Goal: Complete application form: Complete application form

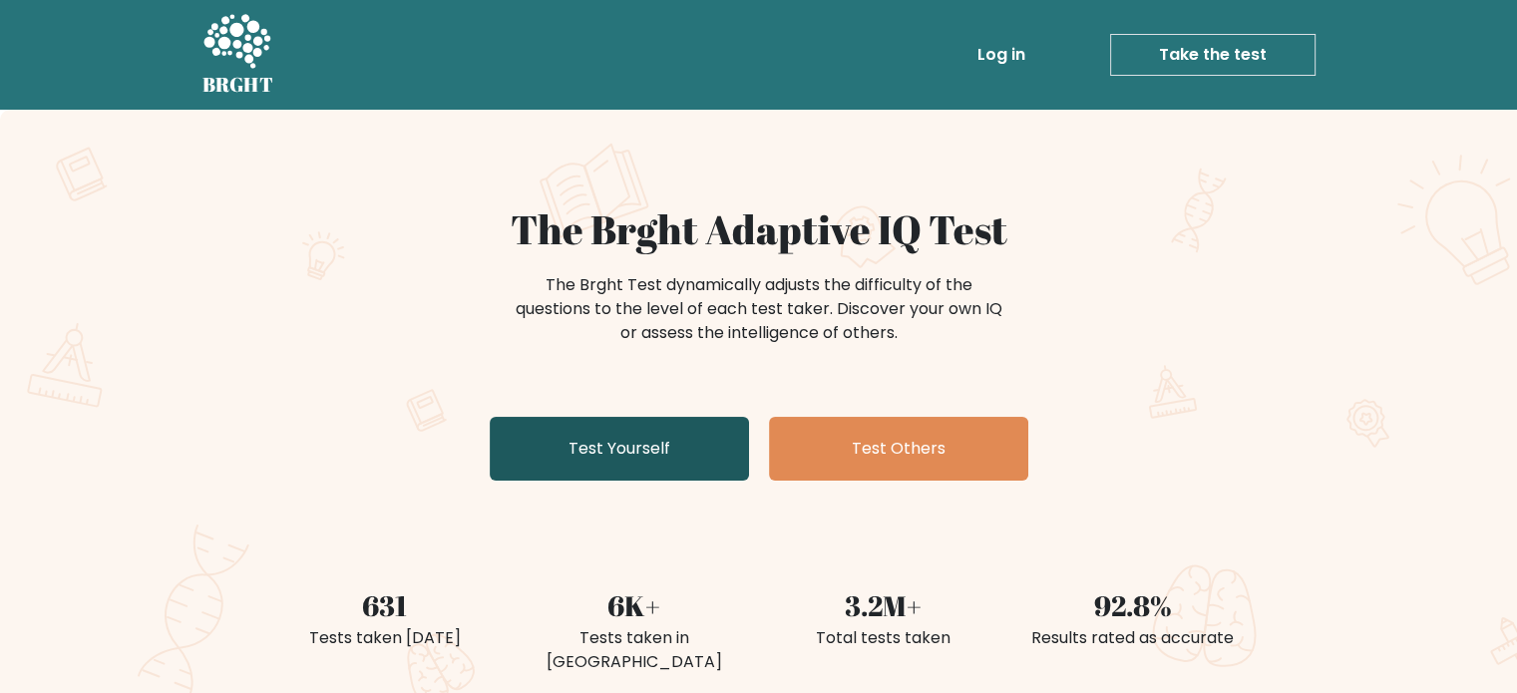
click at [677, 449] on link "Test Yourself" at bounding box center [619, 449] width 259 height 64
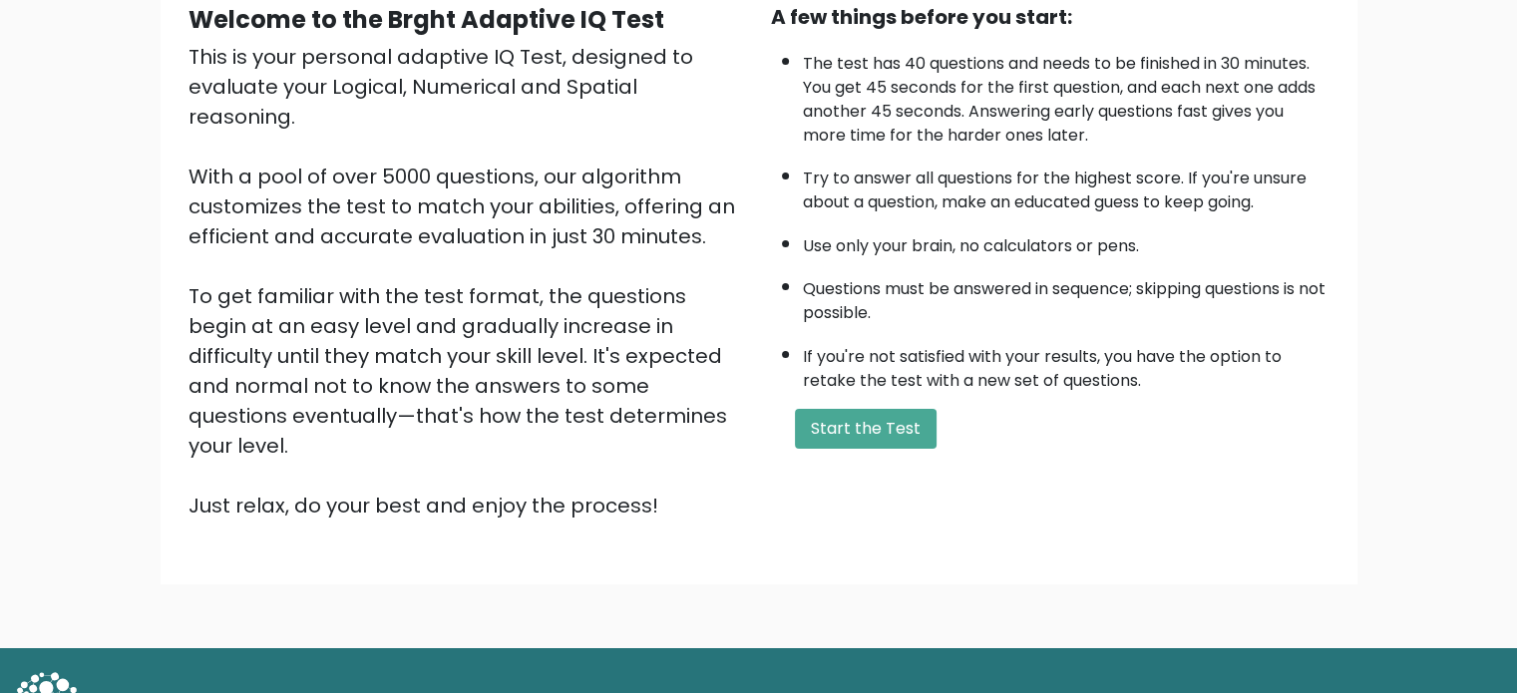
scroll to position [219, 0]
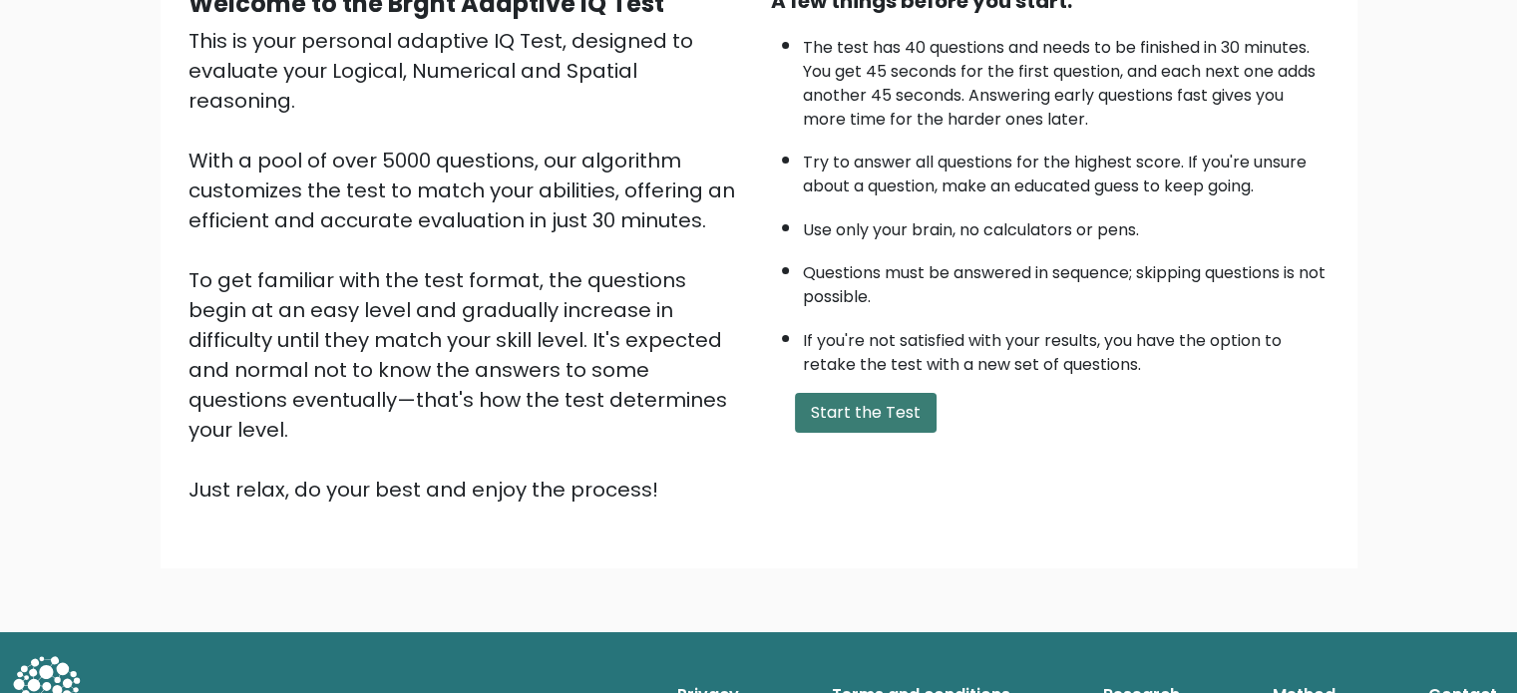
click at [867, 393] on button "Start the Test" at bounding box center [866, 413] width 142 height 40
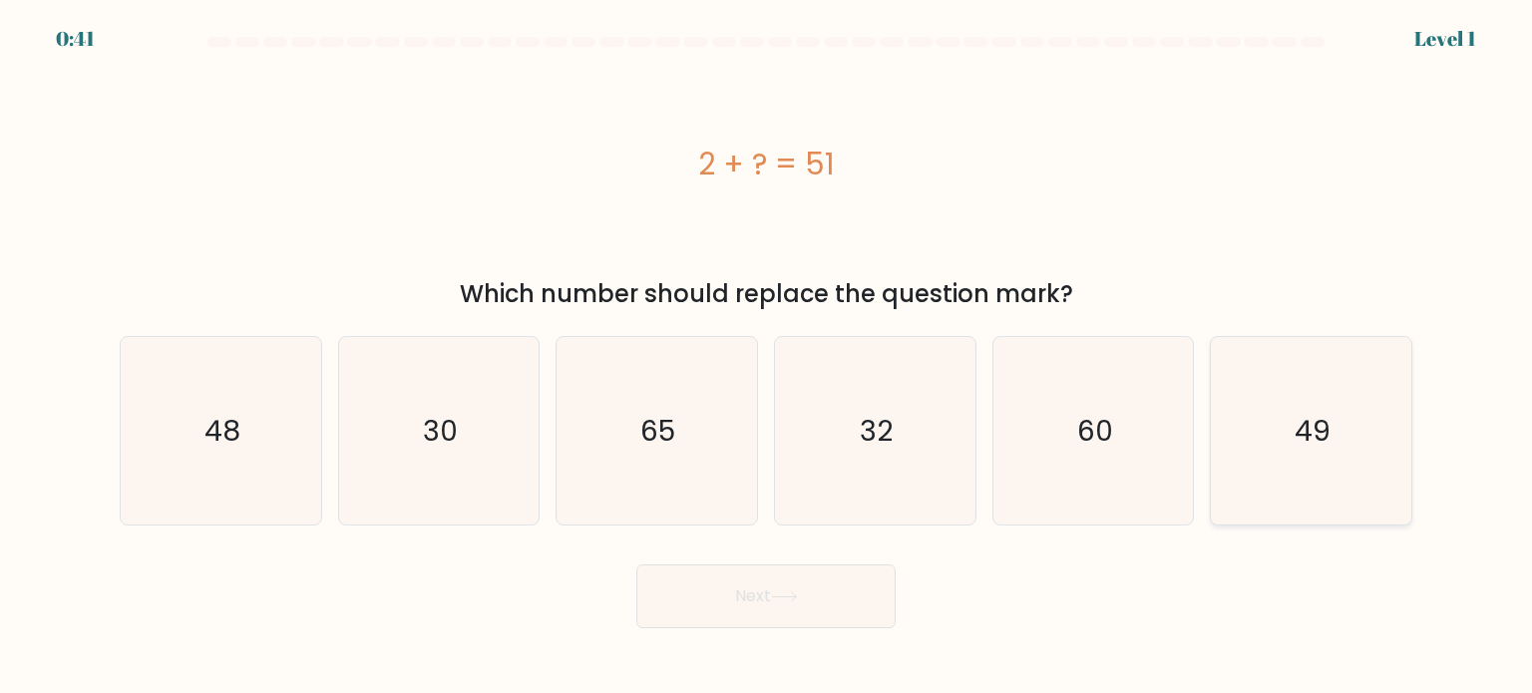
click at [1281, 437] on icon "49" at bounding box center [1309, 430] width 187 height 187
click at [767, 357] on input "f. 49" at bounding box center [766, 352] width 1 height 10
radio input "true"
click at [801, 612] on button "Next" at bounding box center [765, 596] width 259 height 64
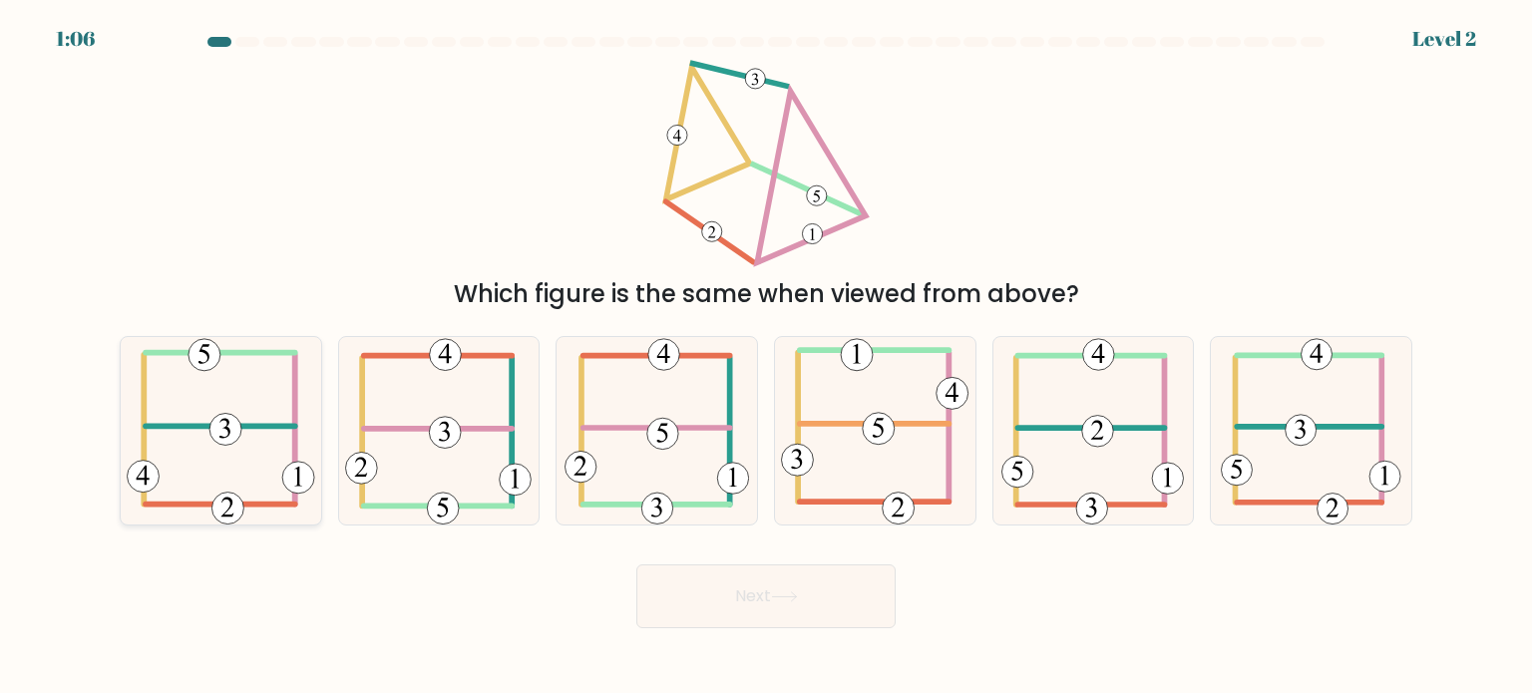
click at [255, 417] on icon at bounding box center [221, 430] width 188 height 187
click at [766, 357] on input "a." at bounding box center [766, 352] width 1 height 10
radio input "true"
click at [838, 589] on button "Next" at bounding box center [765, 596] width 259 height 64
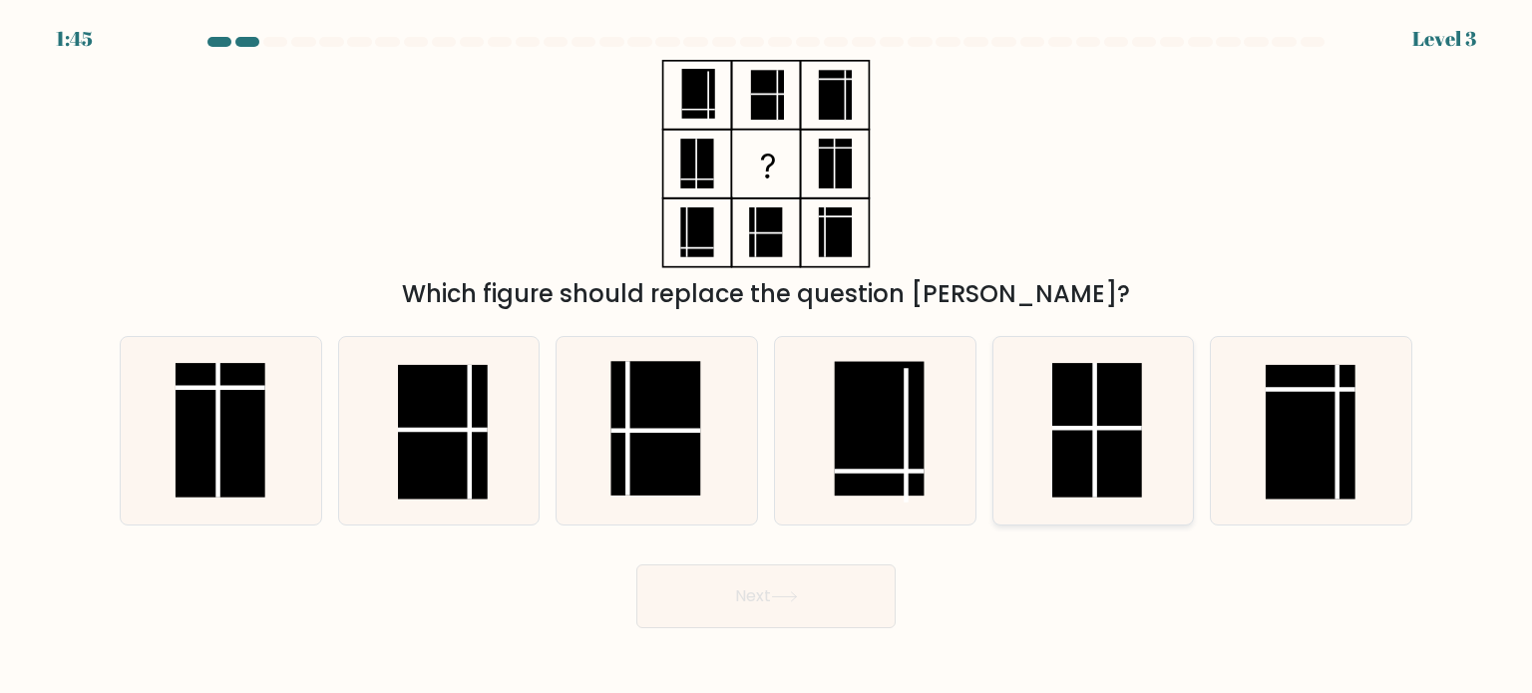
click at [1121, 416] on rect at bounding box center [1097, 430] width 90 height 135
click at [767, 357] on input "e." at bounding box center [766, 352] width 1 height 10
radio input "true"
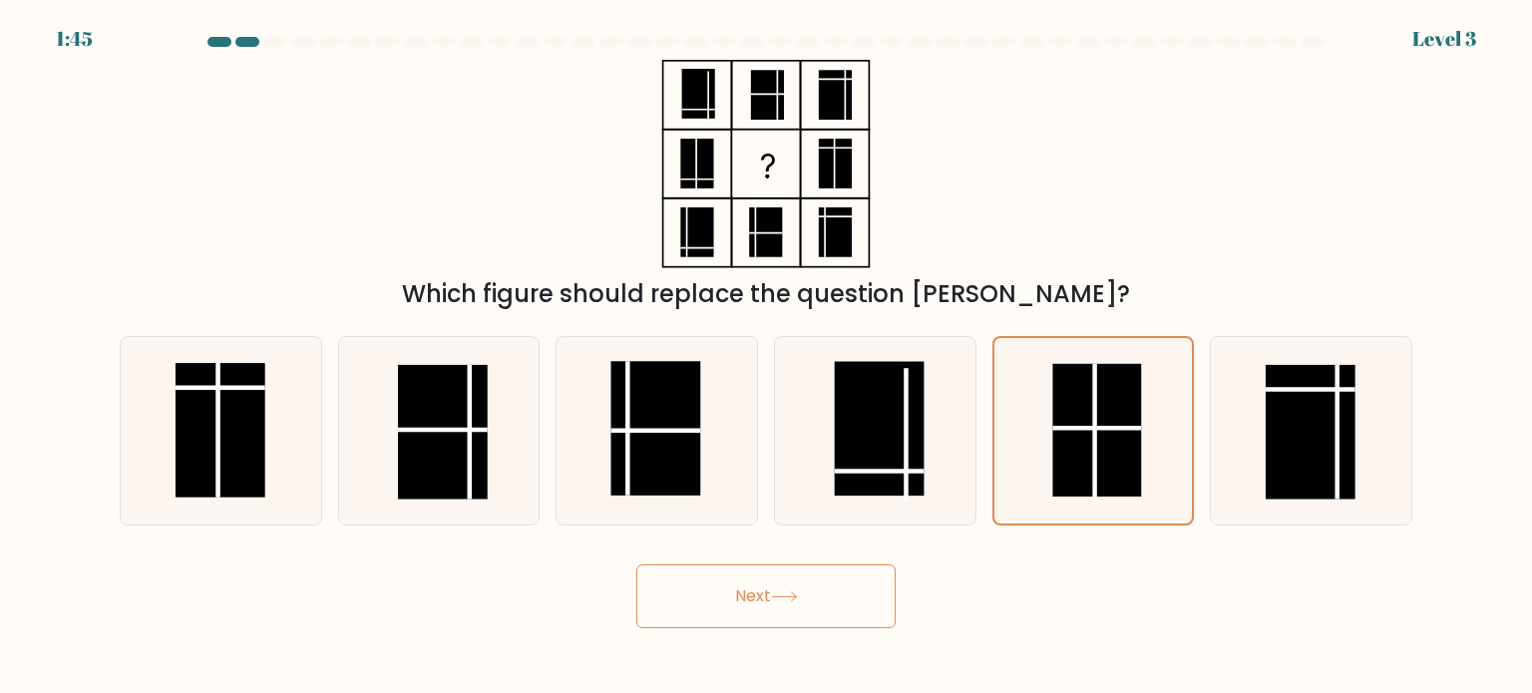
click at [773, 606] on button "Next" at bounding box center [765, 596] width 259 height 64
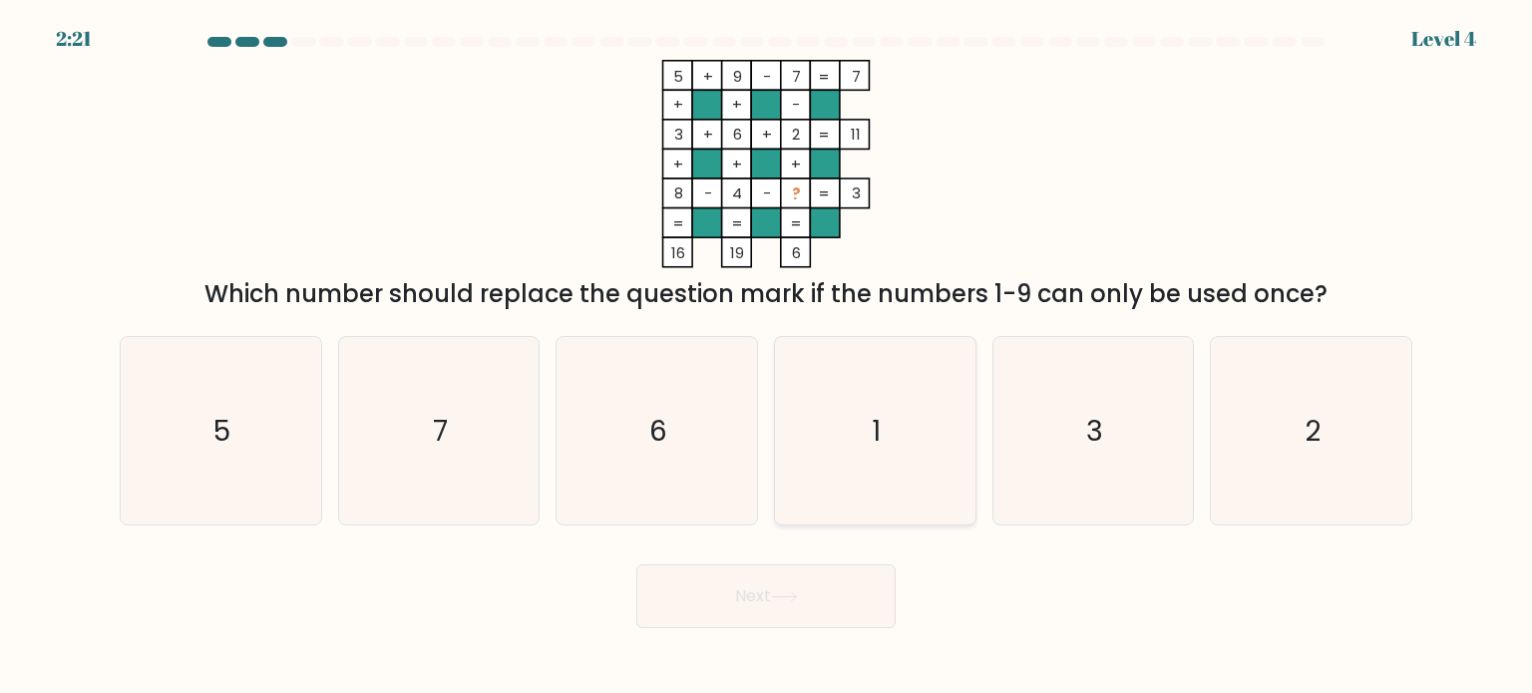
click at [856, 421] on icon "1" at bounding box center [874, 430] width 187 height 187
click at [767, 357] on input "d. 1" at bounding box center [766, 352] width 1 height 10
radio input "true"
click at [865, 591] on button "Next" at bounding box center [765, 596] width 259 height 64
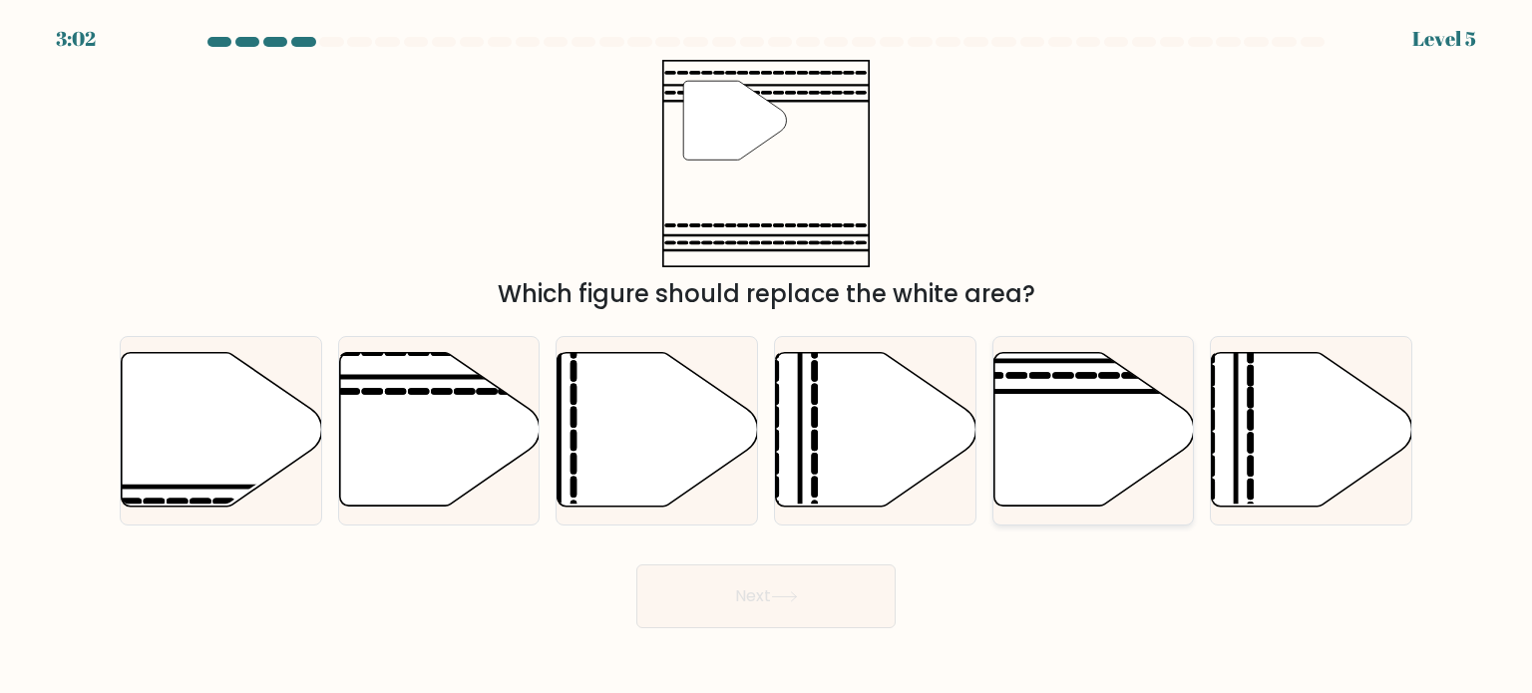
click at [1070, 400] on icon at bounding box center [1093, 430] width 200 height 154
click at [767, 357] on input "e." at bounding box center [766, 352] width 1 height 10
radio input "true"
click at [782, 597] on icon at bounding box center [784, 596] width 24 height 9
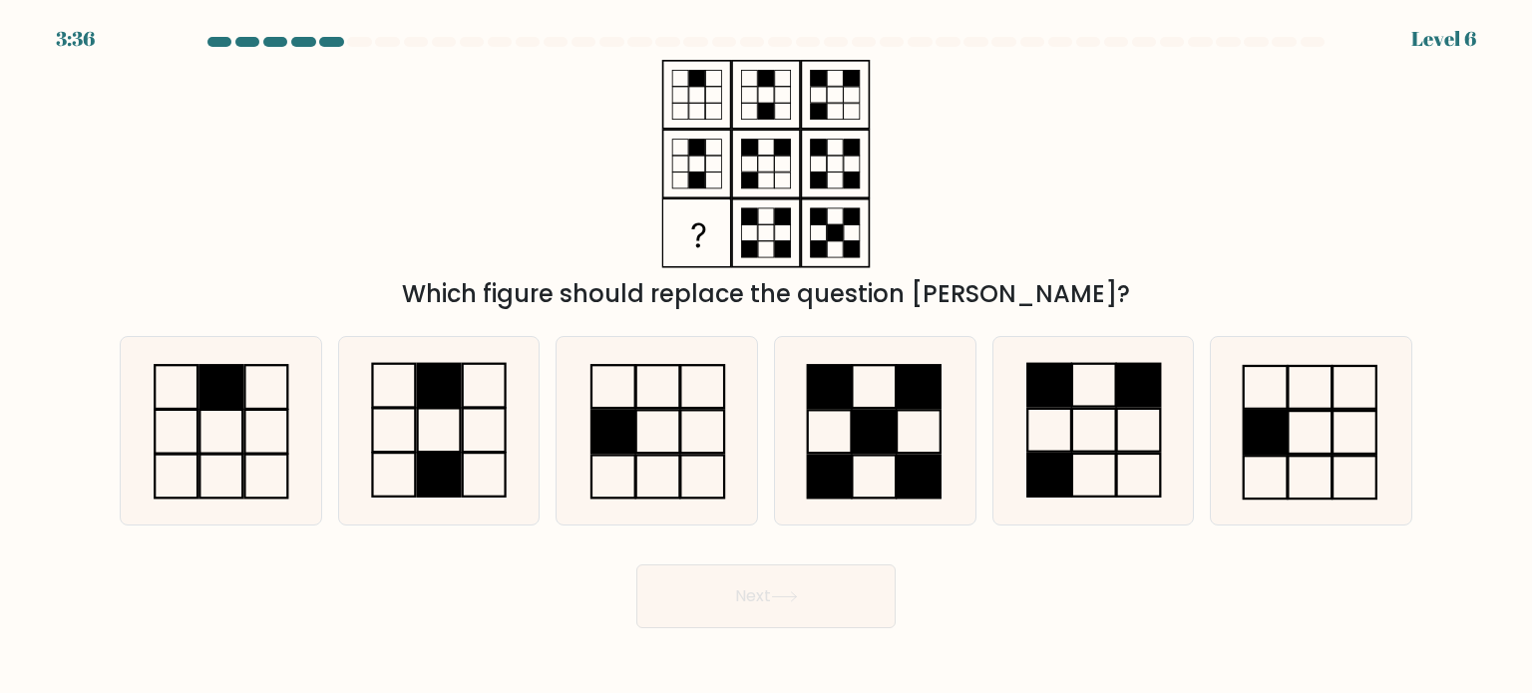
click at [636, 564] on button "Next" at bounding box center [765, 596] width 259 height 64
click at [926, 194] on div "Which figure should replace the question mark?" at bounding box center [766, 186] width 1316 height 252
click at [1117, 402] on rect at bounding box center [1139, 384] width 44 height 43
click at [767, 357] on input "e." at bounding box center [766, 352] width 1 height 10
radio input "true"
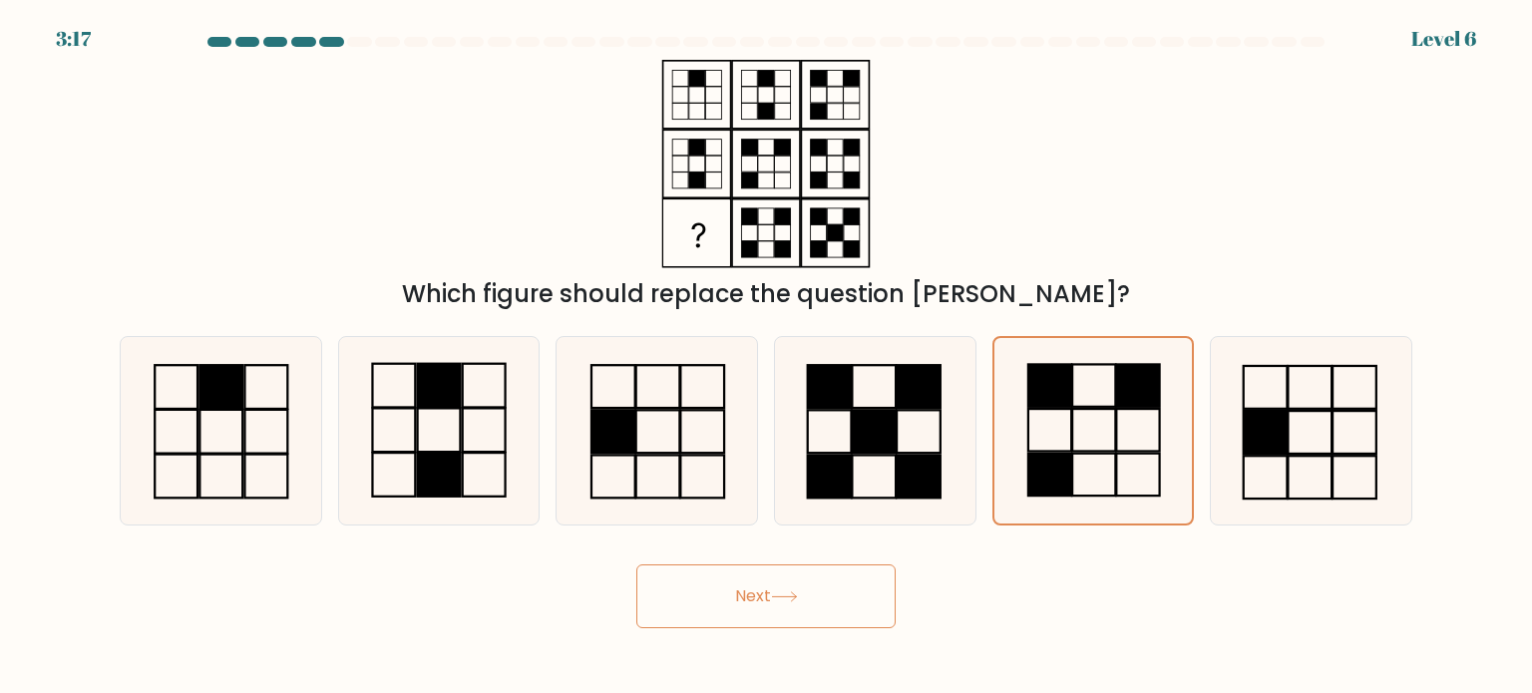
click at [814, 587] on button "Next" at bounding box center [765, 596] width 259 height 64
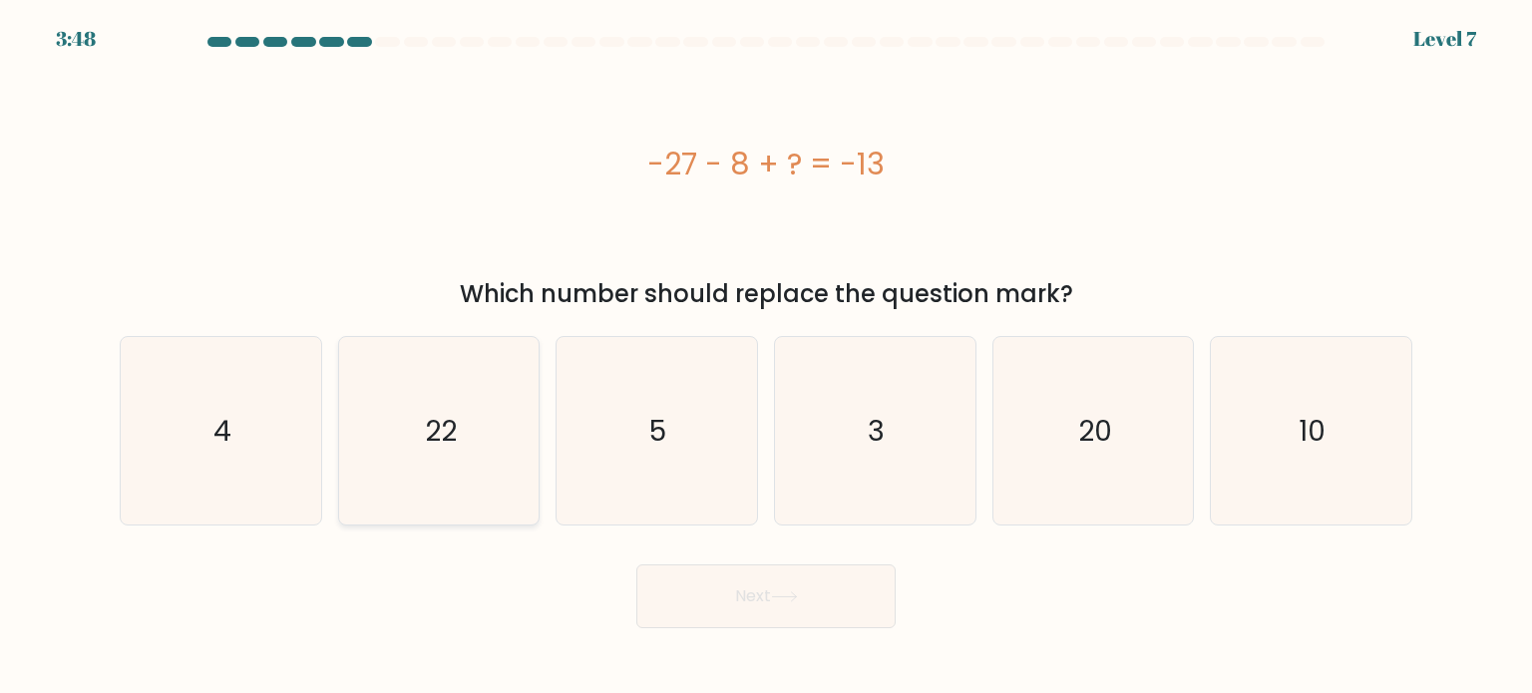
click at [505, 415] on icon "22" at bounding box center [438, 430] width 187 height 187
click at [766, 357] on input "b. 22" at bounding box center [766, 352] width 1 height 10
radio input "true"
click at [814, 603] on button "Next" at bounding box center [765, 596] width 259 height 64
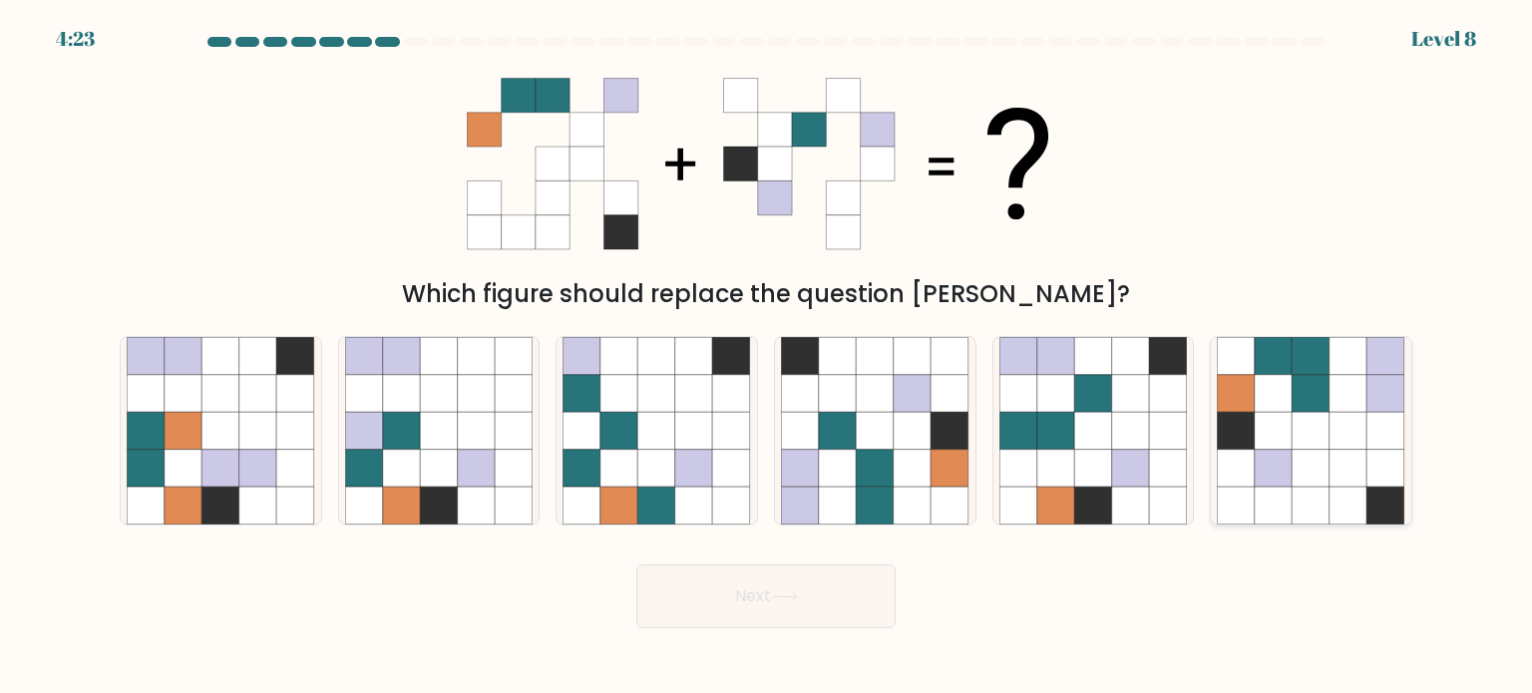
click at [1302, 430] on icon at bounding box center [1311, 431] width 38 height 38
click at [767, 357] on input "f." at bounding box center [766, 352] width 1 height 10
radio input "true"
click at [877, 613] on button "Next" at bounding box center [765, 596] width 259 height 64
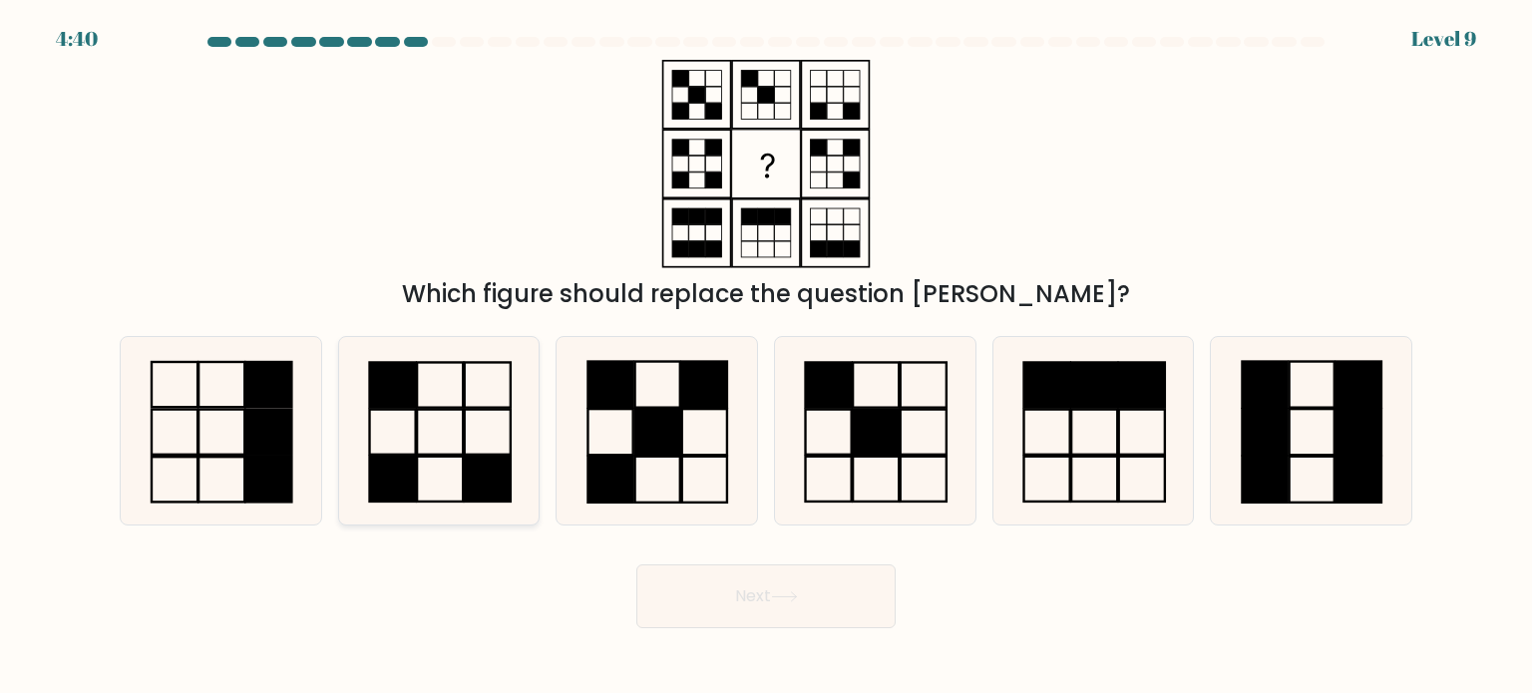
click at [455, 442] on icon at bounding box center [438, 430] width 187 height 187
click at [766, 357] on input "b." at bounding box center [766, 352] width 1 height 10
radio input "true"
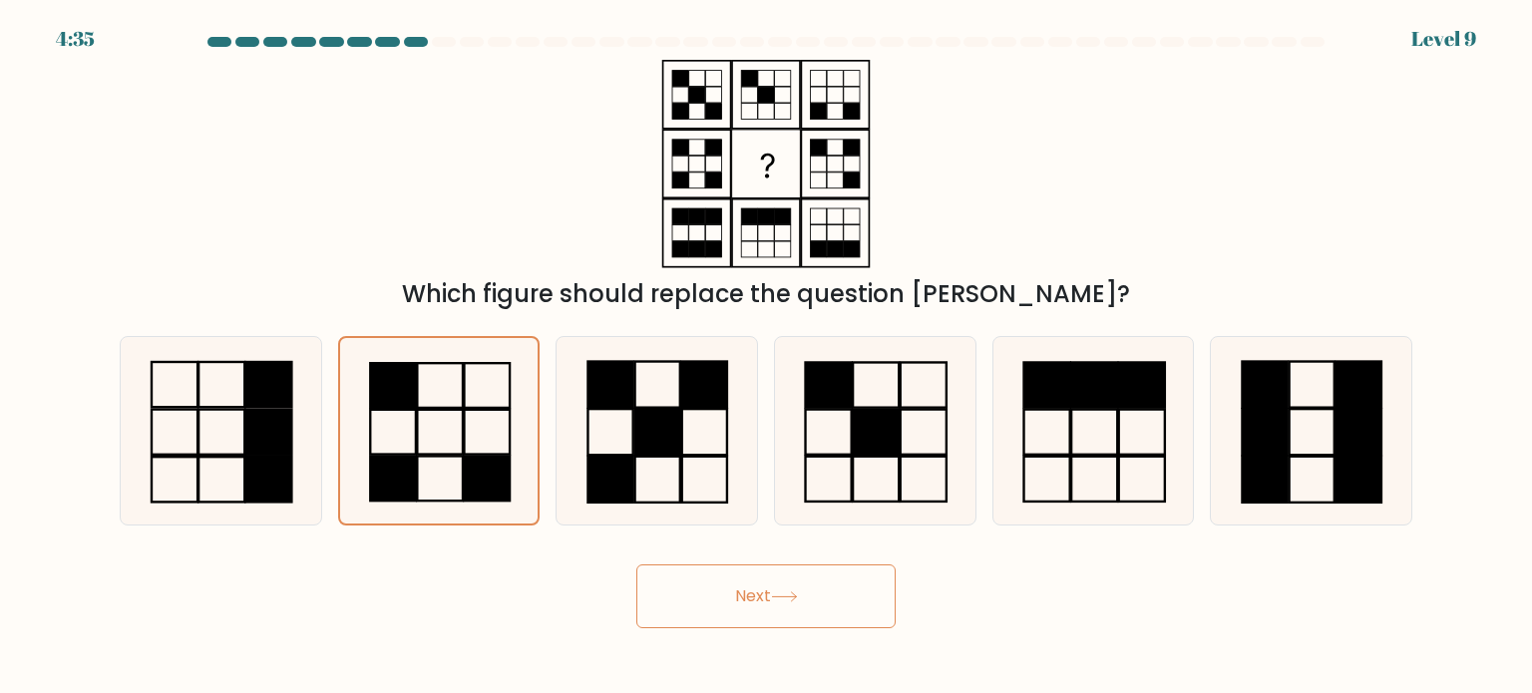
click at [759, 595] on button "Next" at bounding box center [765, 596] width 259 height 64
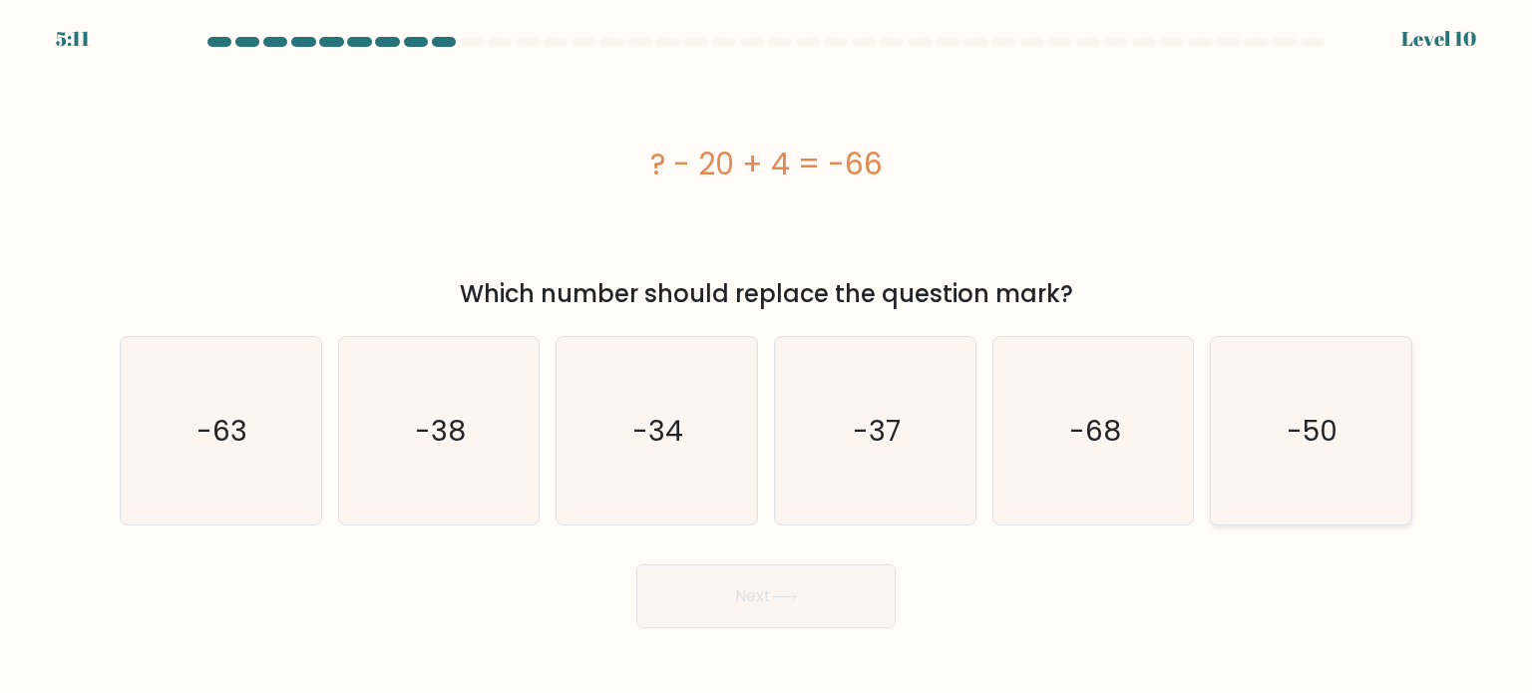
click at [1256, 494] on icon "-50" at bounding box center [1309, 430] width 187 height 187
click at [767, 357] on input "f. -50" at bounding box center [766, 352] width 1 height 10
radio input "true"
click at [778, 618] on button "Next" at bounding box center [765, 596] width 259 height 64
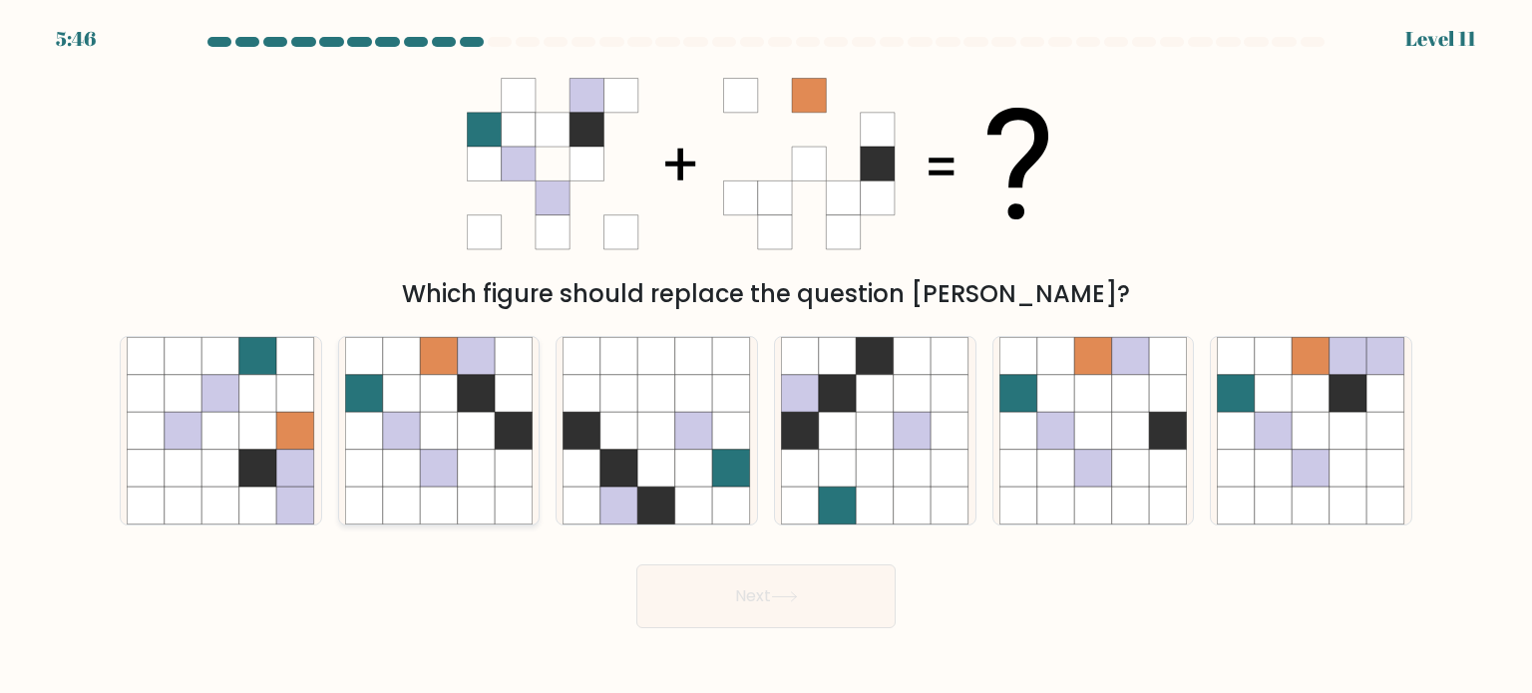
click at [476, 439] on icon at bounding box center [477, 431] width 38 height 38
click at [766, 357] on input "b." at bounding box center [766, 352] width 1 height 10
radio input "true"
click at [718, 597] on button "Next" at bounding box center [765, 596] width 259 height 64
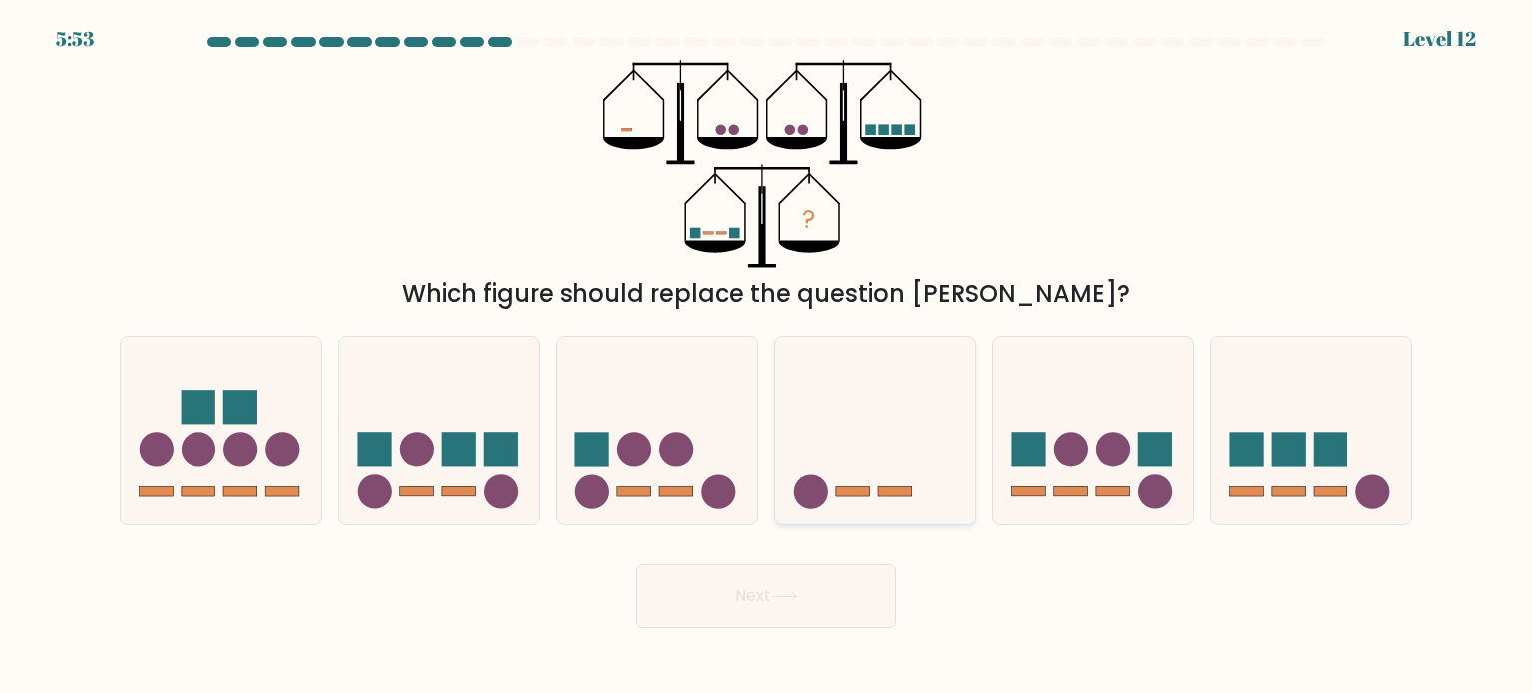
click at [855, 454] on icon at bounding box center [875, 431] width 200 height 166
click at [767, 357] on input "d." at bounding box center [766, 352] width 1 height 10
radio input "true"
click at [821, 589] on button "Next" at bounding box center [765, 596] width 259 height 64
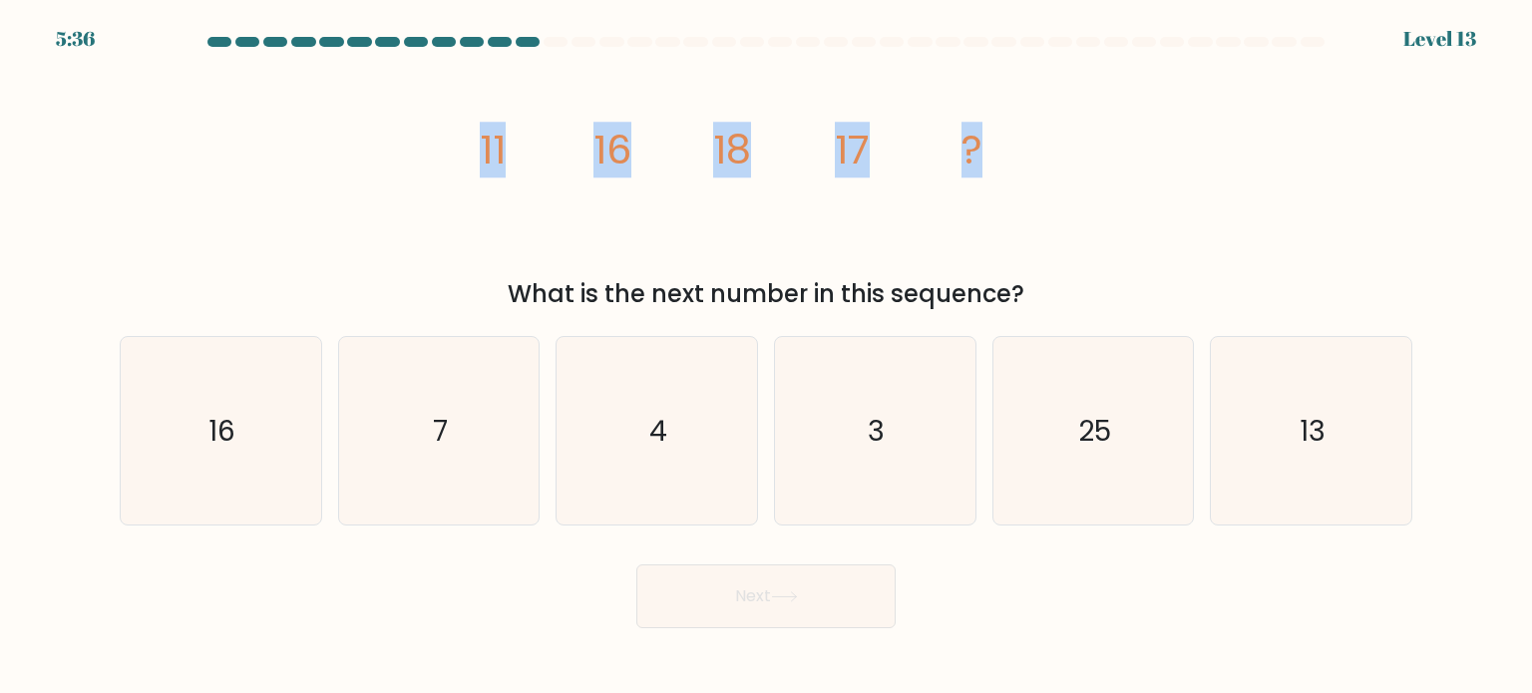
drag, startPoint x: 450, startPoint y: 153, endPoint x: 990, endPoint y: 171, distance: 540.7
click at [990, 171] on div "image/svg+xml 11 16 18 17 ? What is the next number in this sequence?" at bounding box center [766, 186] width 1316 height 252
copy g "11 16 18 17 ?"
click at [1181, 114] on div "image/svg+xml 11 16 18 17 ? What is the next number in this sequence?" at bounding box center [766, 186] width 1316 height 252
click at [957, 185] on icon "image/svg+xml 11 16 18 17 ?" at bounding box center [766, 164] width 598 height 208
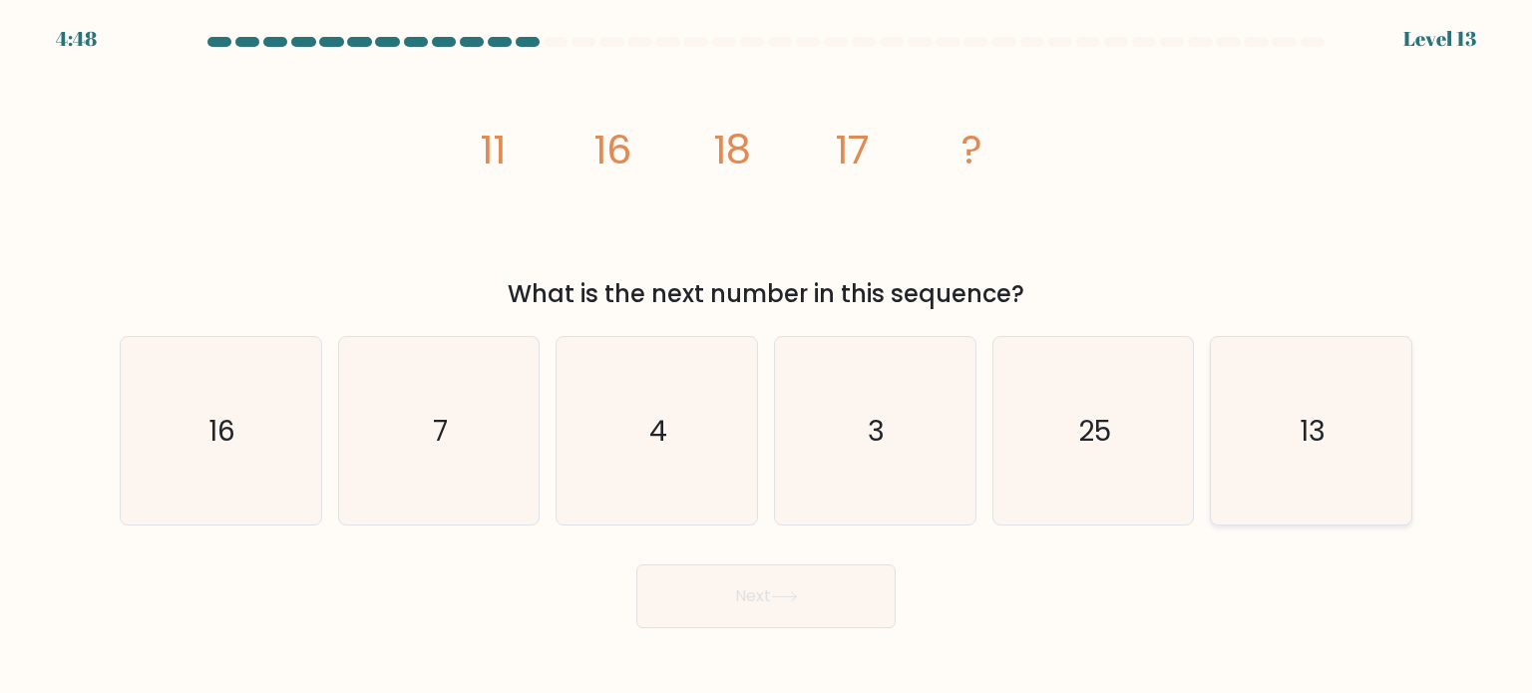
click at [1308, 436] on text "13" at bounding box center [1312, 430] width 26 height 40
click at [767, 357] on input "f. 13" at bounding box center [766, 352] width 1 height 10
radio input "true"
click at [810, 576] on button "Next" at bounding box center [765, 596] width 259 height 64
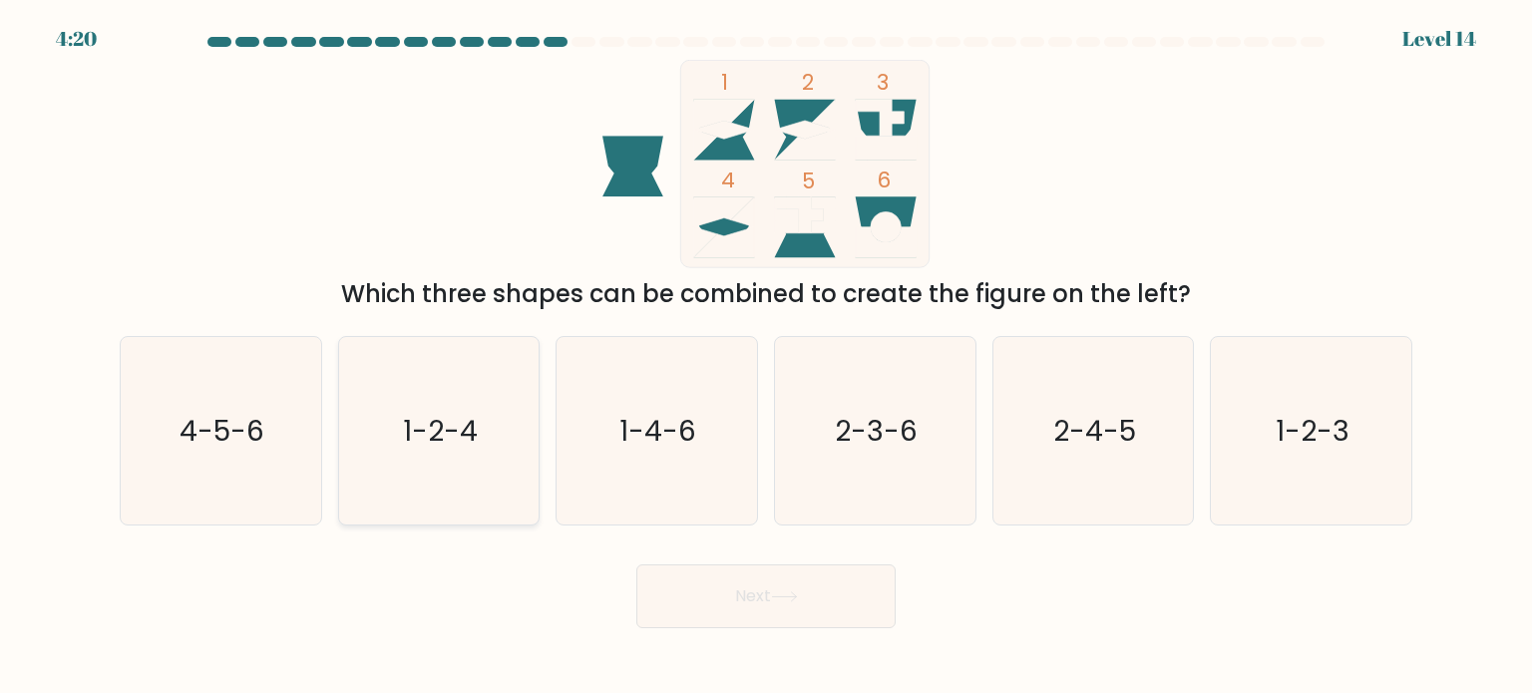
click at [502, 474] on icon "1-2-4" at bounding box center [438, 430] width 187 height 187
click at [766, 357] on input "b. 1-2-4" at bounding box center [766, 352] width 1 height 10
radio input "true"
click at [734, 585] on button "Next" at bounding box center [765, 596] width 259 height 64
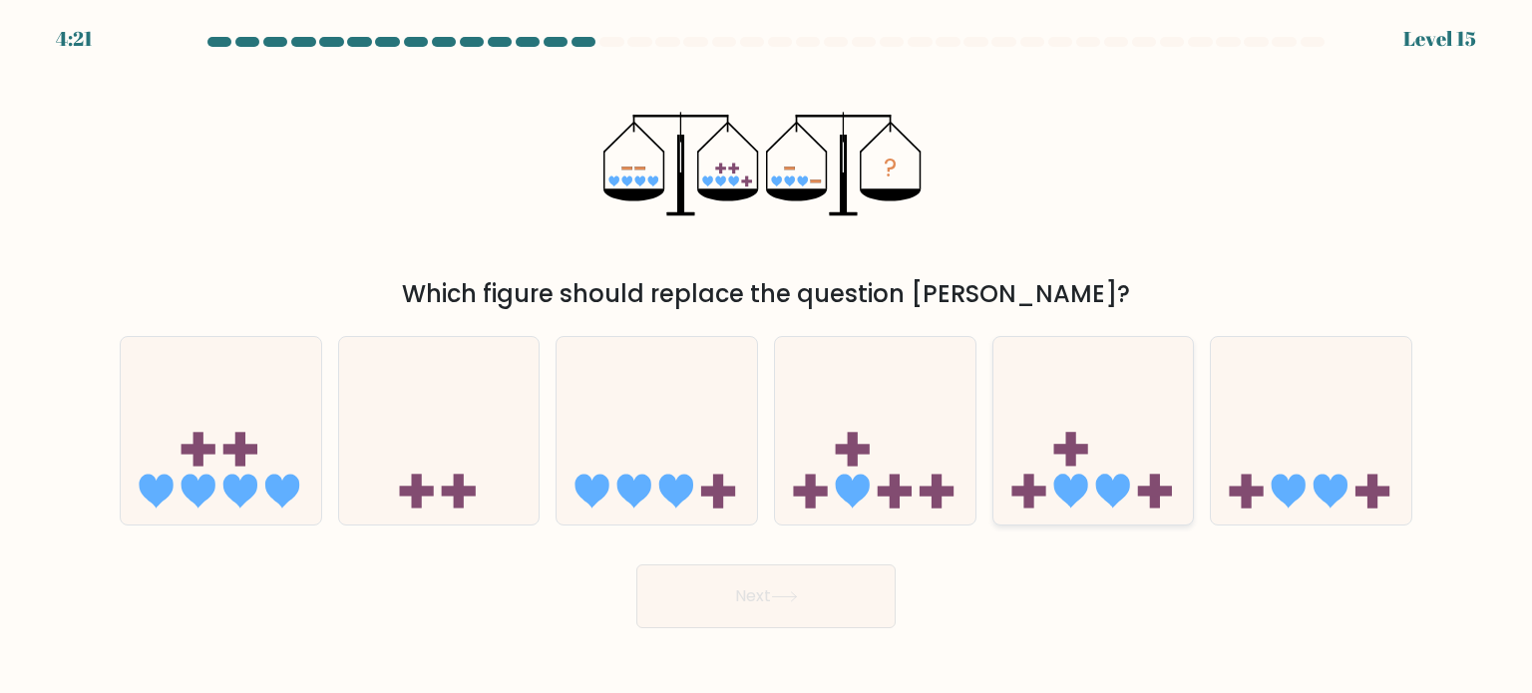
click at [1081, 457] on icon at bounding box center [1093, 431] width 200 height 166
click at [767, 357] on input "e." at bounding box center [766, 352] width 1 height 10
radio input "true"
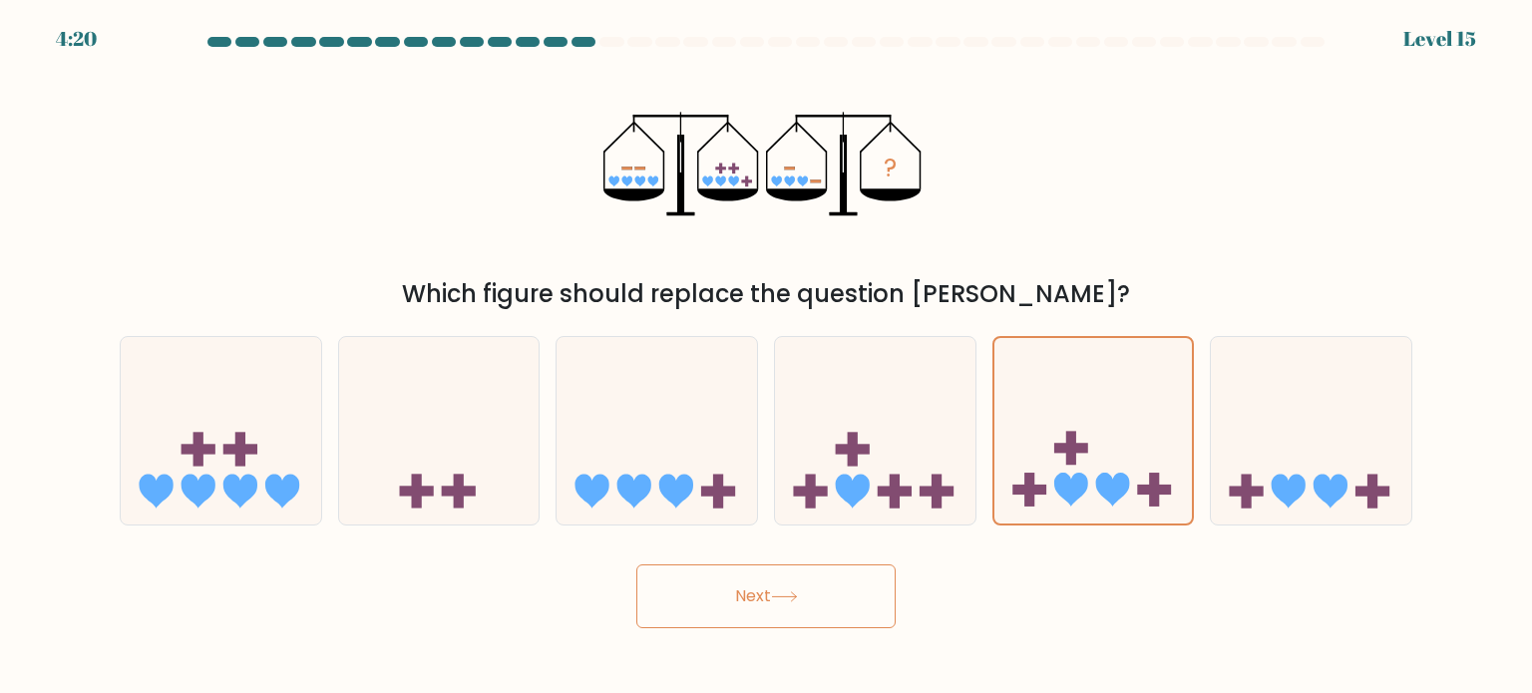
click at [812, 613] on button "Next" at bounding box center [765, 596] width 259 height 64
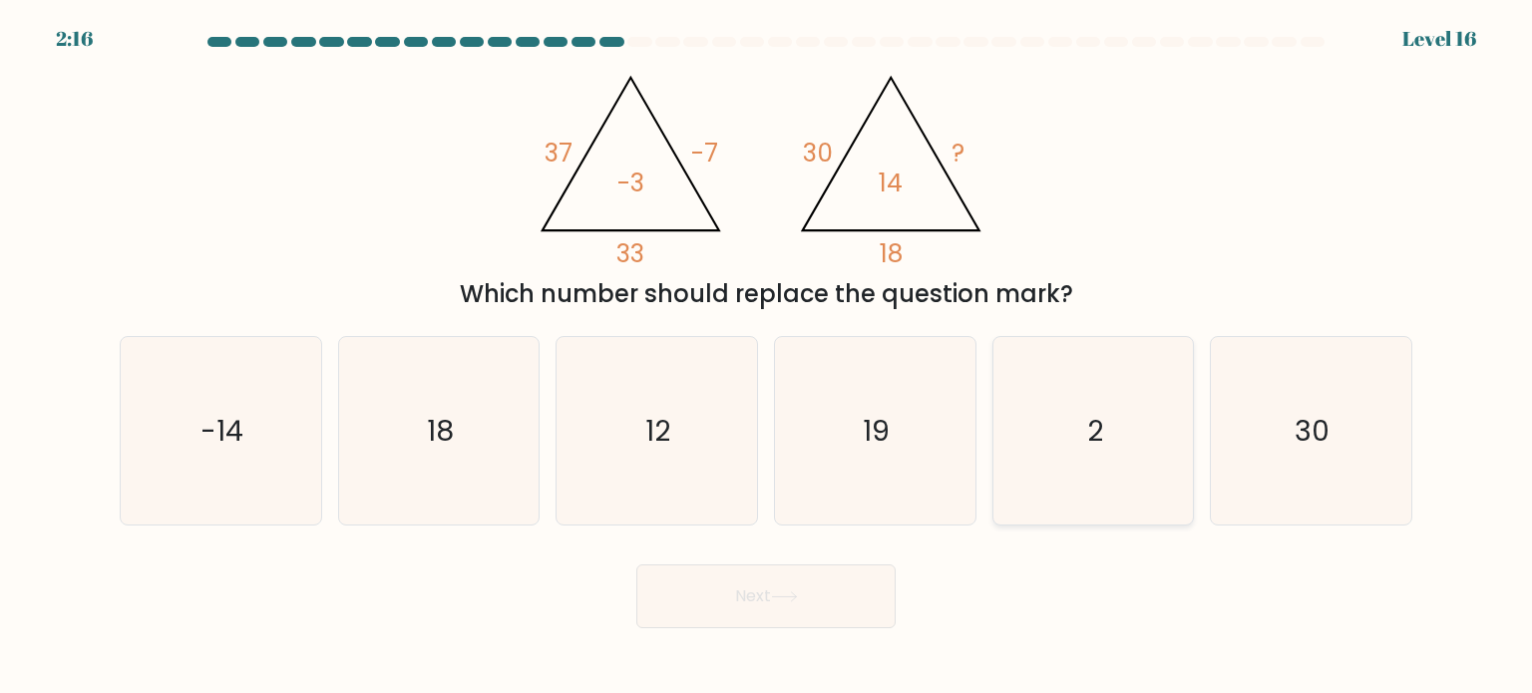
click at [1006, 358] on icon "2" at bounding box center [1092, 430] width 187 height 187
click at [767, 357] on input "e. 2" at bounding box center [766, 352] width 1 height 10
radio input "true"
click at [766, 576] on button "Next" at bounding box center [765, 596] width 259 height 64
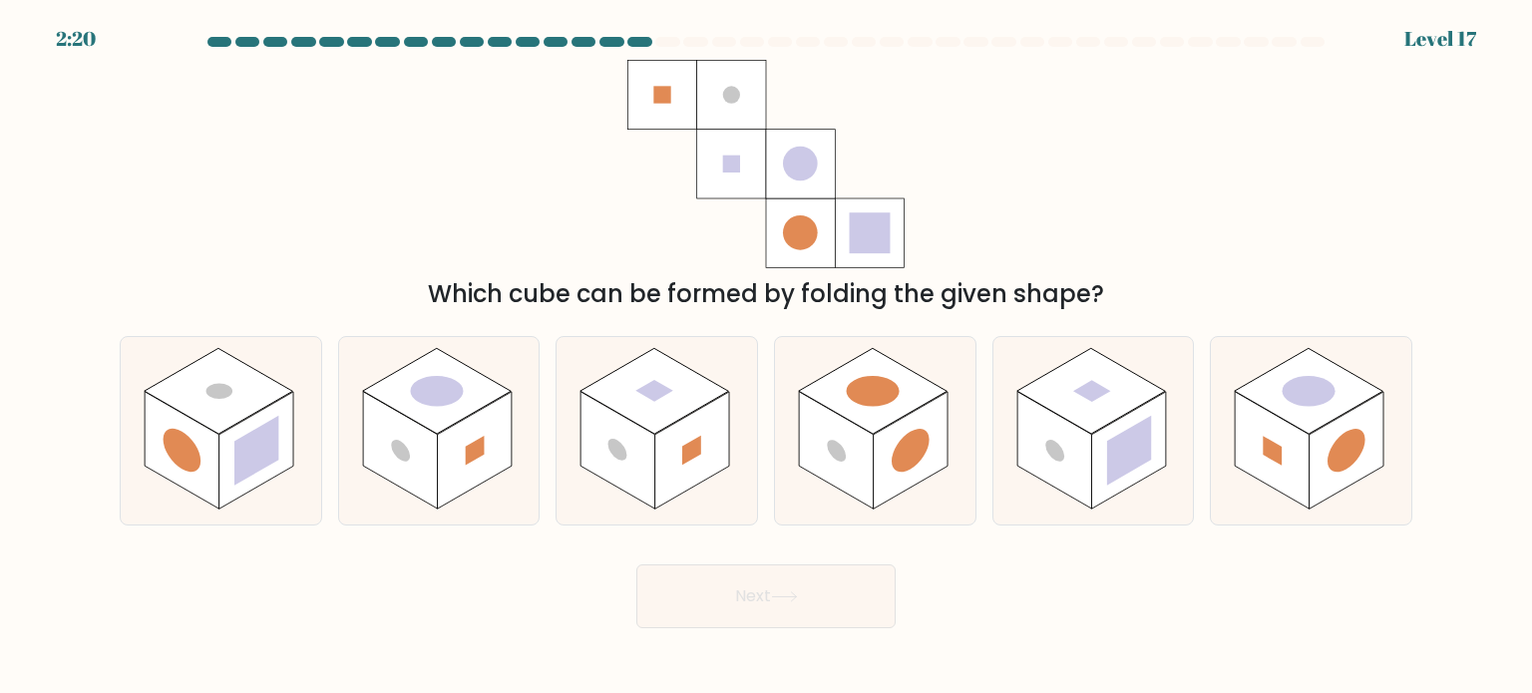
drag, startPoint x: 572, startPoint y: 204, endPoint x: 537, endPoint y: 184, distance: 40.2
click at [537, 184] on div "Which cube can be formed by folding the given shape?" at bounding box center [766, 186] width 1316 height 252
click at [664, 374] on rect at bounding box center [654, 391] width 149 height 86
click at [766, 357] on input "c." at bounding box center [766, 352] width 1 height 10
radio input "true"
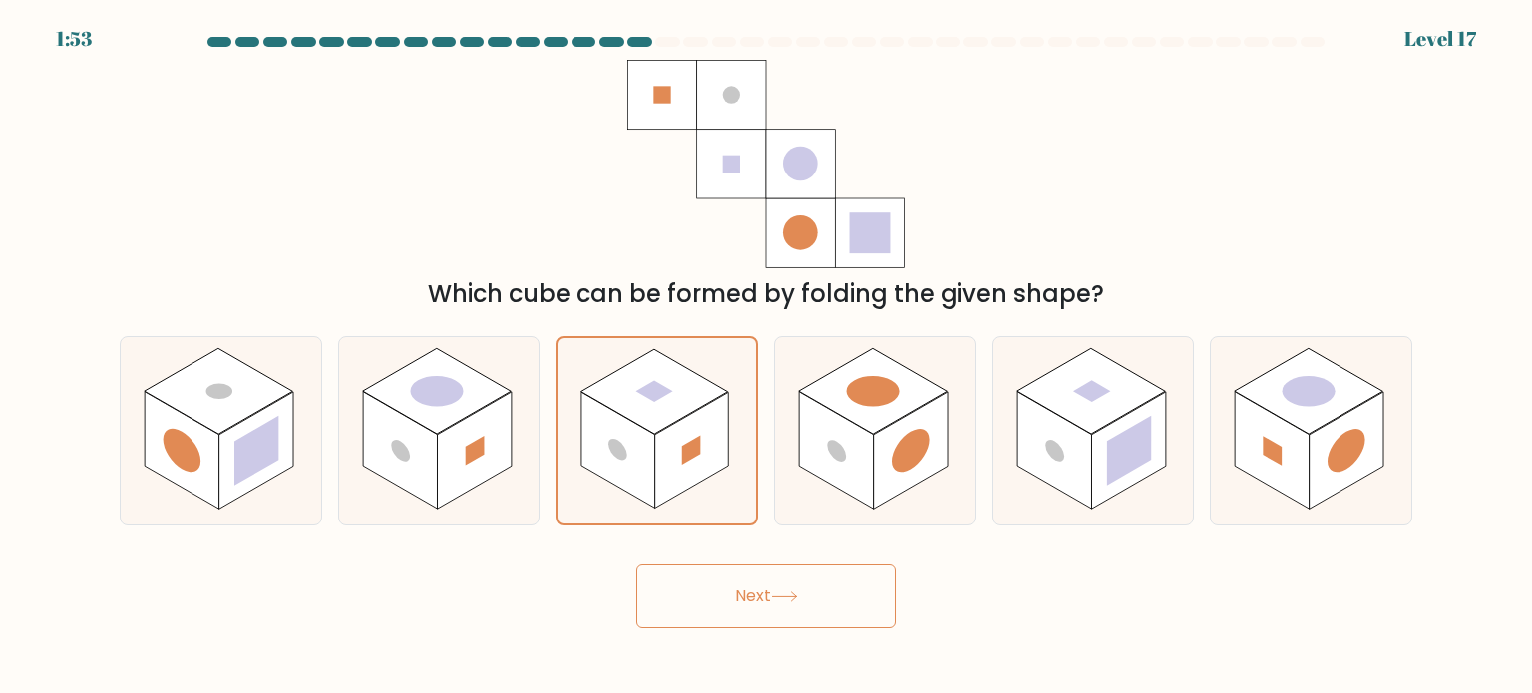
click at [737, 591] on button "Next" at bounding box center [765, 596] width 259 height 64
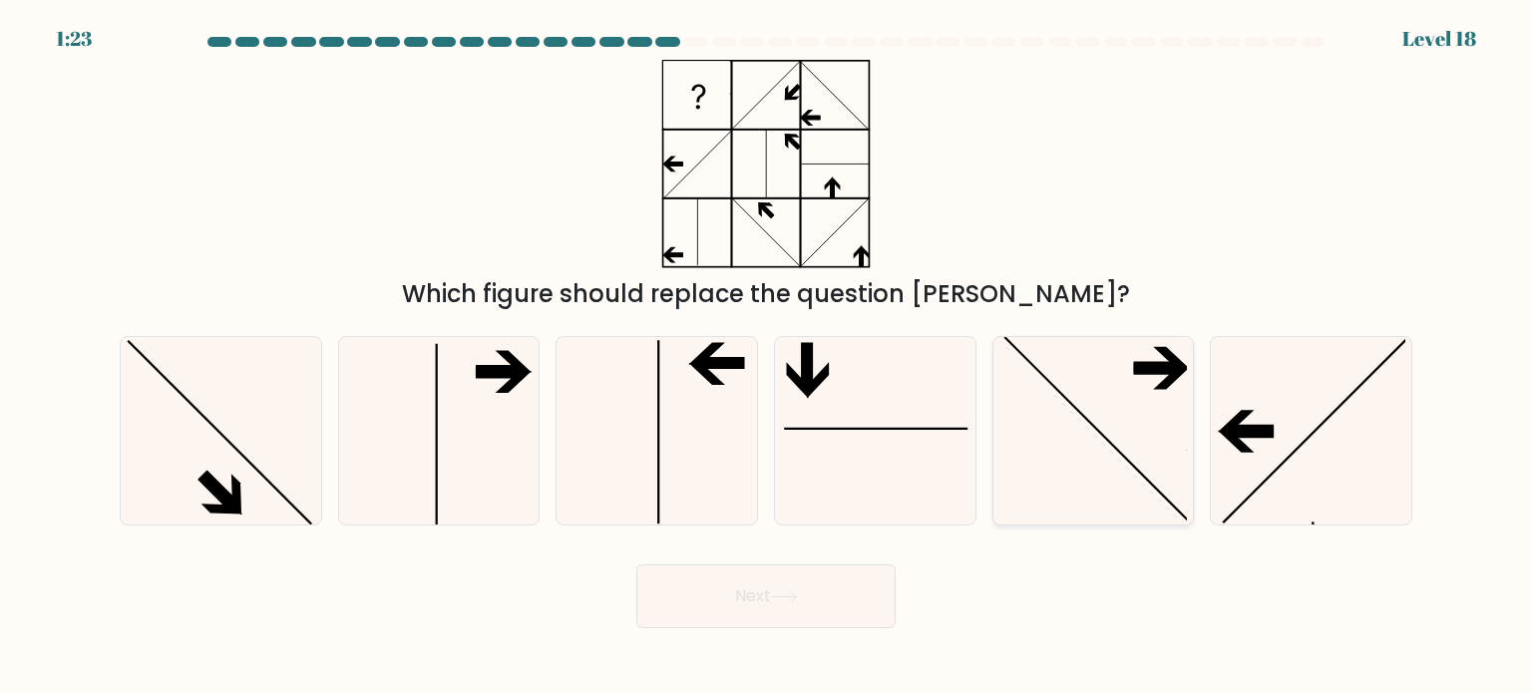
click at [1018, 400] on icon at bounding box center [1092, 430] width 187 height 187
click at [767, 357] on input "e." at bounding box center [766, 352] width 1 height 10
radio input "true"
click at [827, 610] on button "Next" at bounding box center [765, 596] width 259 height 64
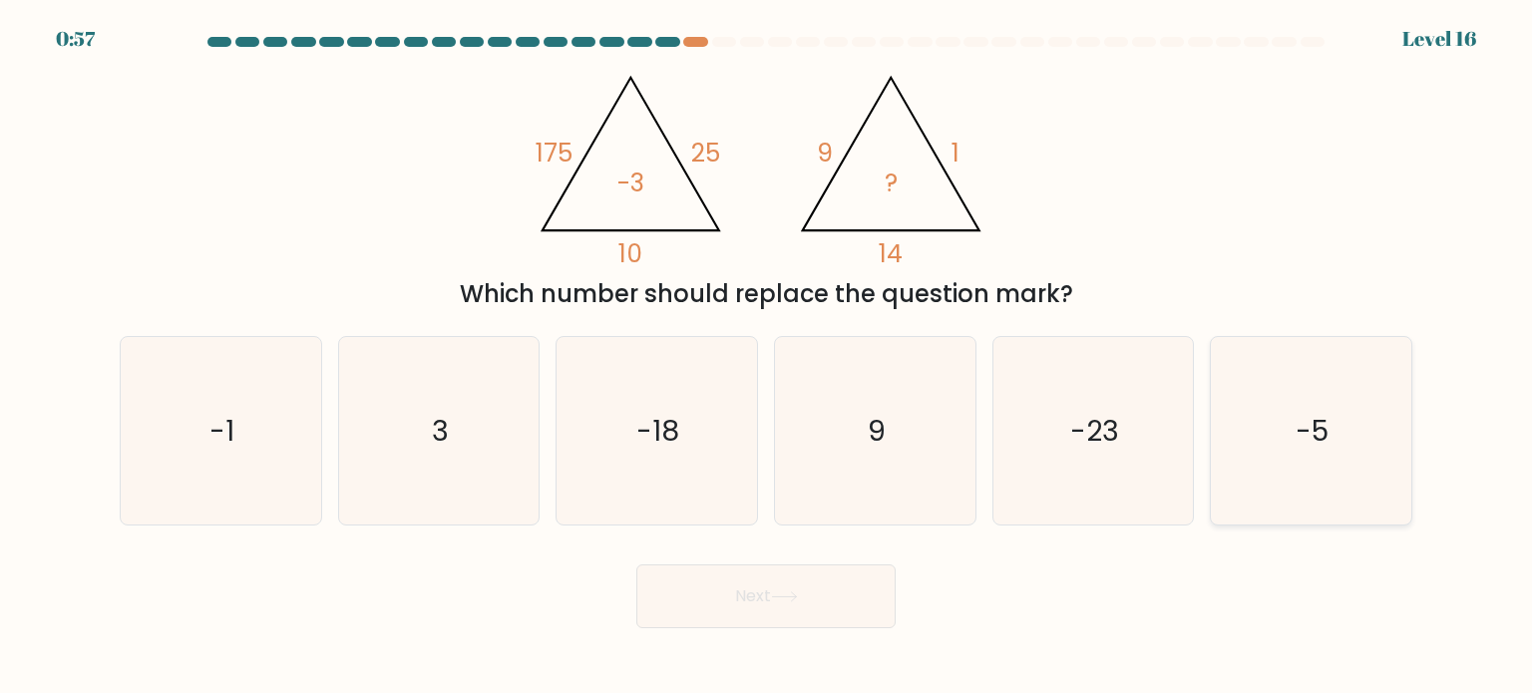
click at [1236, 418] on icon "-5" at bounding box center [1309, 430] width 187 height 187
click at [767, 357] on input "f. -5" at bounding box center [766, 352] width 1 height 10
radio input "true"
click at [863, 602] on button "Next" at bounding box center [765, 596] width 259 height 64
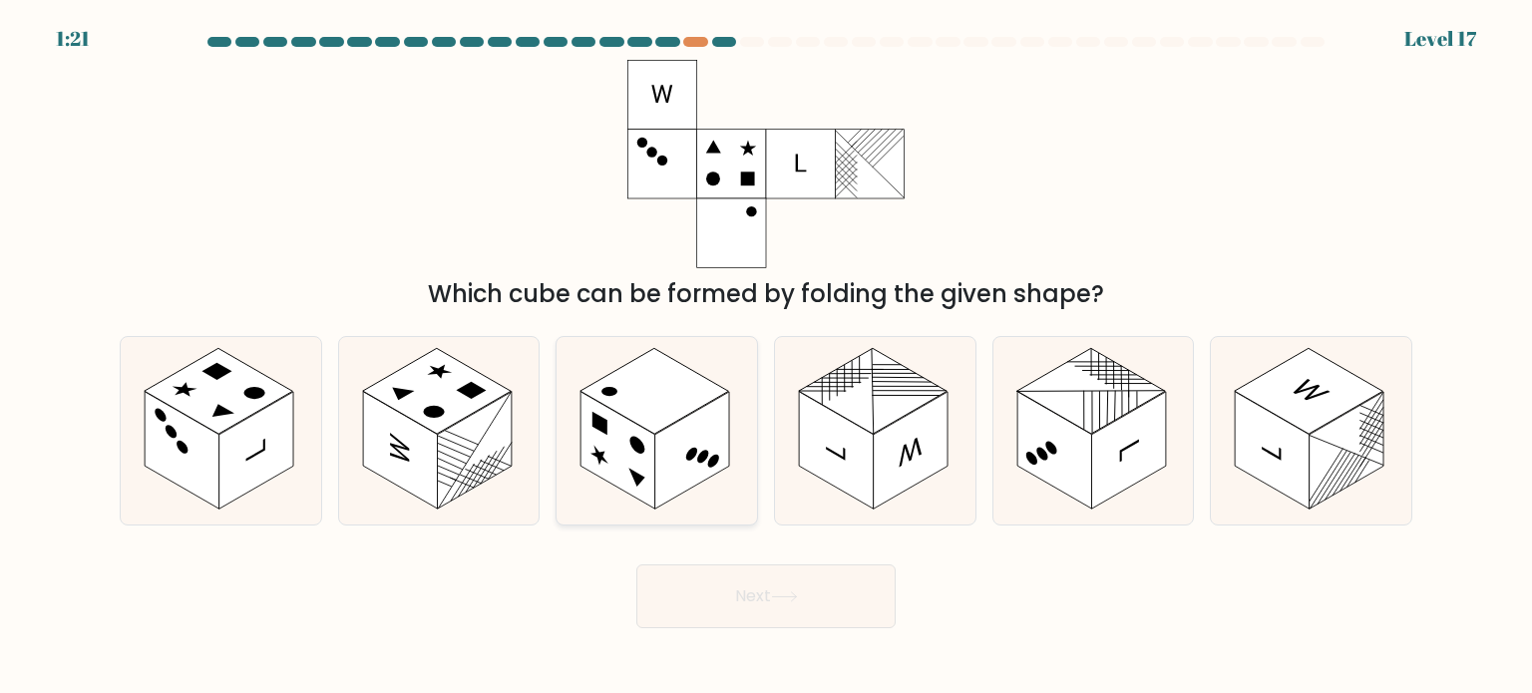
drag, startPoint x: 671, startPoint y: 460, endPoint x: 730, endPoint y: 551, distance: 109.0
click at [672, 459] on rect at bounding box center [692, 451] width 75 height 118
click at [766, 357] on input "c." at bounding box center [766, 352] width 1 height 10
radio input "true"
click at [778, 613] on button "Next" at bounding box center [765, 596] width 259 height 64
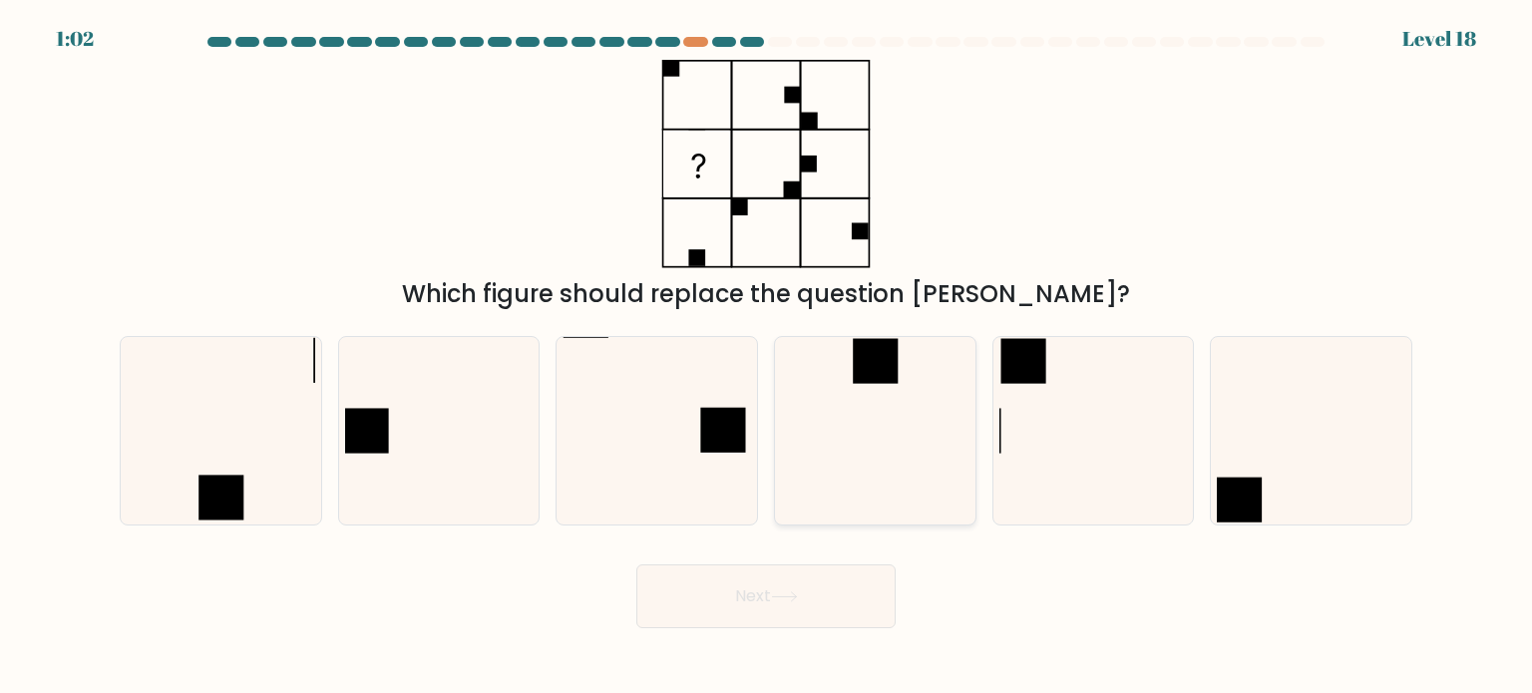
click at [891, 368] on rect at bounding box center [875, 360] width 45 height 45
click at [767, 357] on input "d." at bounding box center [766, 352] width 1 height 10
radio input "true"
click at [853, 555] on div "Next" at bounding box center [766, 588] width 1316 height 79
click at [836, 577] on button "Next" at bounding box center [765, 596] width 259 height 64
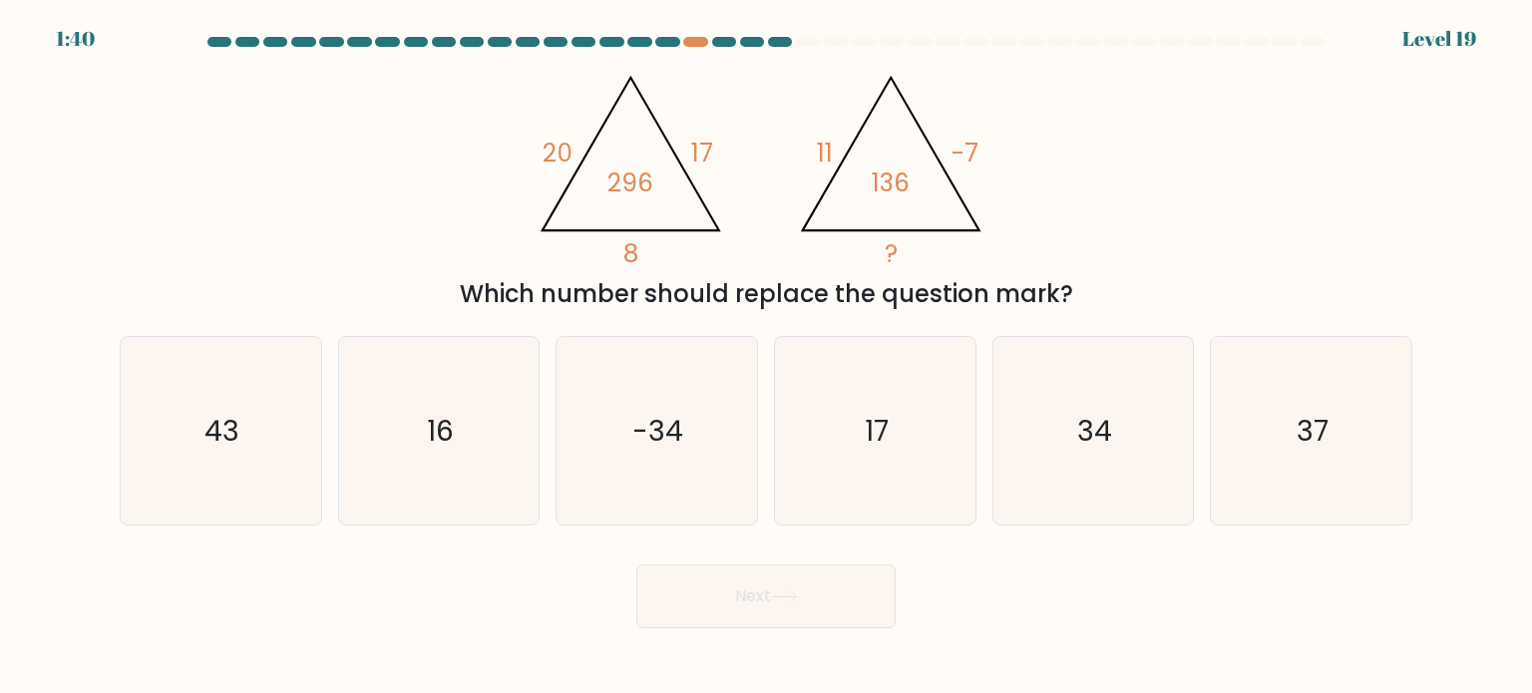
click at [736, 304] on div "Which number should replace the question mark?" at bounding box center [766, 294] width 1268 height 36
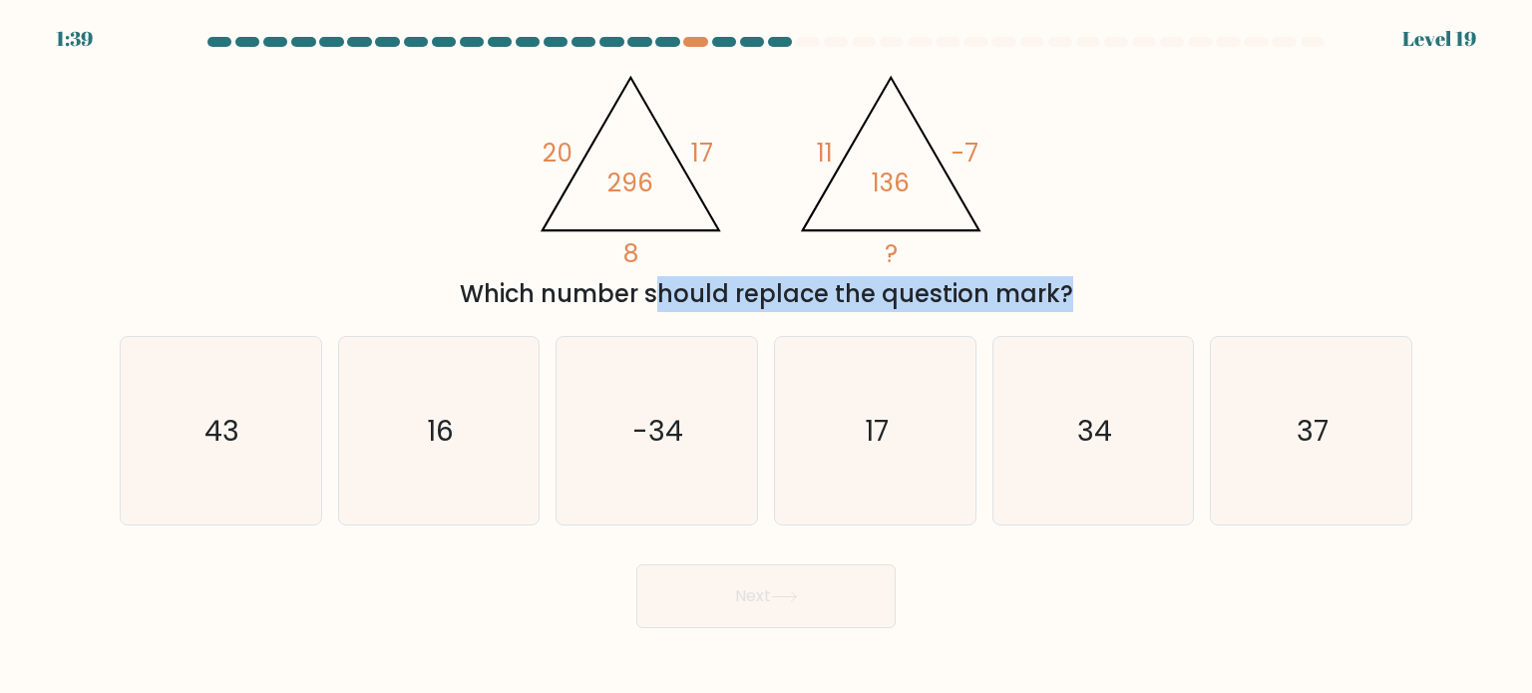
click at [736, 304] on div "Which number should replace the question mark?" at bounding box center [766, 294] width 1268 height 36
click at [742, 294] on div "Which number should replace the question mark?" at bounding box center [766, 294] width 1268 height 36
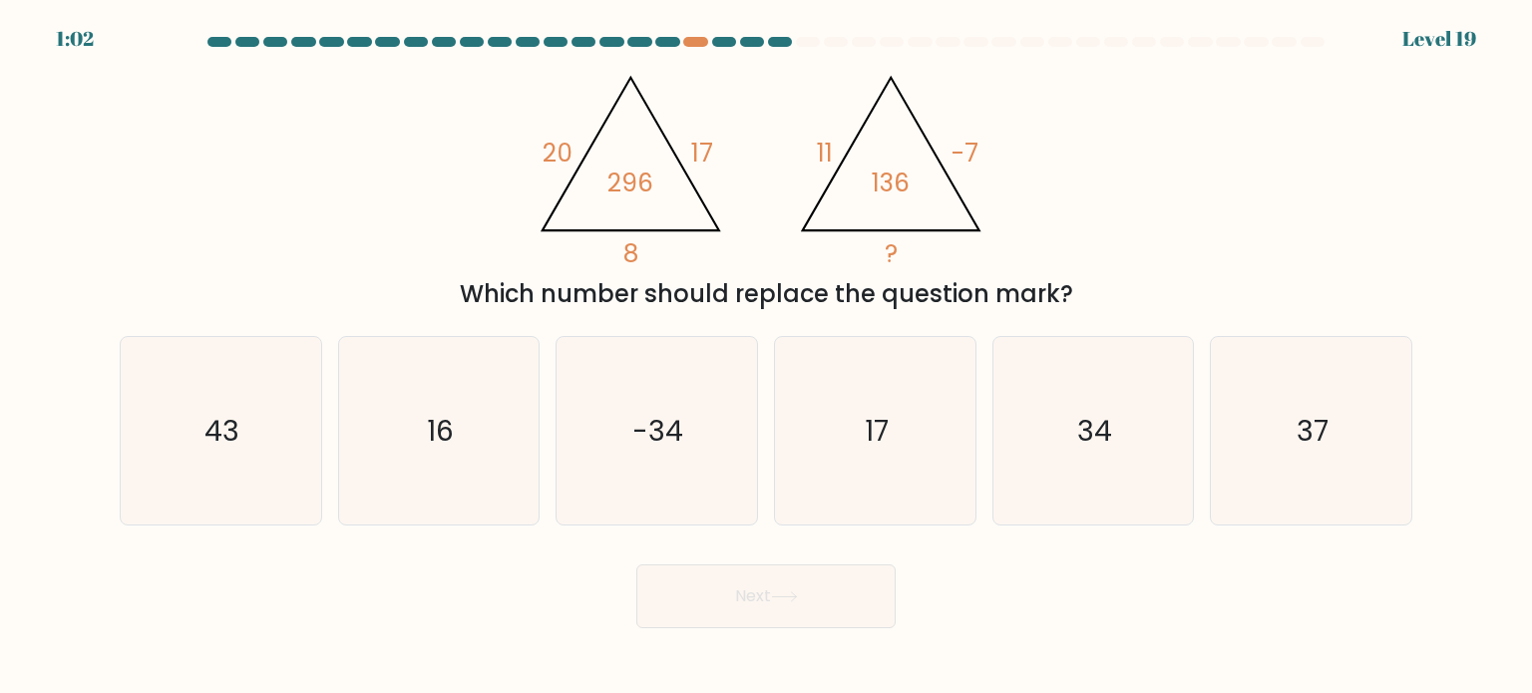
click at [1499, 223] on form at bounding box center [766, 332] width 1532 height 591
click at [284, 450] on icon "43" at bounding box center [220, 430] width 187 height 187
click at [766, 357] on input "a. 43" at bounding box center [766, 352] width 1 height 10
radio input "true"
click at [856, 596] on button "Next" at bounding box center [765, 596] width 259 height 64
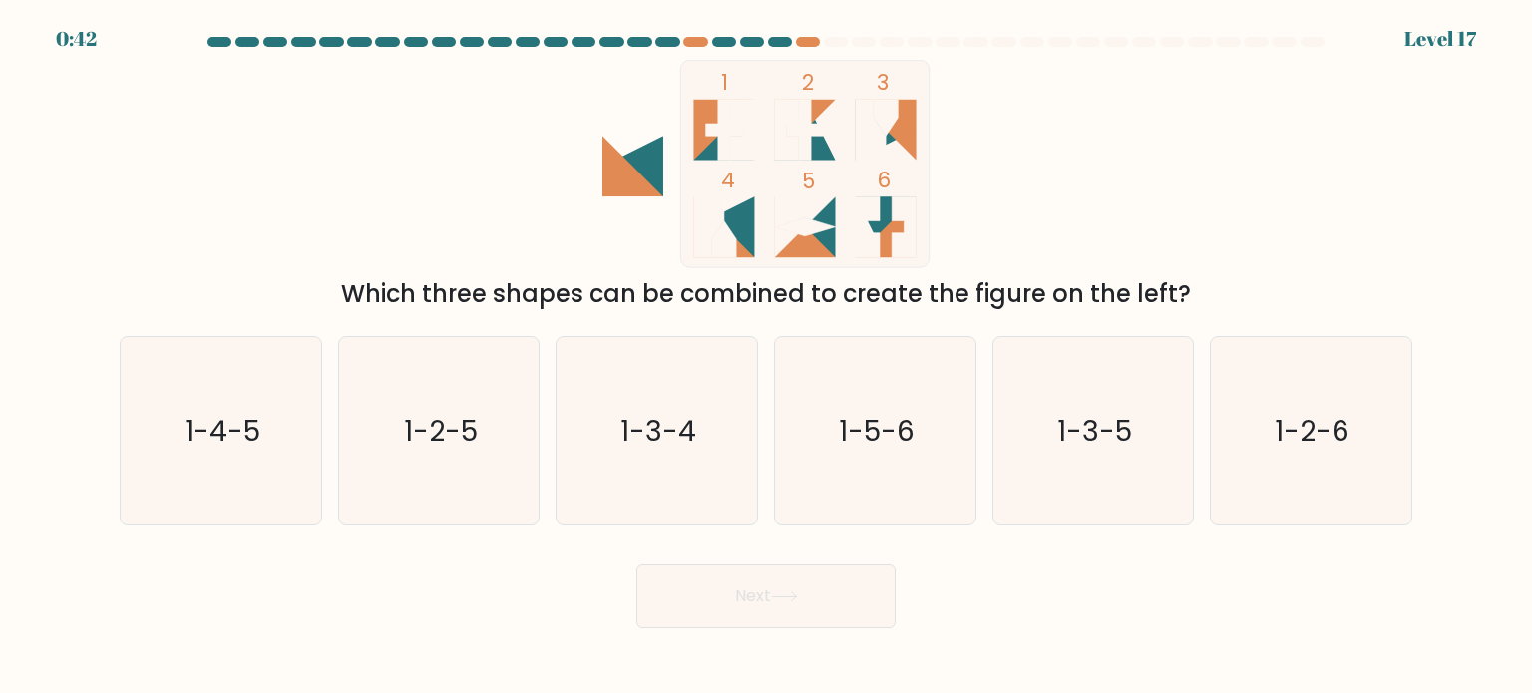
drag, startPoint x: 929, startPoint y: 294, endPoint x: 1066, endPoint y: 302, distance: 136.8
click at [1065, 302] on div "Which three shapes can be combined to create the figure on the left?" at bounding box center [766, 294] width 1268 height 36
click at [1066, 302] on div "Which three shapes can be combined to create the figure on the left?" at bounding box center [766, 294] width 1268 height 36
click at [1052, 481] on icon "1-3-5" at bounding box center [1092, 430] width 187 height 187
click at [767, 357] on input "e. 1-3-5" at bounding box center [766, 352] width 1 height 10
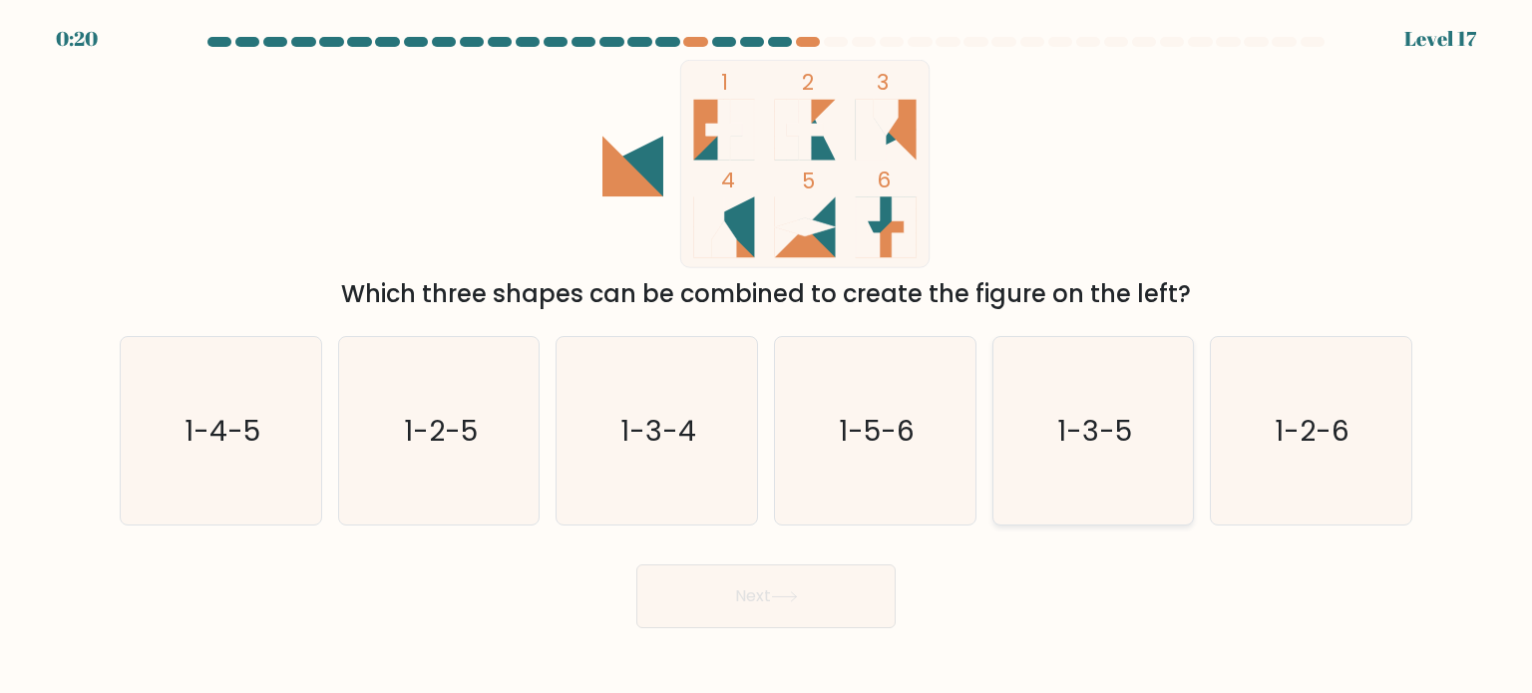
radio input "true"
click at [776, 599] on icon at bounding box center [784, 596] width 27 height 11
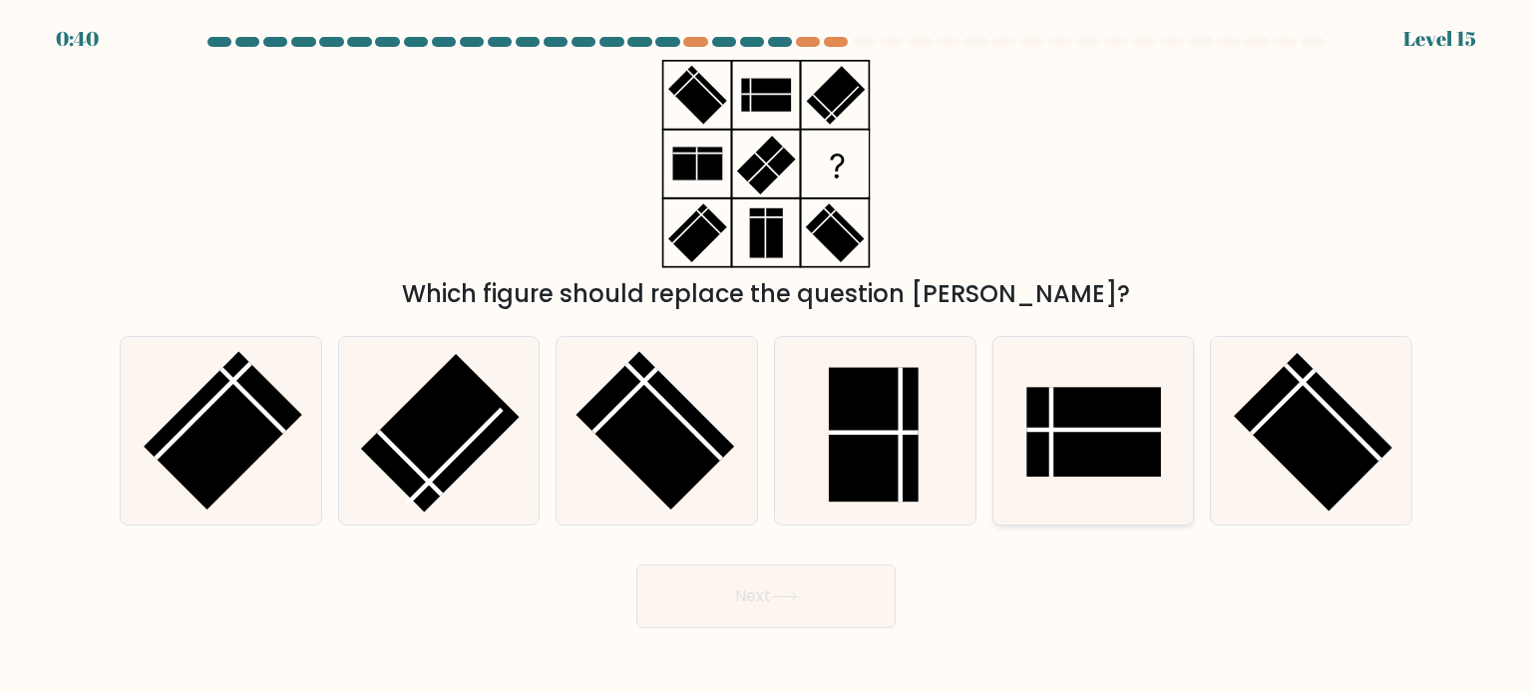
click at [1054, 465] on rect at bounding box center [1093, 432] width 135 height 90
click at [767, 357] on input "e." at bounding box center [766, 352] width 1 height 10
radio input "true"
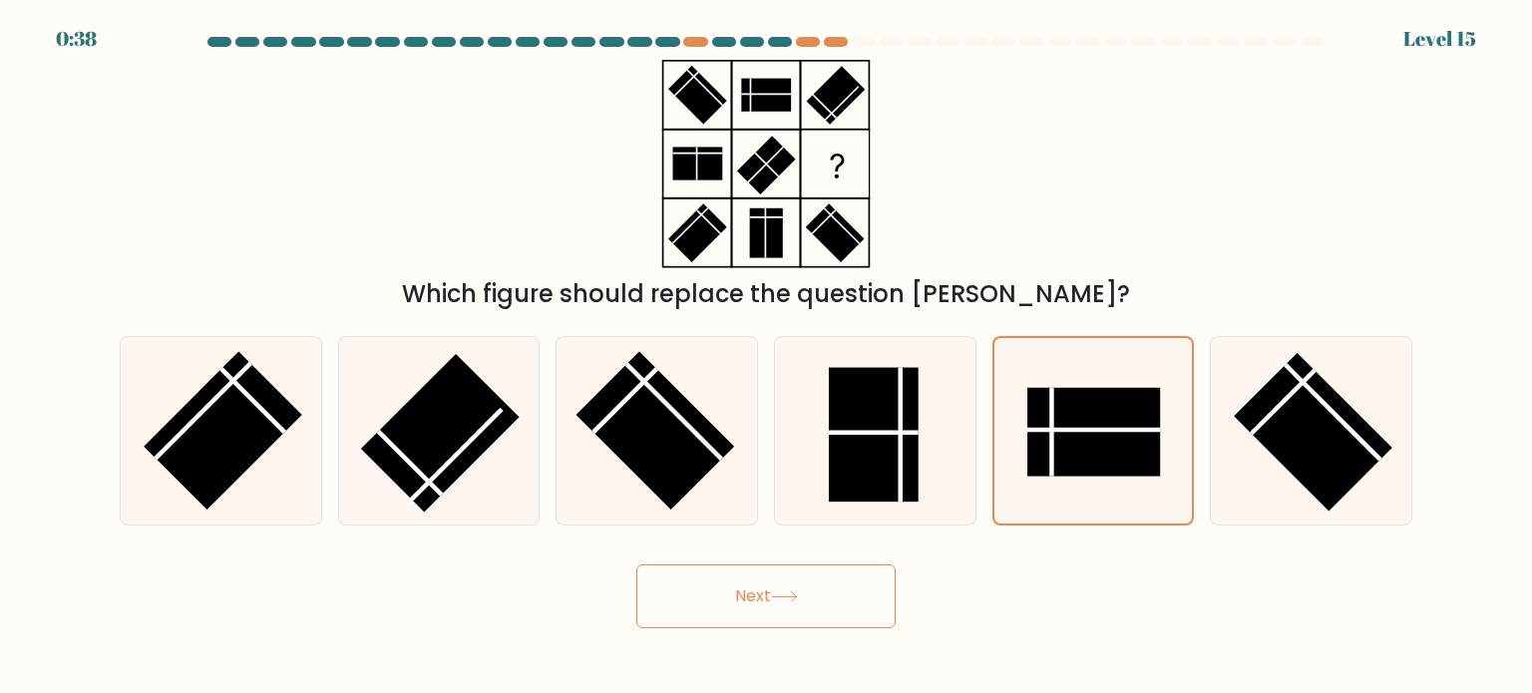
click at [846, 606] on button "Next" at bounding box center [765, 596] width 259 height 64
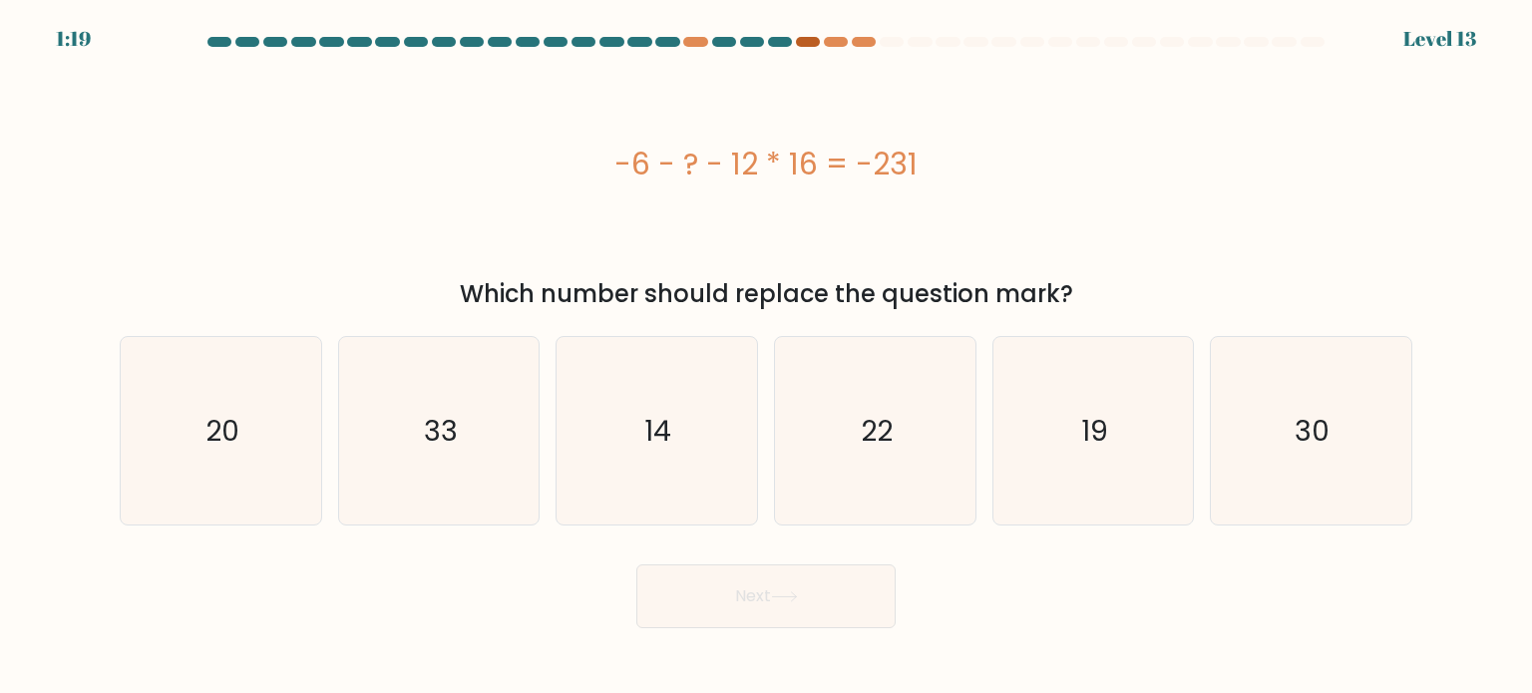
click at [814, 43] on div at bounding box center [808, 42] width 24 height 10
click at [702, 43] on div at bounding box center [695, 42] width 24 height 10
click at [721, 44] on div at bounding box center [724, 42] width 24 height 10
click at [746, 43] on div at bounding box center [752, 42] width 24 height 10
drag, startPoint x: 783, startPoint y: 40, endPoint x: 807, endPoint y: 42, distance: 24.0
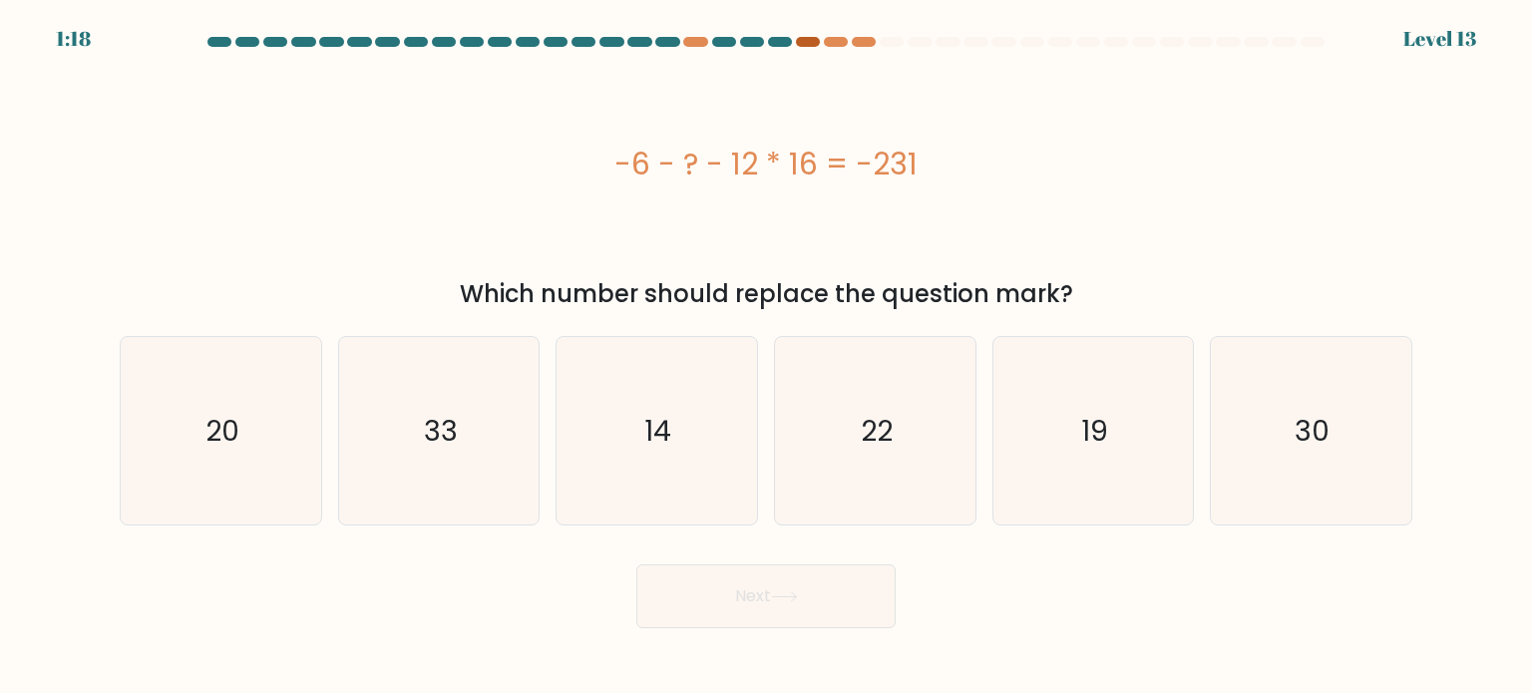
click at [786, 40] on div at bounding box center [780, 42] width 24 height 10
click at [807, 42] on div at bounding box center [808, 42] width 24 height 10
click at [843, 43] on div at bounding box center [836, 42] width 24 height 10
click at [869, 43] on div at bounding box center [864, 42] width 24 height 10
click at [921, 178] on div "-6 - ? - 12 * 16 = -231" at bounding box center [766, 164] width 1292 height 45
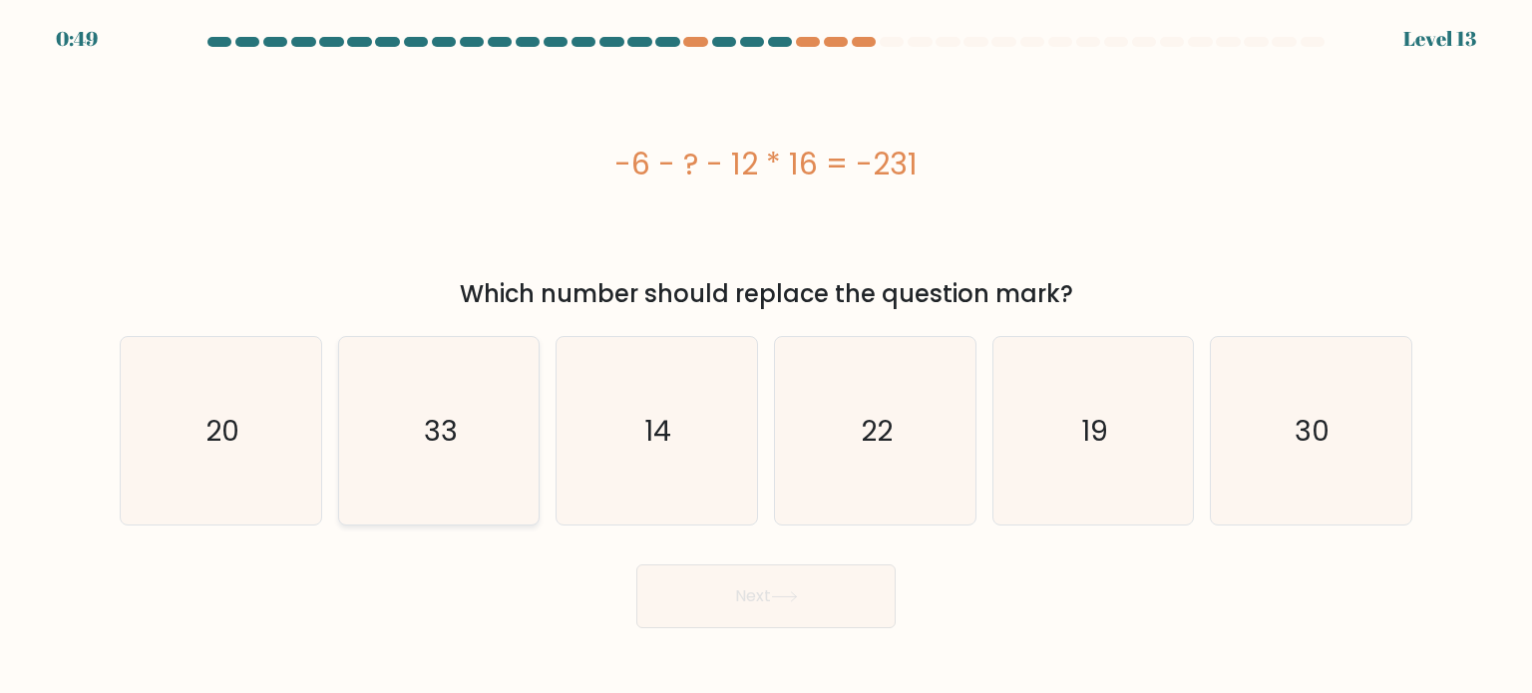
click at [505, 410] on icon "33" at bounding box center [438, 430] width 187 height 187
click at [766, 357] on input "b. 33" at bounding box center [766, 352] width 1 height 10
radio input "true"
click at [782, 593] on icon at bounding box center [784, 596] width 27 height 11
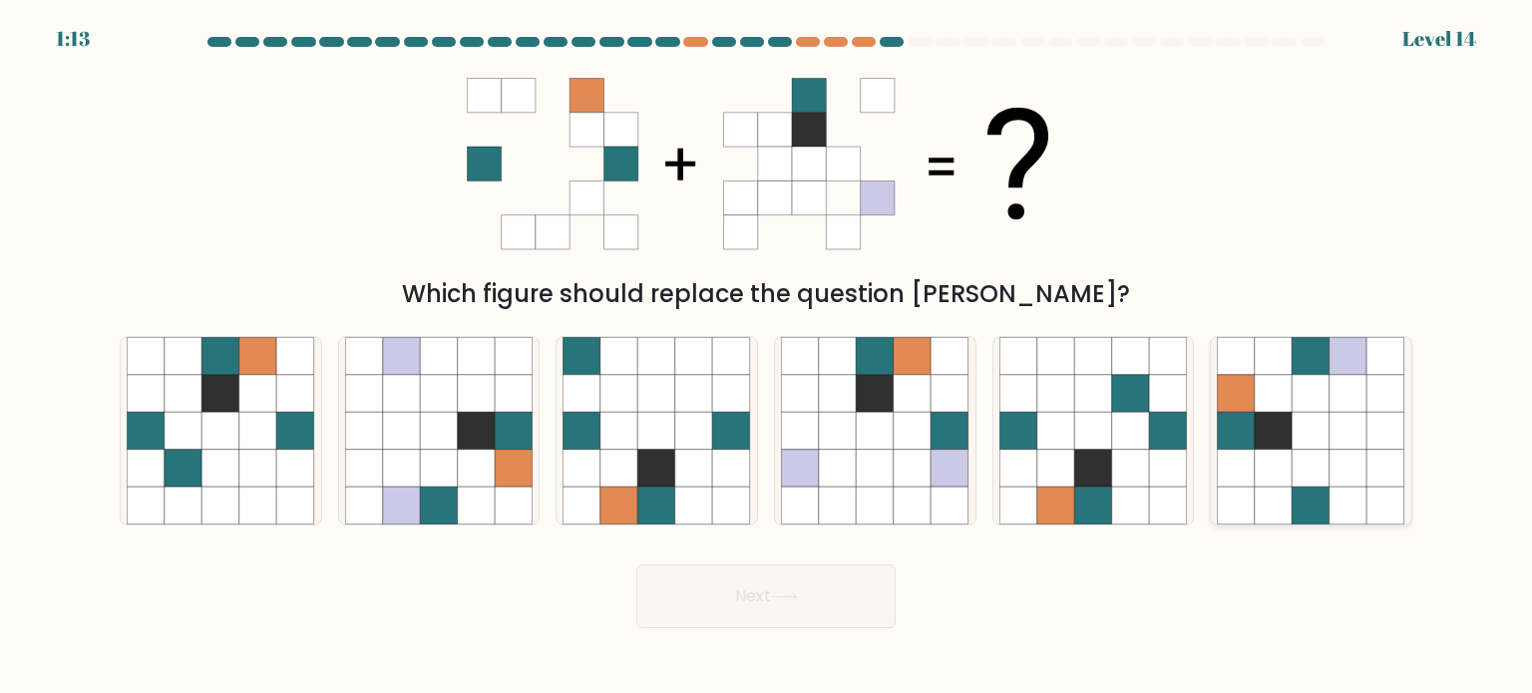
click at [1306, 453] on icon at bounding box center [1311, 468] width 38 height 38
click at [767, 357] on input "f." at bounding box center [766, 352] width 1 height 10
radio input "true"
click at [870, 629] on body "1:12 Level 14" at bounding box center [766, 346] width 1532 height 693
click at [866, 615] on button "Next" at bounding box center [765, 596] width 259 height 64
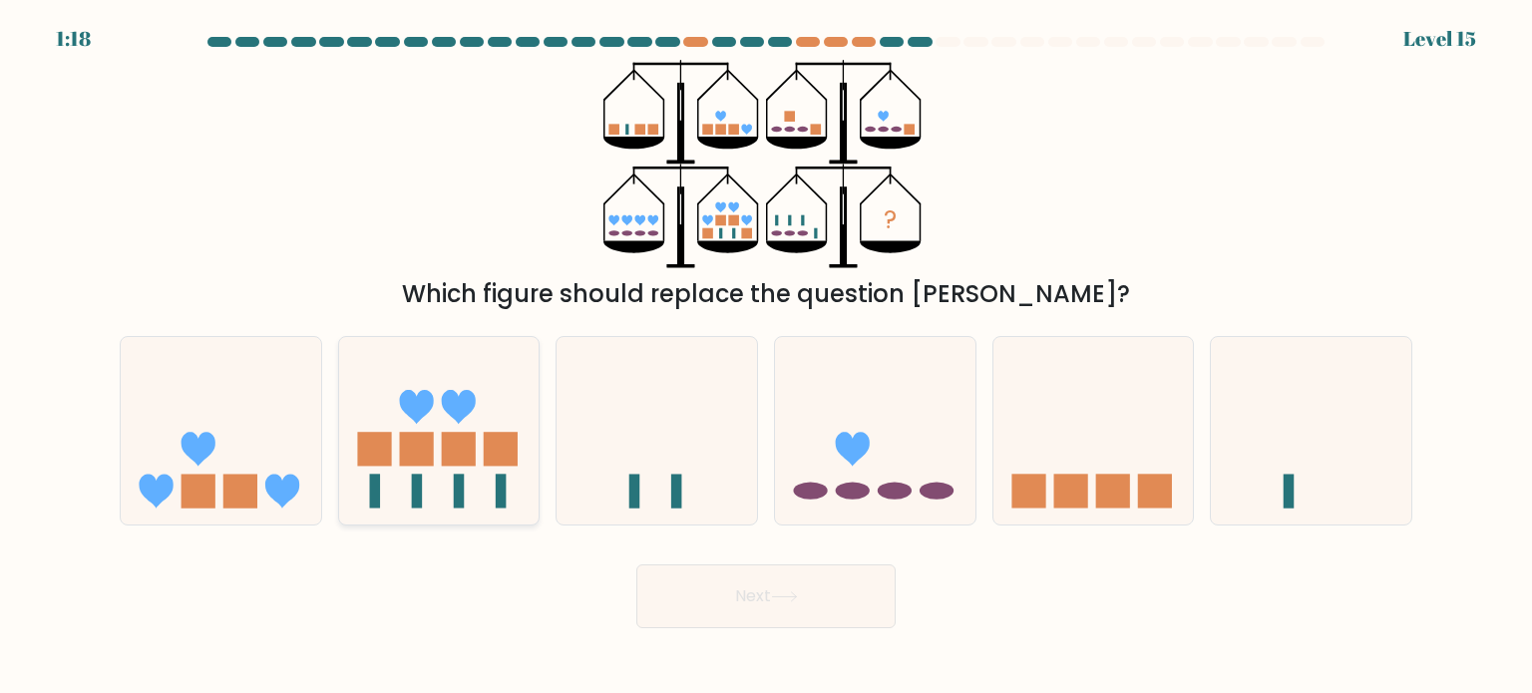
click at [538, 390] on icon at bounding box center [439, 431] width 200 height 166
click at [766, 357] on input "b." at bounding box center [766, 352] width 1 height 10
radio input "true"
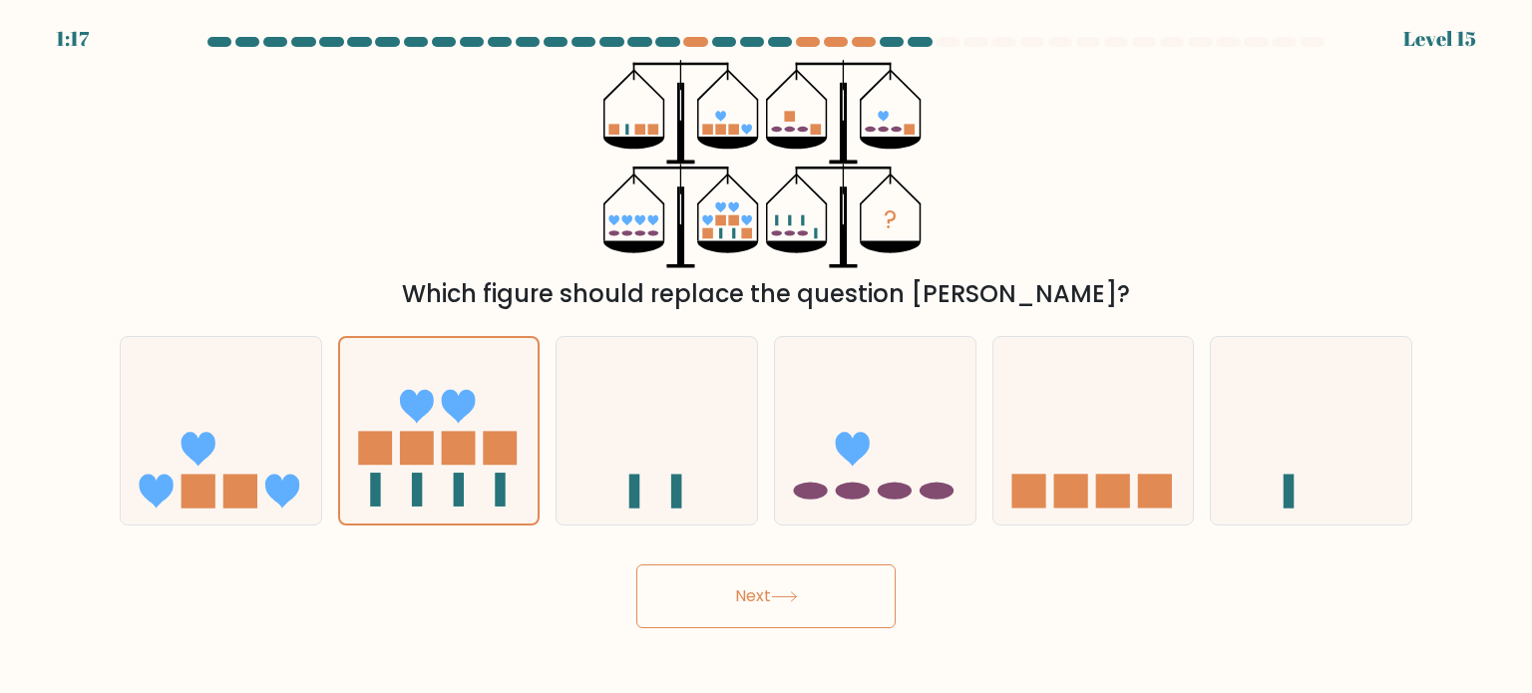
click at [804, 573] on button "Next" at bounding box center [765, 596] width 259 height 64
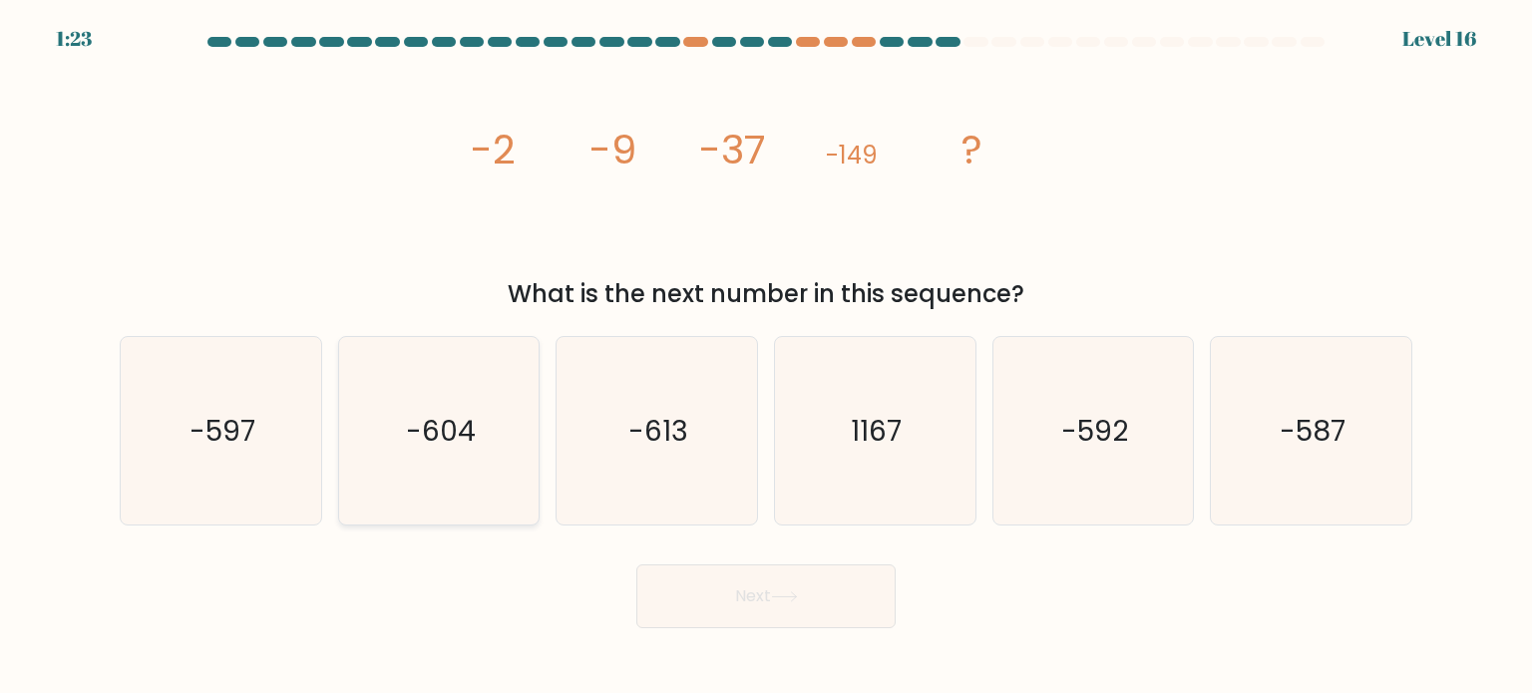
click at [461, 418] on icon "-604" at bounding box center [438, 430] width 187 height 187
click at [766, 357] on input "b. -604" at bounding box center [766, 352] width 1 height 10
radio input "true"
click at [768, 598] on button "Next" at bounding box center [765, 596] width 259 height 64
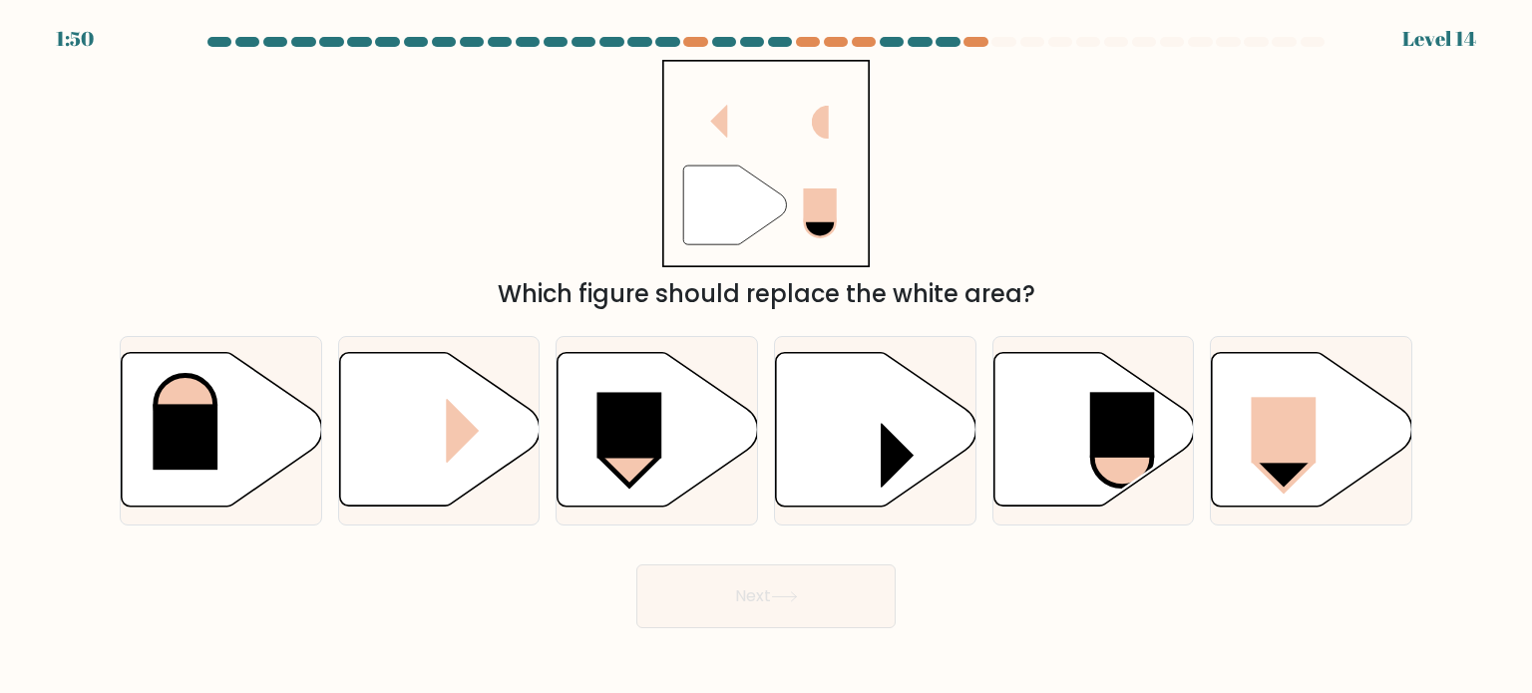
click at [686, 316] on form at bounding box center [766, 332] width 1532 height 591
click at [1308, 442] on rect at bounding box center [1283, 431] width 65 height 66
click at [767, 357] on input "f." at bounding box center [766, 352] width 1 height 10
radio input "true"
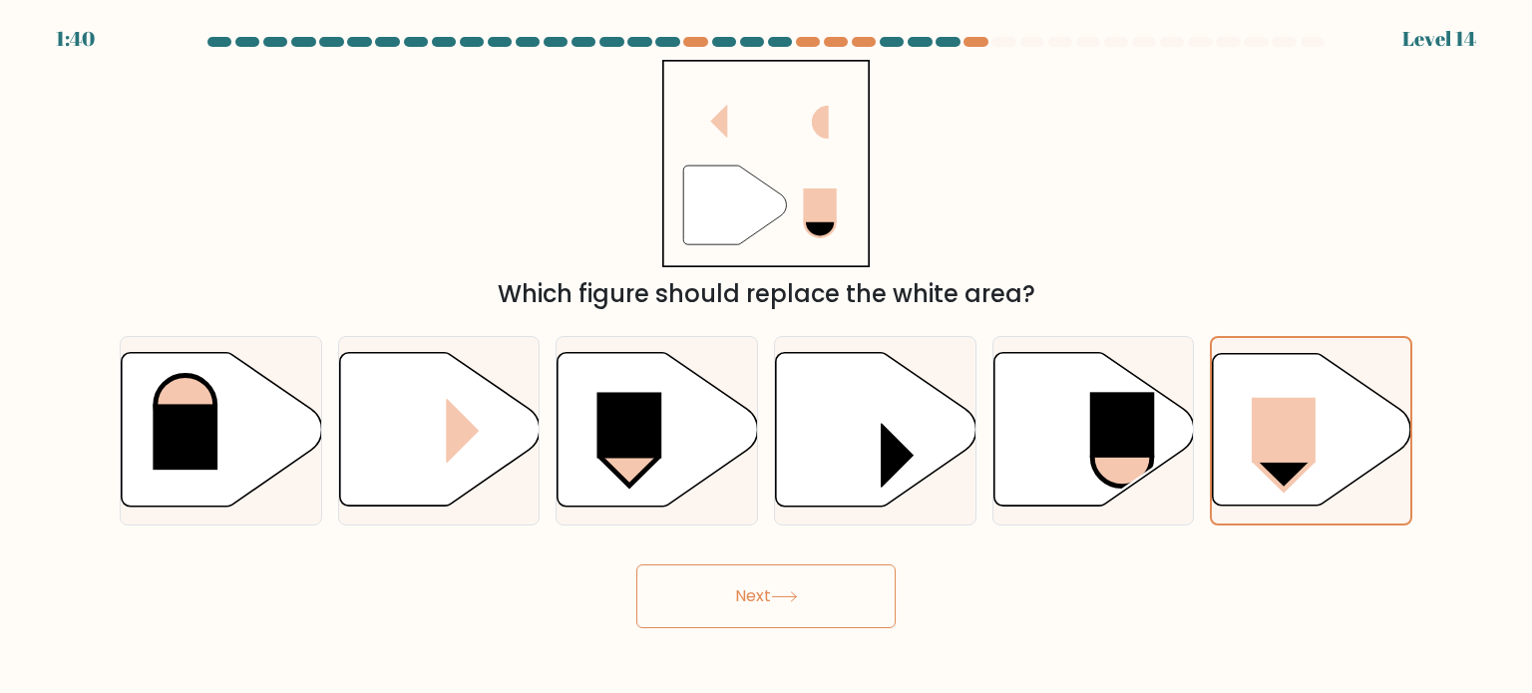
click at [806, 608] on button "Next" at bounding box center [765, 596] width 259 height 64
click at [810, 609] on button "Next" at bounding box center [765, 596] width 259 height 64
click at [1252, 473] on icon at bounding box center [1312, 430] width 198 height 152
click at [767, 357] on input "f." at bounding box center [766, 352] width 1 height 10
click at [811, 612] on button "Next" at bounding box center [765, 596] width 259 height 64
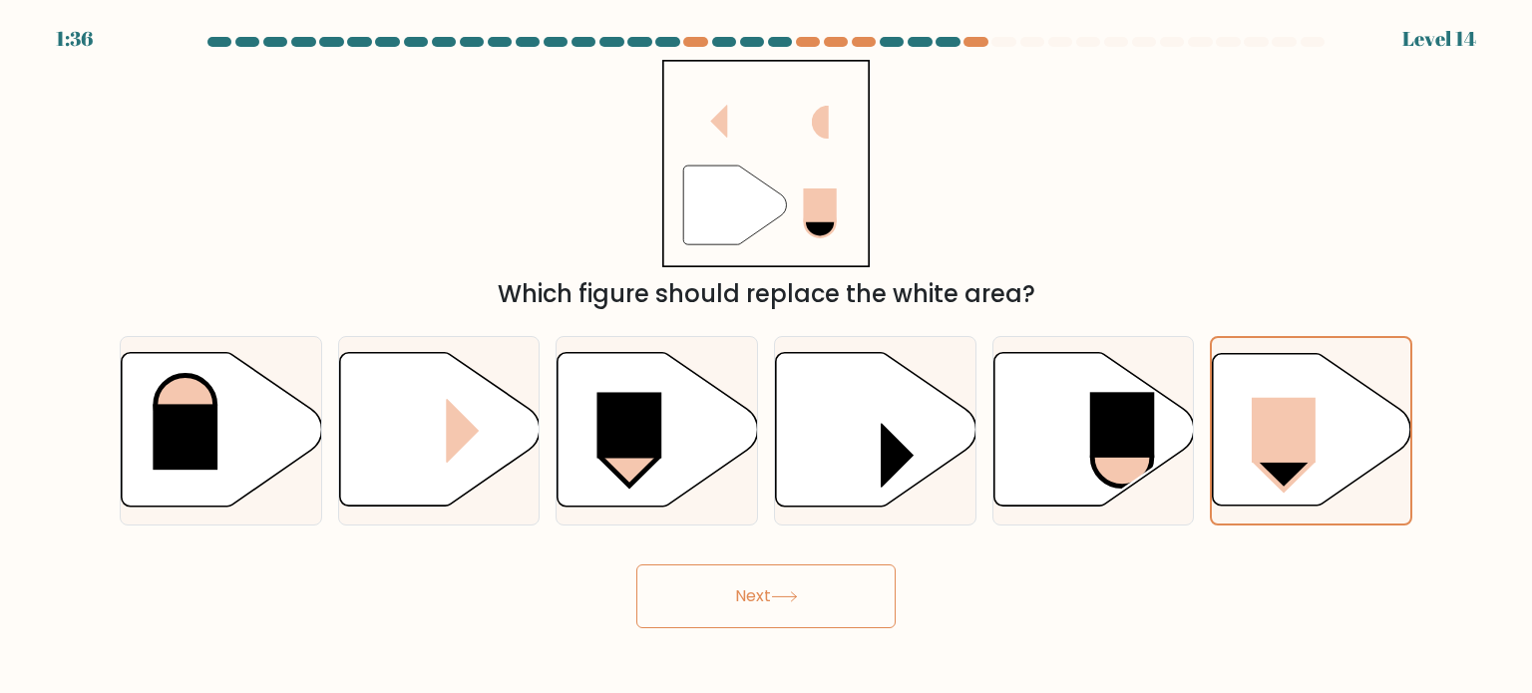
click at [737, 594] on button "Next" at bounding box center [765, 596] width 259 height 64
click at [736, 601] on button "Next" at bounding box center [765, 596] width 259 height 64
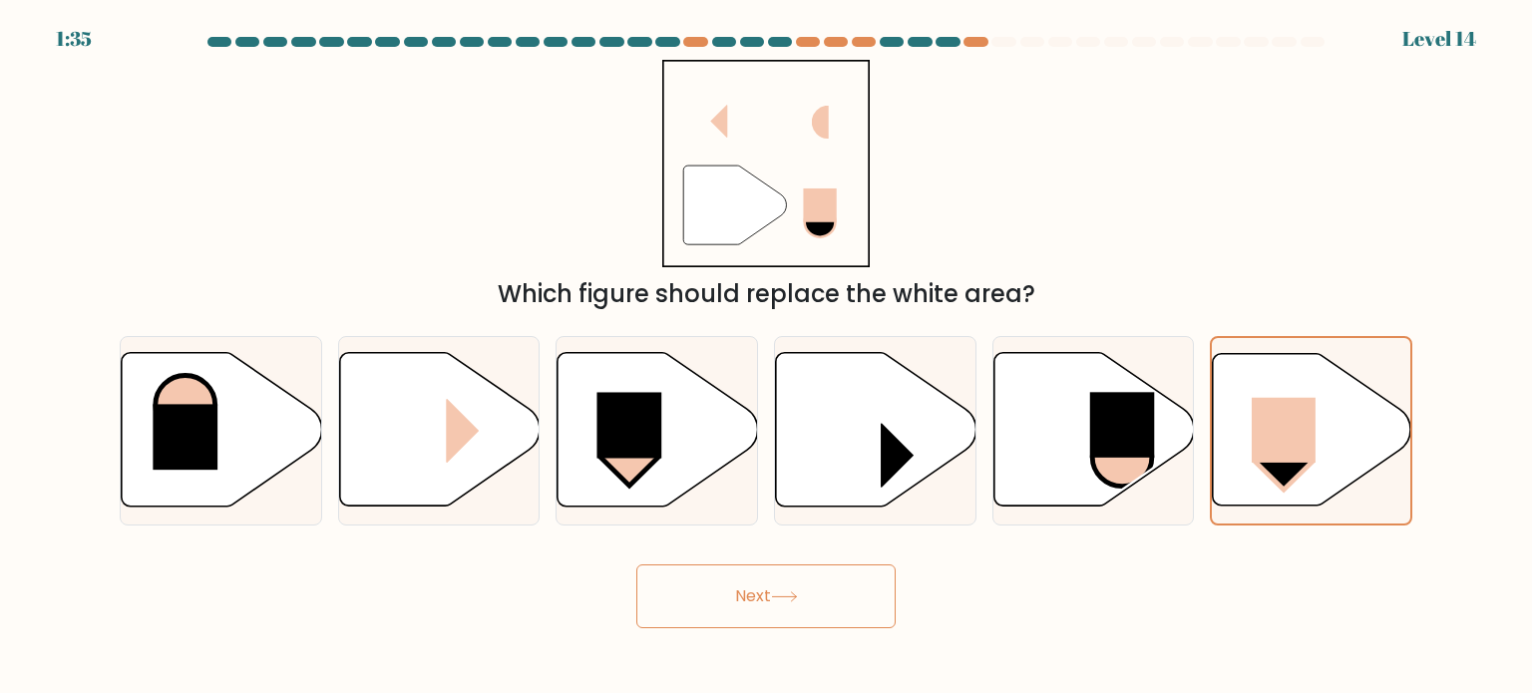
click at [736, 601] on button "Next" at bounding box center [765, 596] width 259 height 64
click at [878, 506] on icon at bounding box center [876, 430] width 200 height 154
click at [767, 357] on input "d." at bounding box center [766, 352] width 1 height 10
radio input "true"
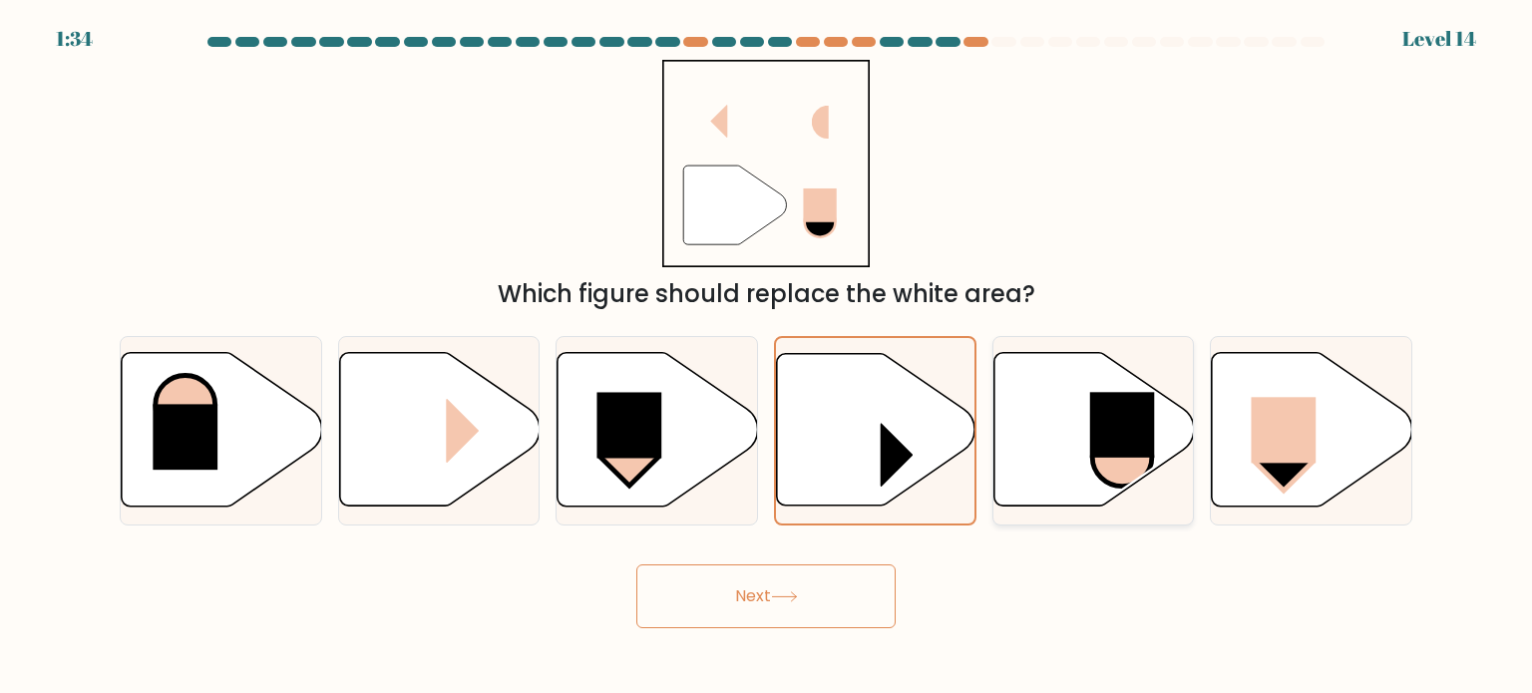
click at [1002, 486] on icon at bounding box center [1093, 430] width 200 height 154
click at [767, 357] on input "e." at bounding box center [766, 352] width 1 height 10
radio input "true"
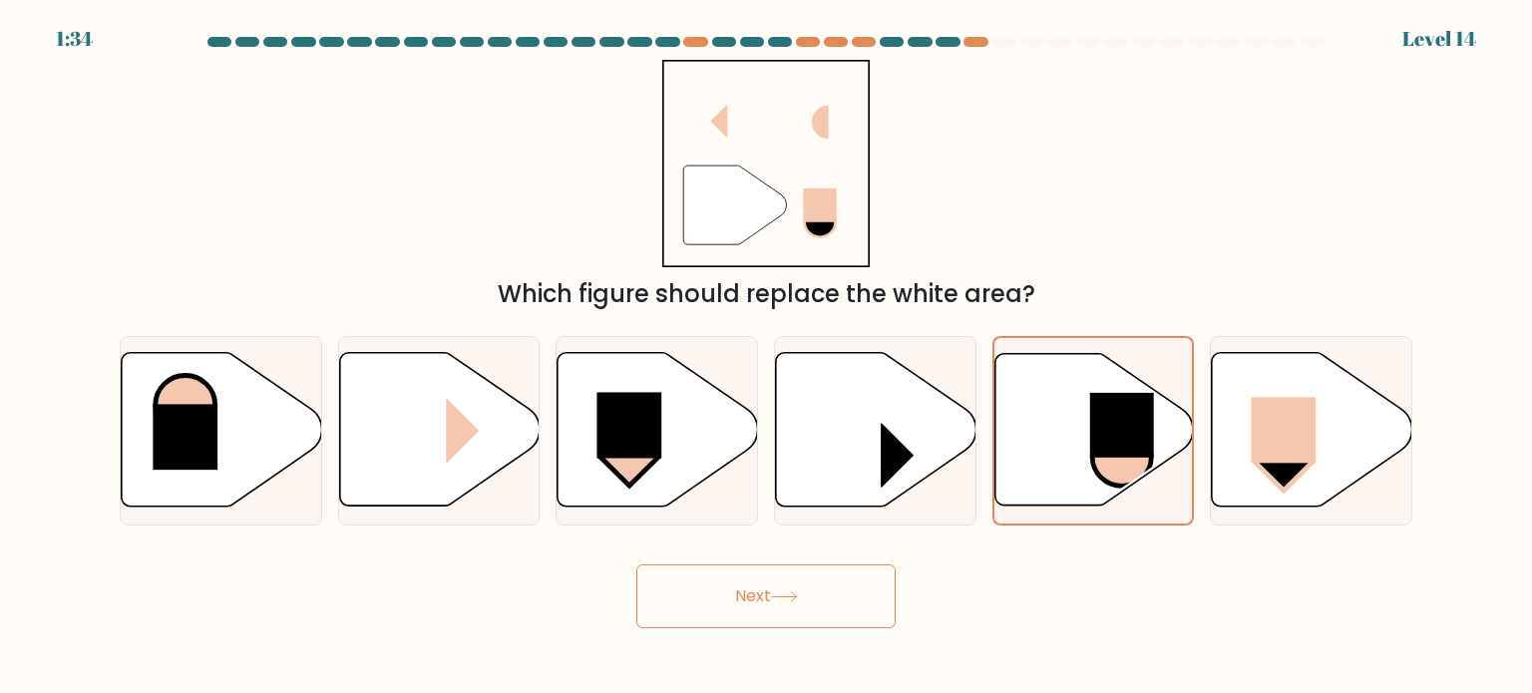
click at [1205, 466] on div "f." at bounding box center [1311, 430] width 218 height 189
click at [1232, 477] on icon at bounding box center [1312, 430] width 200 height 154
click at [767, 357] on input "f." at bounding box center [766, 352] width 1 height 10
radio input "true"
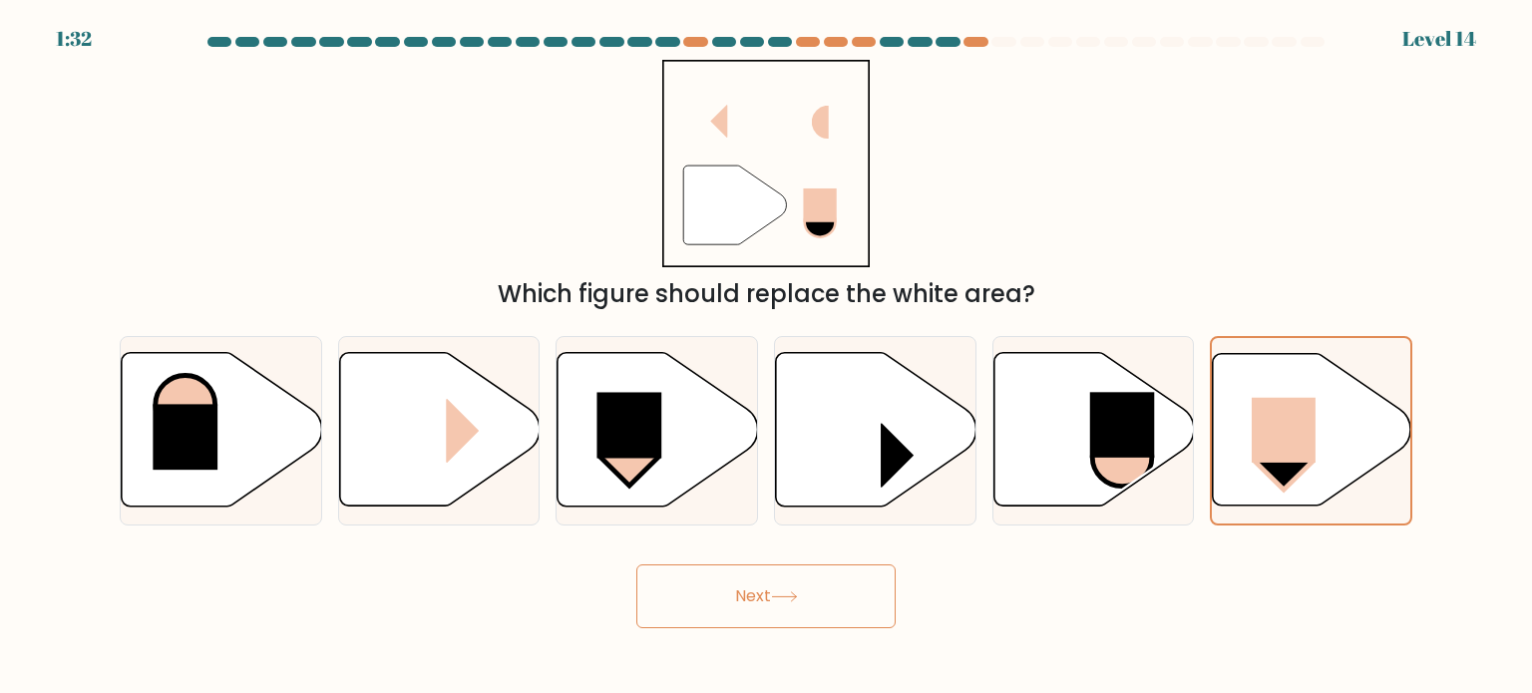
click at [796, 598] on icon at bounding box center [784, 596] width 27 height 11
click at [649, 459] on rect at bounding box center [629, 458] width 57 height 57
click at [766, 357] on input "c." at bounding box center [766, 352] width 1 height 10
radio input "true"
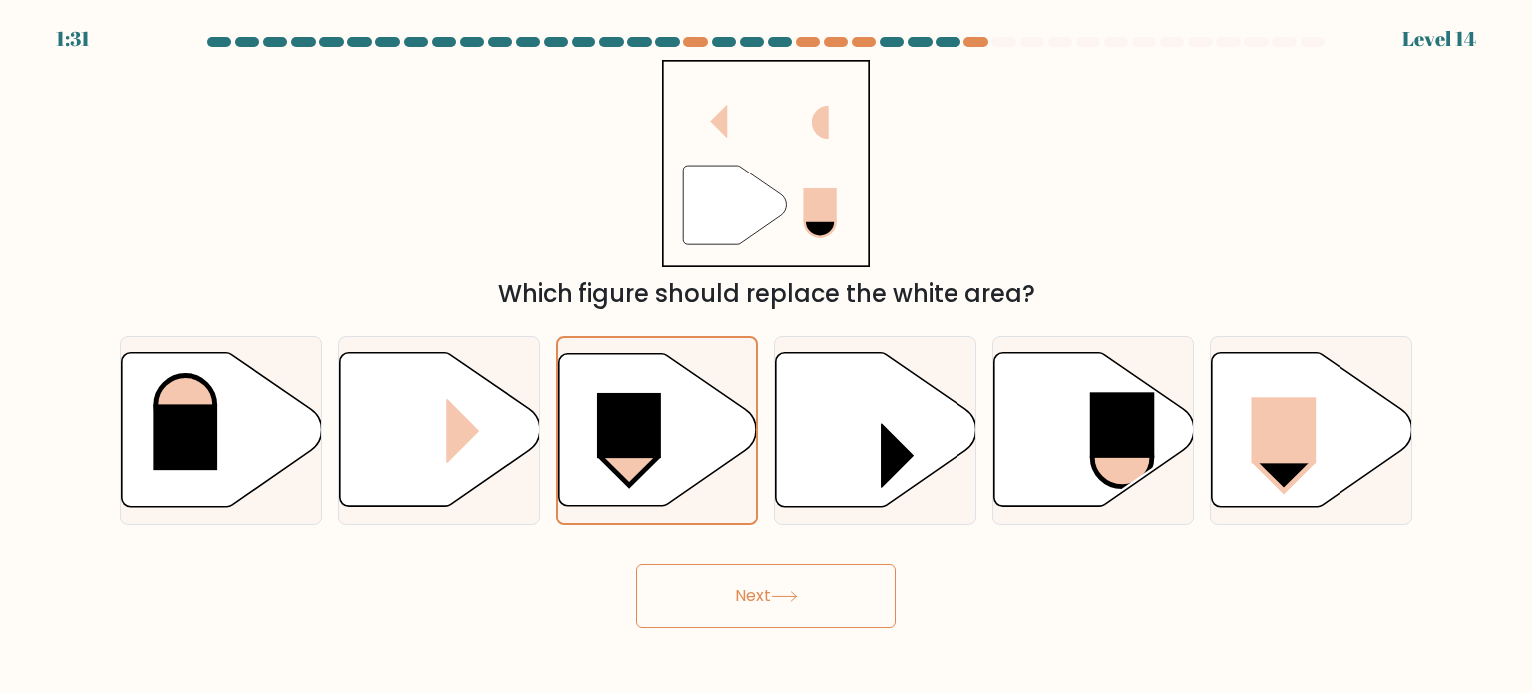
click at [702, 579] on button "Next" at bounding box center [765, 596] width 259 height 64
click at [1245, 434] on icon at bounding box center [1312, 430] width 200 height 154
click at [767, 357] on input "f." at bounding box center [766, 352] width 1 height 10
radio input "true"
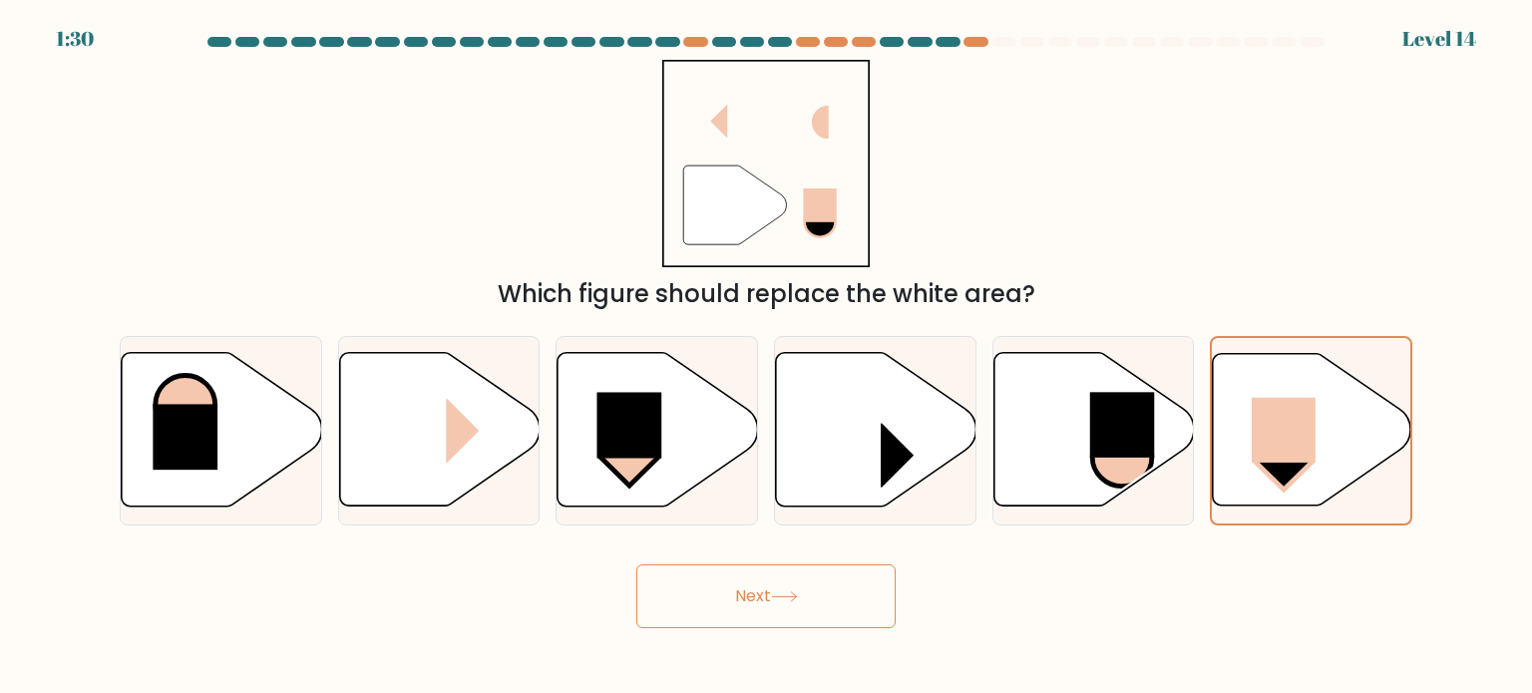
click at [782, 614] on button "Next" at bounding box center [765, 596] width 259 height 64
click at [829, 186] on icon """ at bounding box center [766, 164] width 208 height 208
drag, startPoint x: 829, startPoint y: 186, endPoint x: 591, endPoint y: 316, distance: 270.4
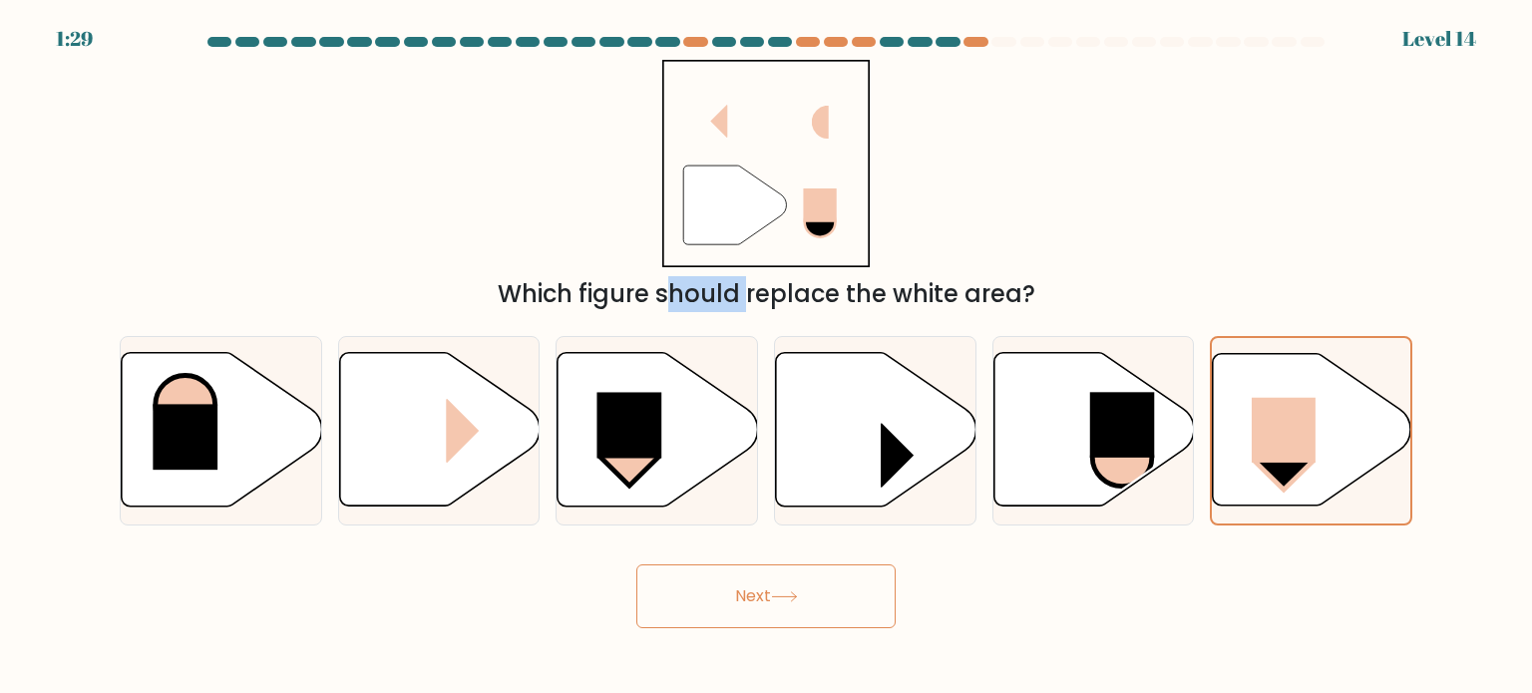
click at [825, 188] on icon """ at bounding box center [766, 164] width 208 height 208
click at [372, 356] on icon at bounding box center [439, 430] width 200 height 154
click at [766, 356] on input "b." at bounding box center [766, 352] width 1 height 10
radio input "true"
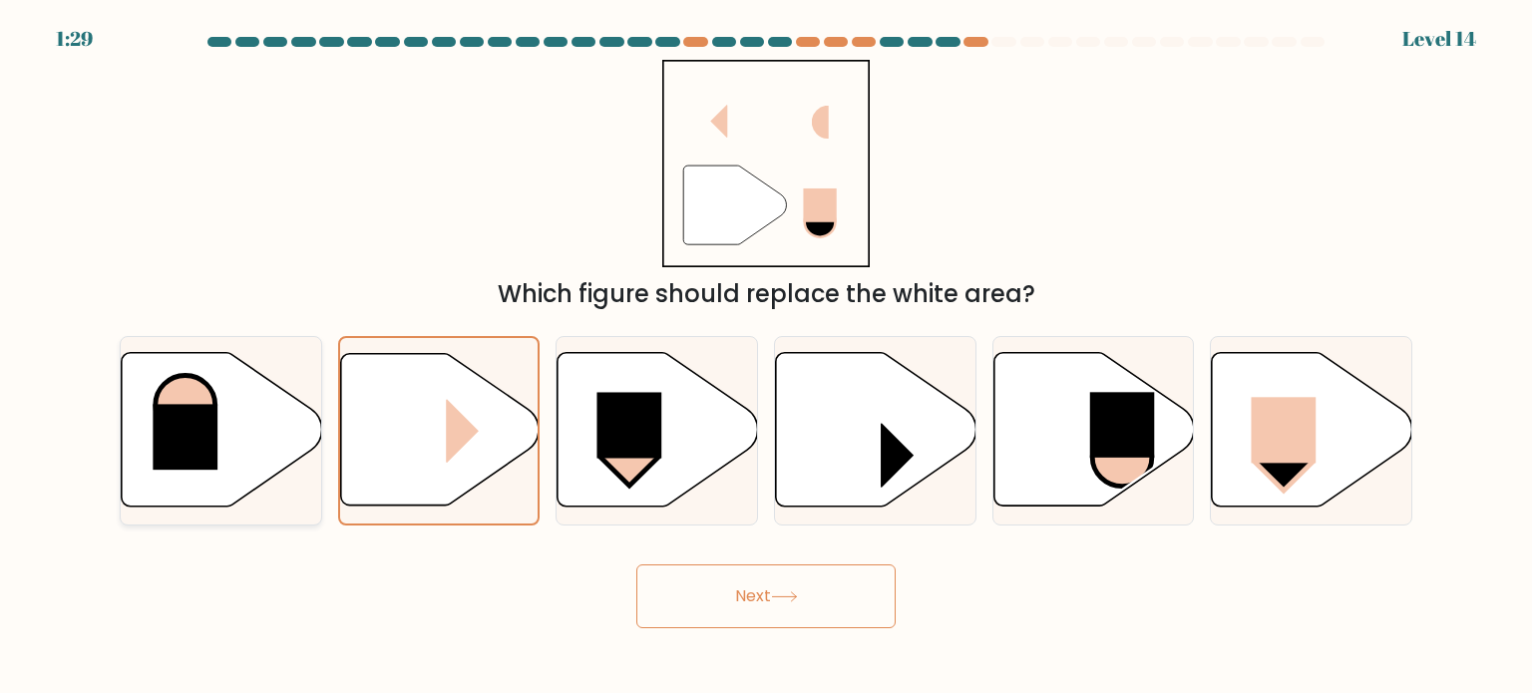
click at [265, 390] on icon at bounding box center [222, 430] width 200 height 154
click at [766, 357] on input "a." at bounding box center [766, 352] width 1 height 10
radio input "true"
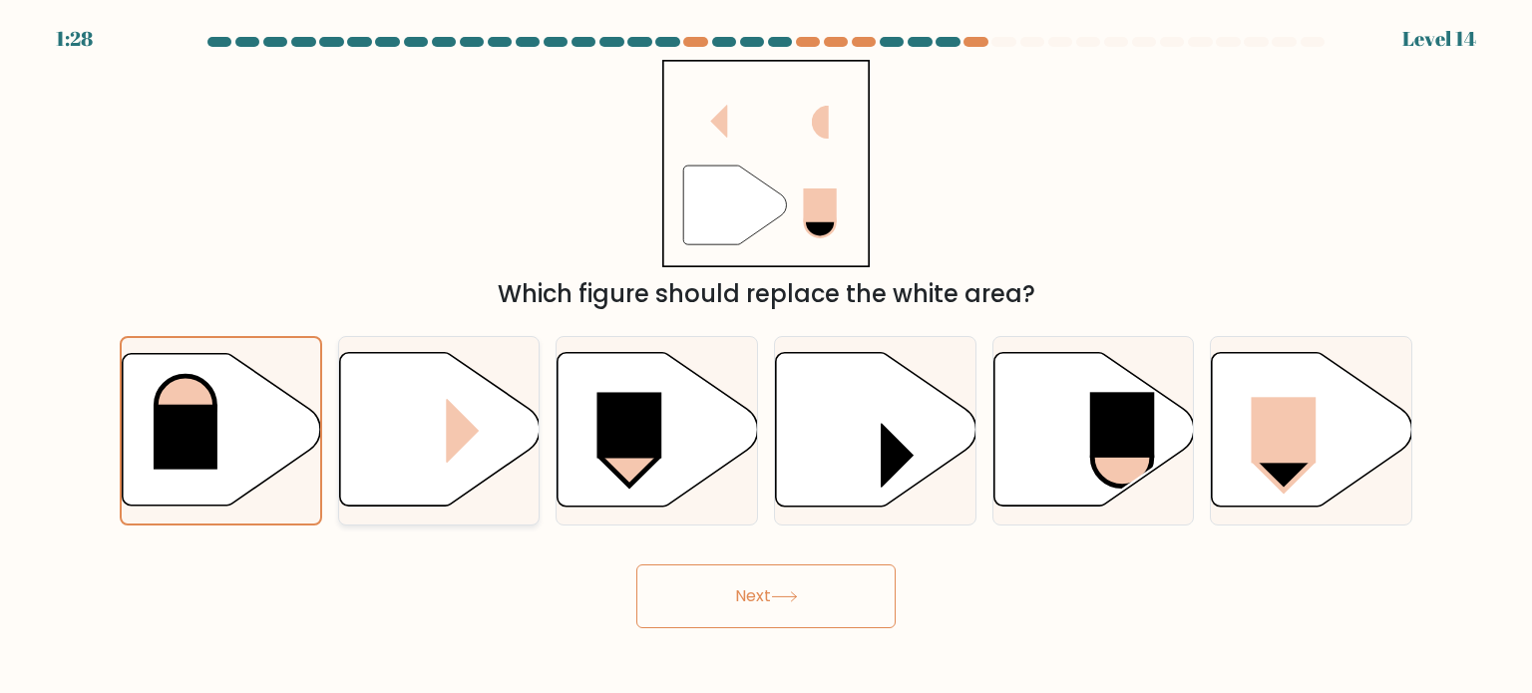
click at [467, 414] on rect at bounding box center [479, 431] width 67 height 65
click at [766, 357] on input "b." at bounding box center [766, 352] width 1 height 10
radio input "true"
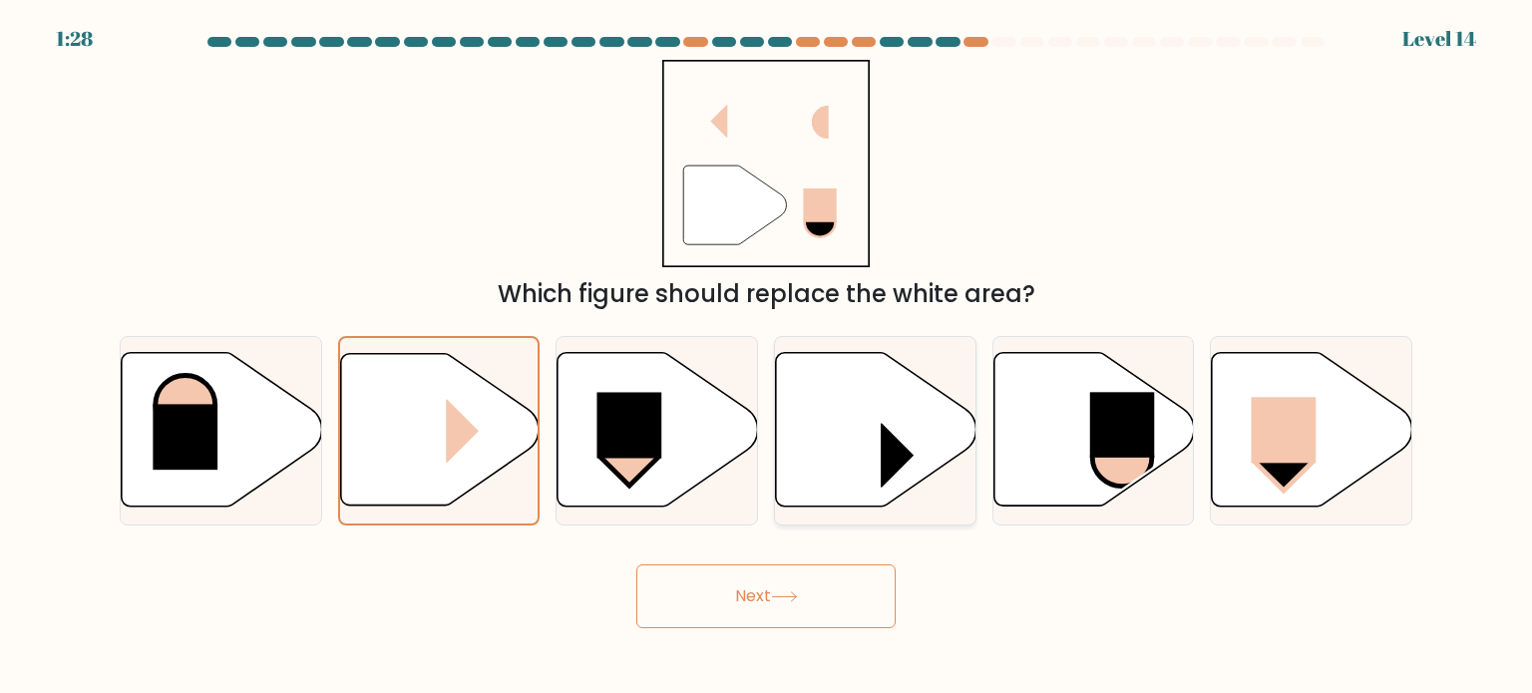
drag, startPoint x: 646, startPoint y: 423, endPoint x: 787, endPoint y: 429, distance: 140.7
click at [651, 423] on rect at bounding box center [629, 426] width 65 height 66
click at [766, 357] on input "c." at bounding box center [766, 352] width 1 height 10
radio input "true"
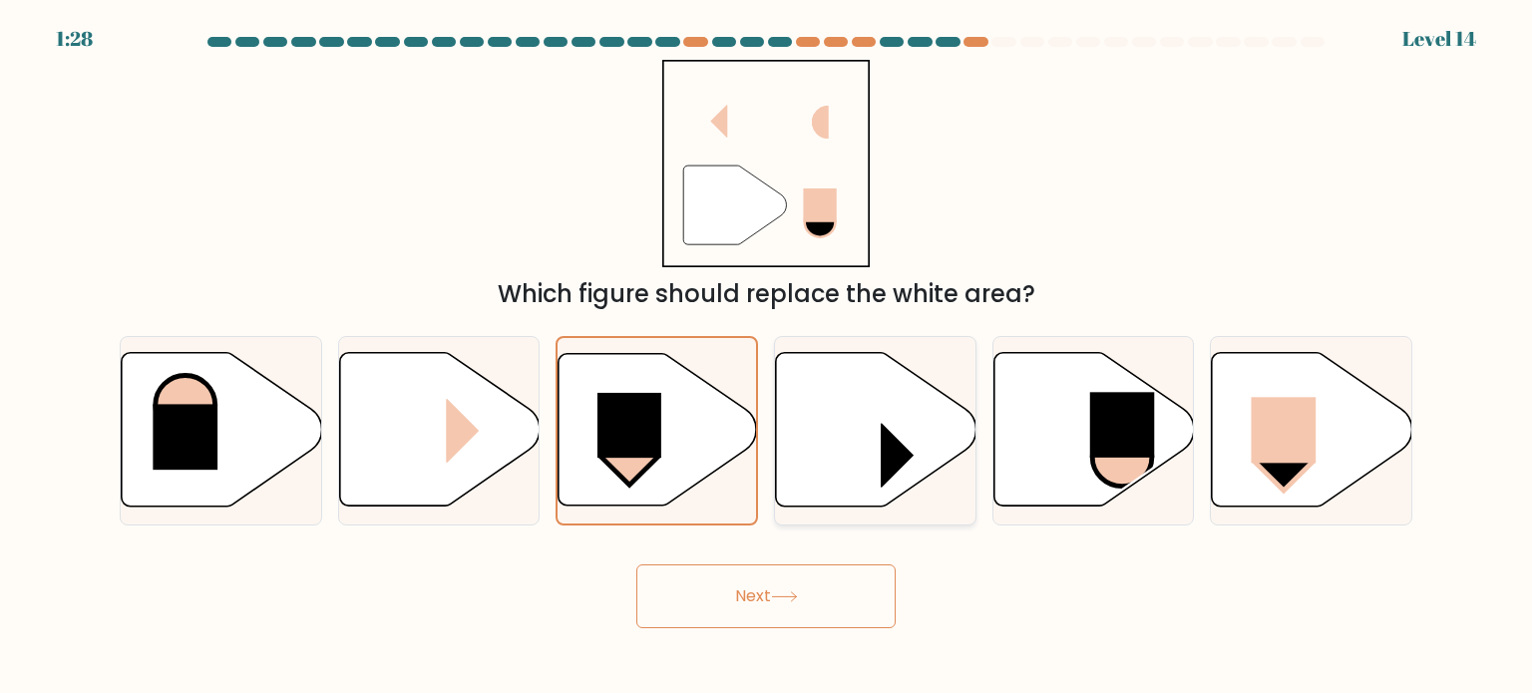
click at [845, 430] on icon at bounding box center [876, 430] width 200 height 154
click at [767, 357] on input "d." at bounding box center [766, 352] width 1 height 10
radio input "true"
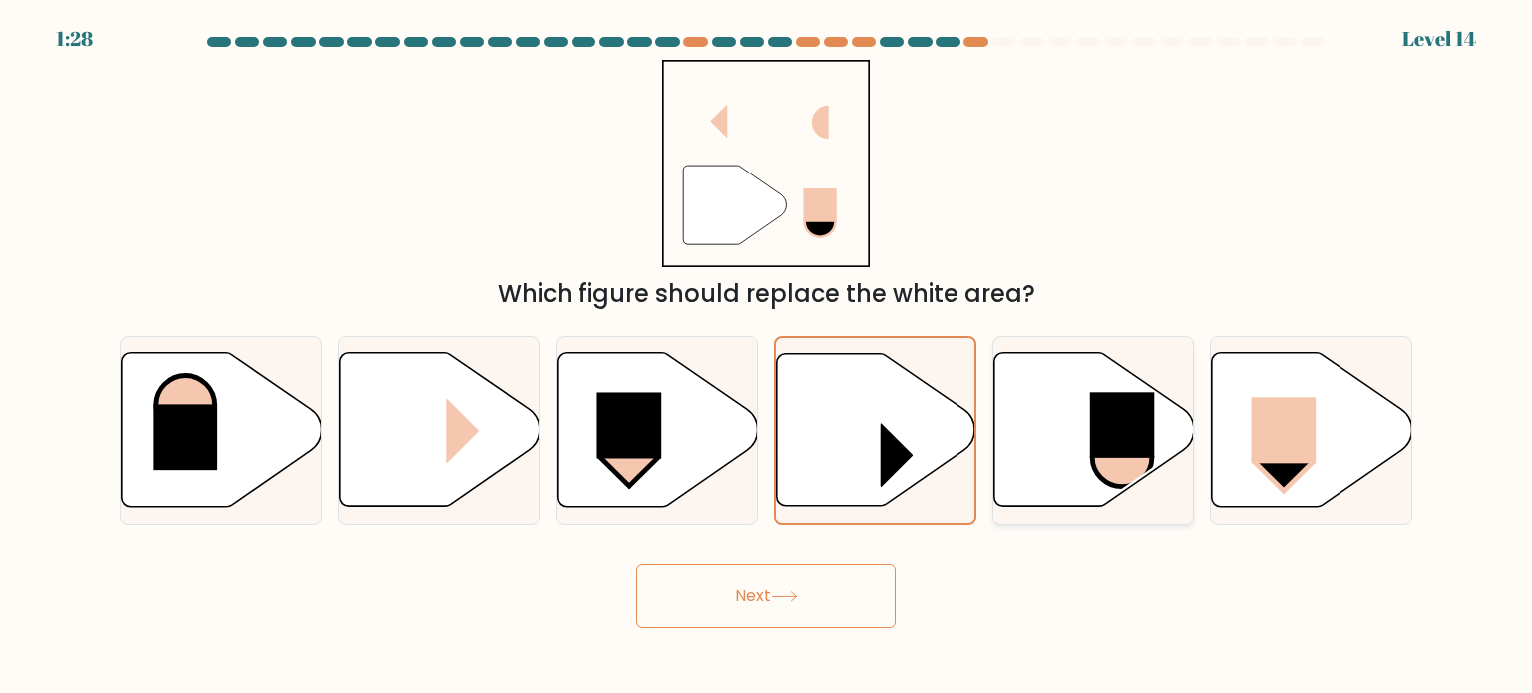
click at [1046, 438] on icon at bounding box center [1093, 430] width 200 height 154
click at [767, 357] on input "e." at bounding box center [766, 352] width 1 height 10
radio input "true"
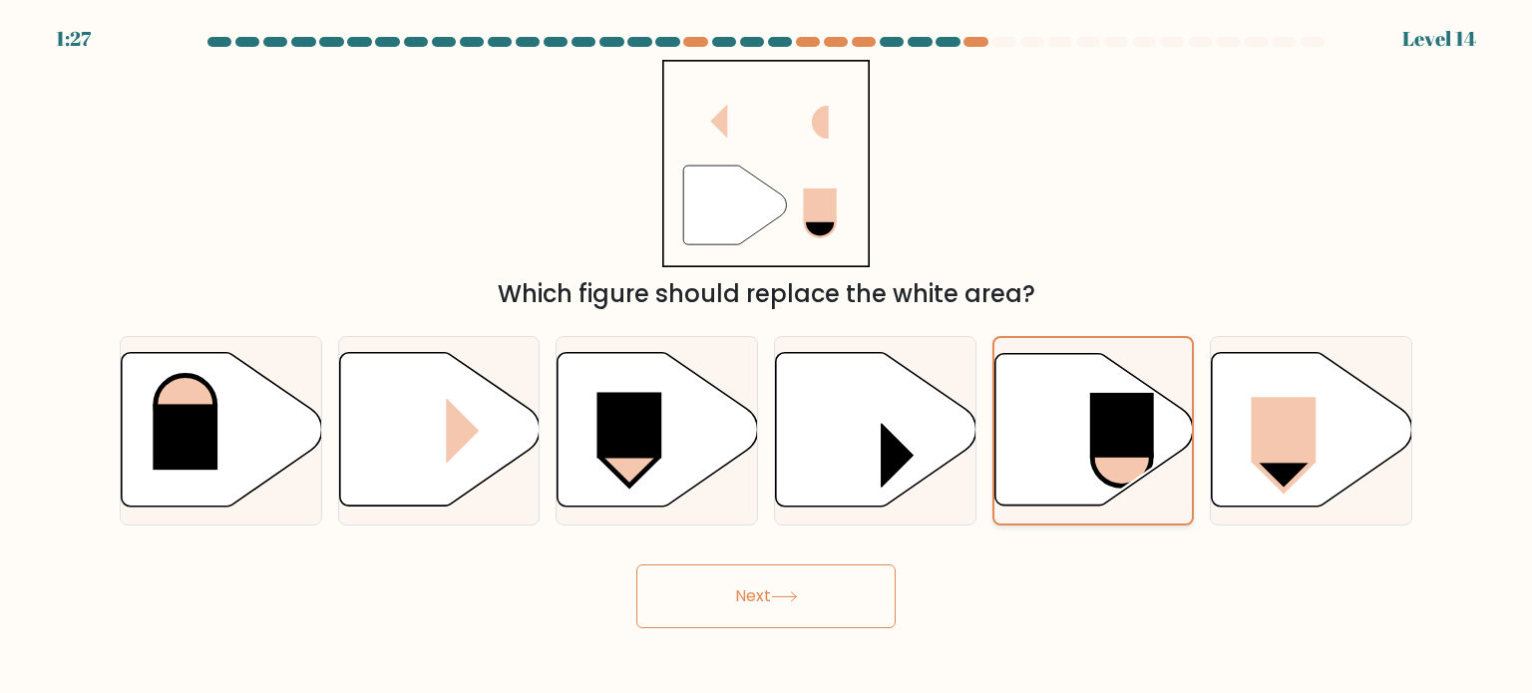
click at [1170, 434] on icon at bounding box center [1093, 430] width 198 height 152
click at [767, 357] on input "e." at bounding box center [766, 352] width 1 height 10
click at [1234, 433] on icon at bounding box center [1312, 430] width 200 height 154
click at [767, 357] on input "f." at bounding box center [766, 352] width 1 height 10
radio input "true"
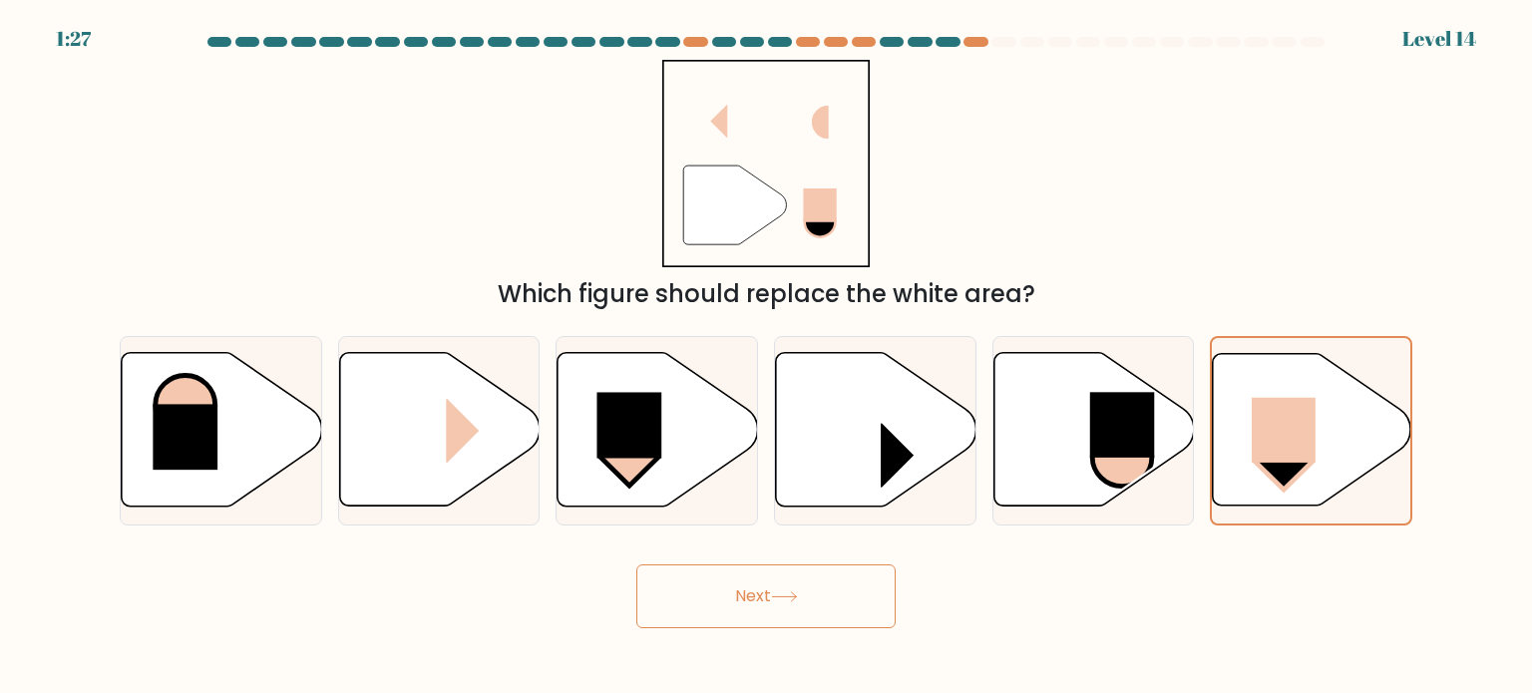
click at [788, 602] on button "Next" at bounding box center [765, 596] width 259 height 64
click at [790, 613] on button "Next" at bounding box center [765, 596] width 259 height 64
click at [784, 612] on button "Next" at bounding box center [765, 596] width 259 height 64
drag, startPoint x: 784, startPoint y: 612, endPoint x: 756, endPoint y: 557, distance: 61.5
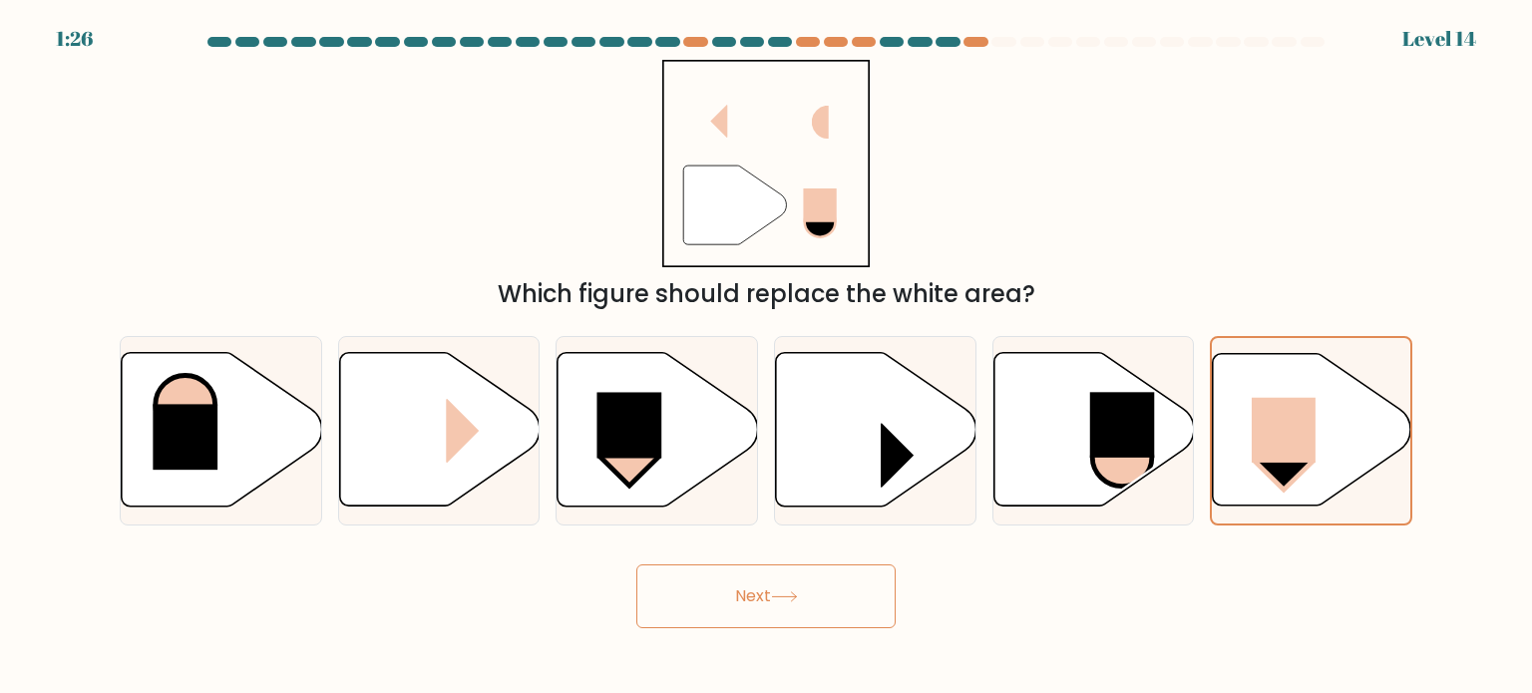
click at [783, 611] on button "Next" at bounding box center [765, 596] width 259 height 64
click at [747, 586] on button "Next" at bounding box center [765, 596] width 259 height 64
click at [746, 588] on button "Next" at bounding box center [765, 596] width 259 height 64
click at [746, 590] on button "Next" at bounding box center [765, 596] width 259 height 64
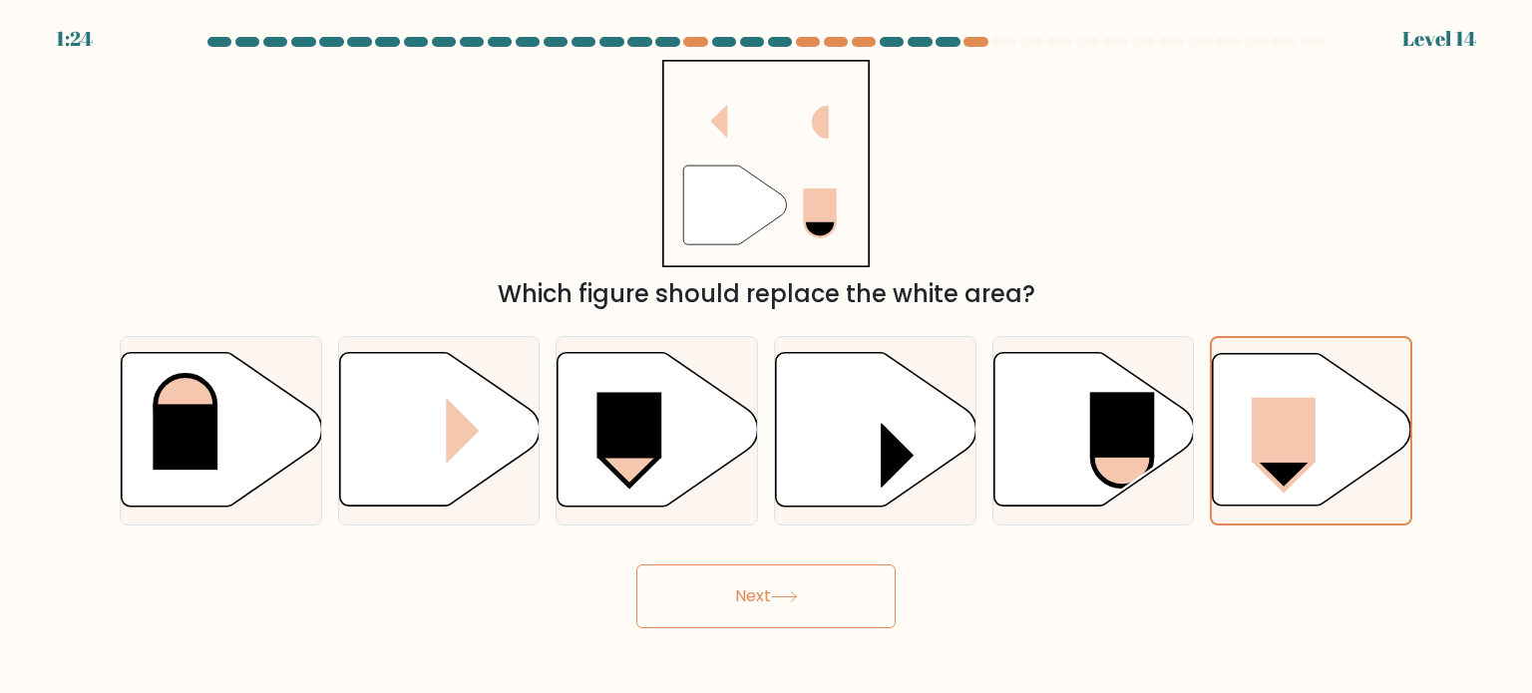
click at [746, 590] on button "Next" at bounding box center [765, 596] width 259 height 64
click at [744, 592] on button "Next" at bounding box center [765, 596] width 259 height 64
click at [742, 593] on button "Next" at bounding box center [765, 596] width 259 height 64
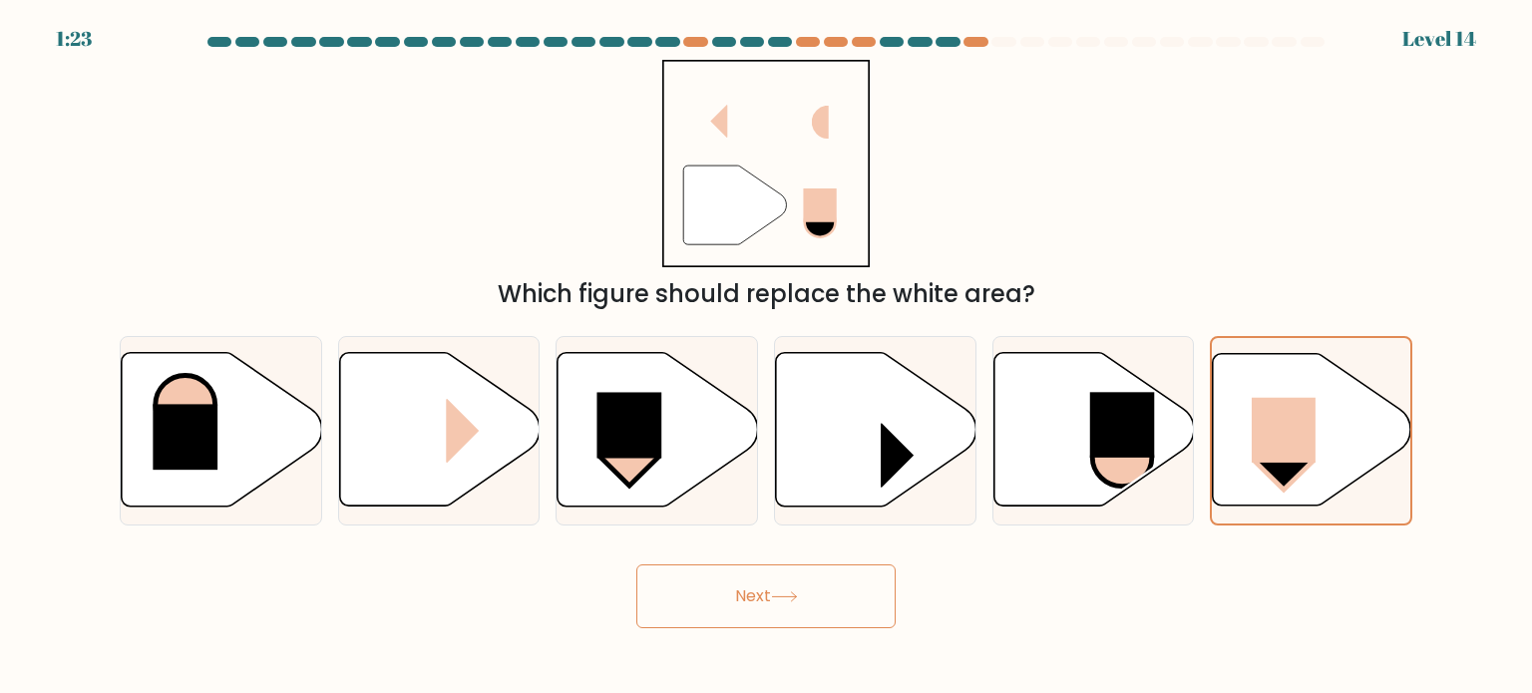
click at [742, 593] on button "Next" at bounding box center [765, 596] width 259 height 64
click at [744, 593] on button "Next" at bounding box center [765, 596] width 259 height 64
click at [746, 593] on button "Next" at bounding box center [765, 596] width 259 height 64
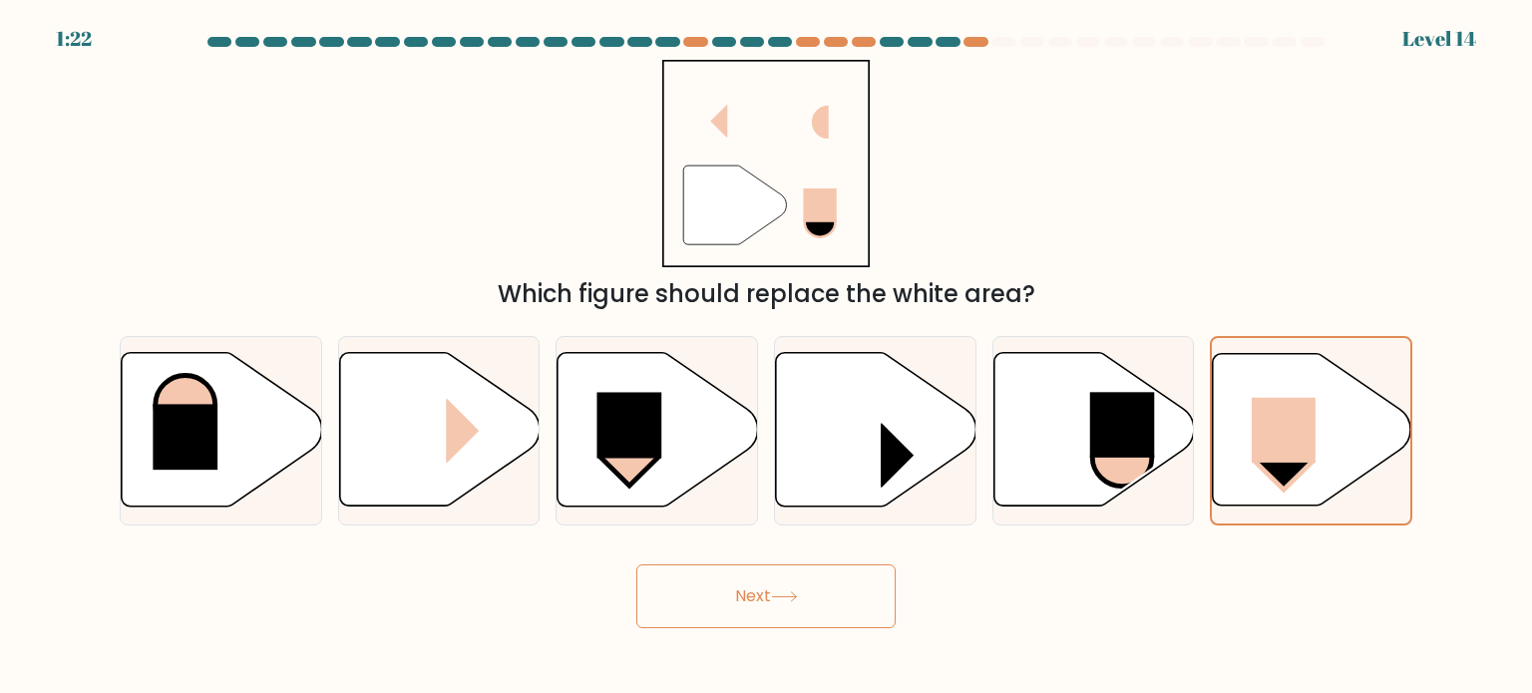
click at [795, 189] on icon """ at bounding box center [766, 164] width 208 height 208
drag, startPoint x: 740, startPoint y: 198, endPoint x: 739, endPoint y: 360, distance: 161.5
click at [739, 199] on icon at bounding box center [734, 205] width 103 height 79
click at [779, 456] on icon at bounding box center [876, 430] width 200 height 154
click at [767, 357] on input "d." at bounding box center [766, 352] width 1 height 10
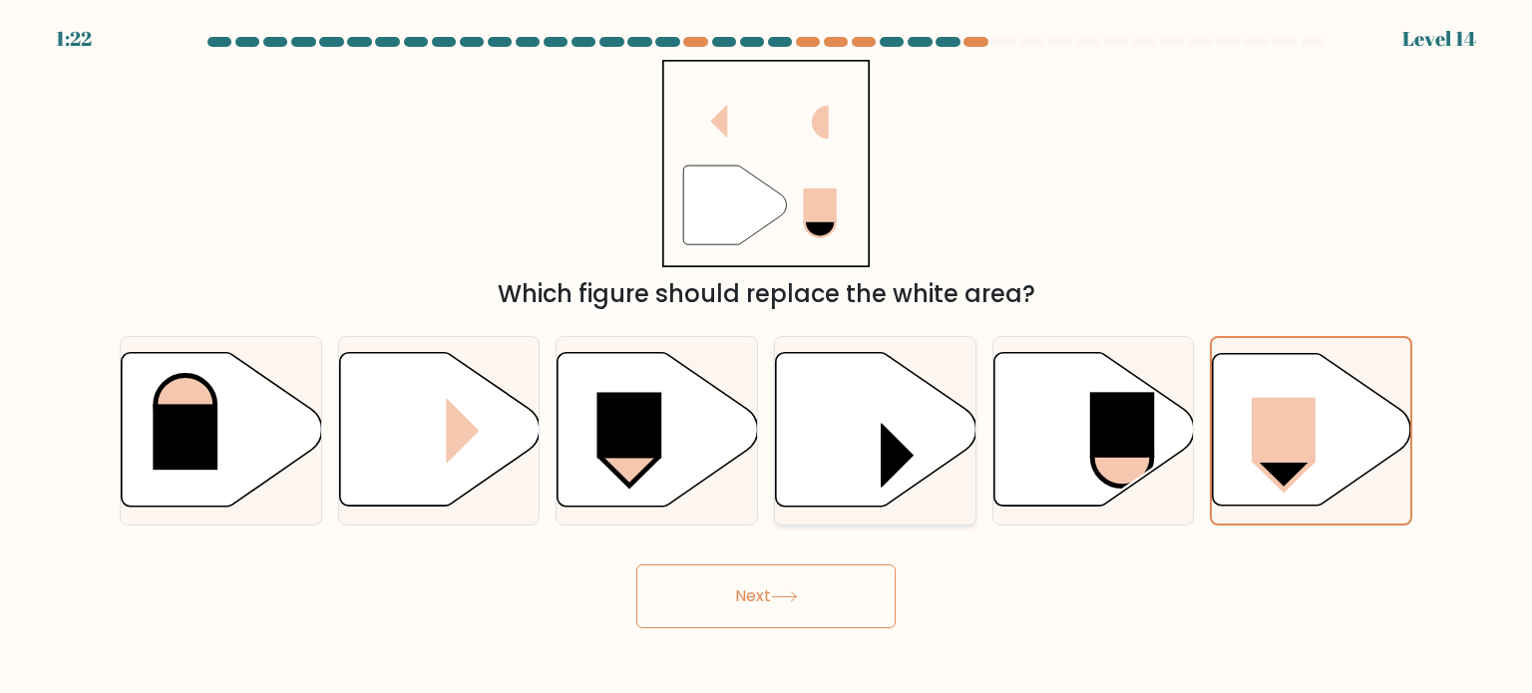
radio input "true"
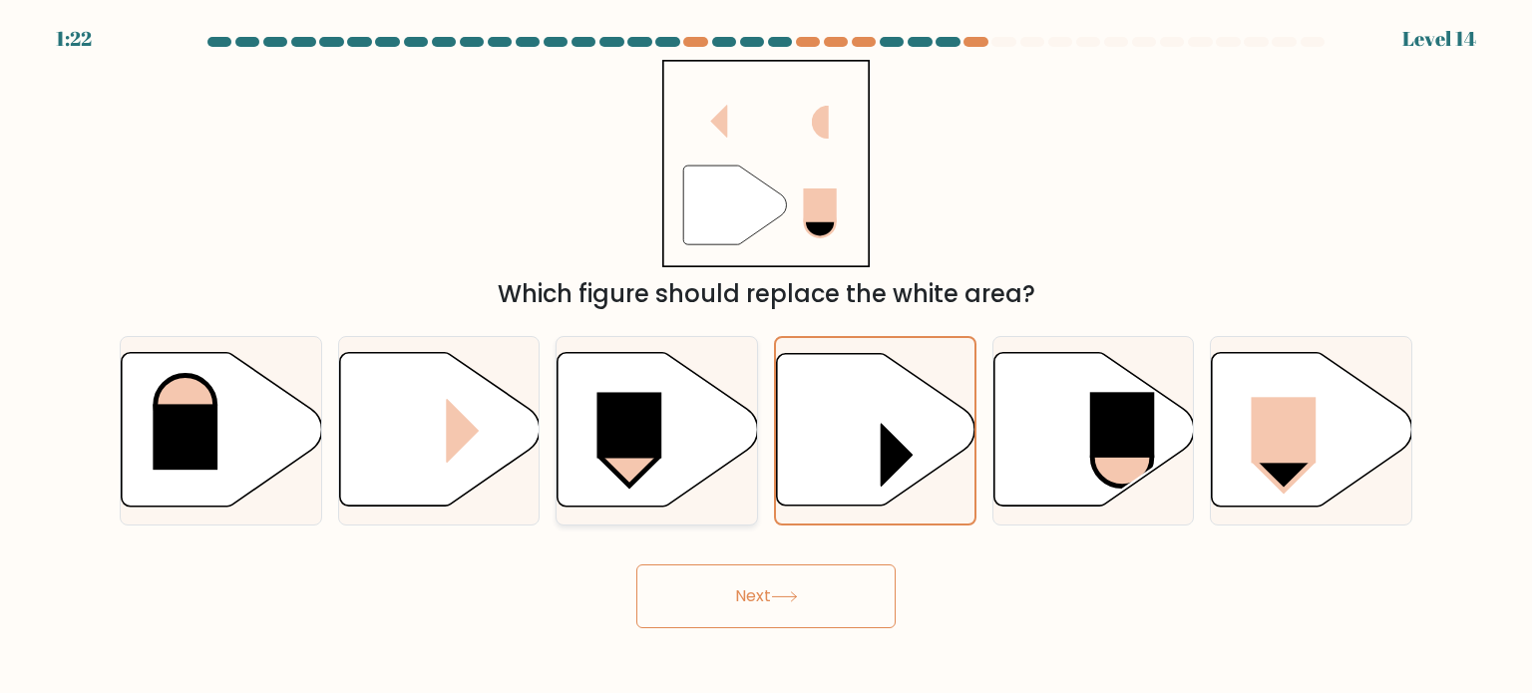
click at [645, 479] on icon at bounding box center [657, 430] width 200 height 154
click at [766, 357] on input "c." at bounding box center [766, 352] width 1 height 10
radio input "true"
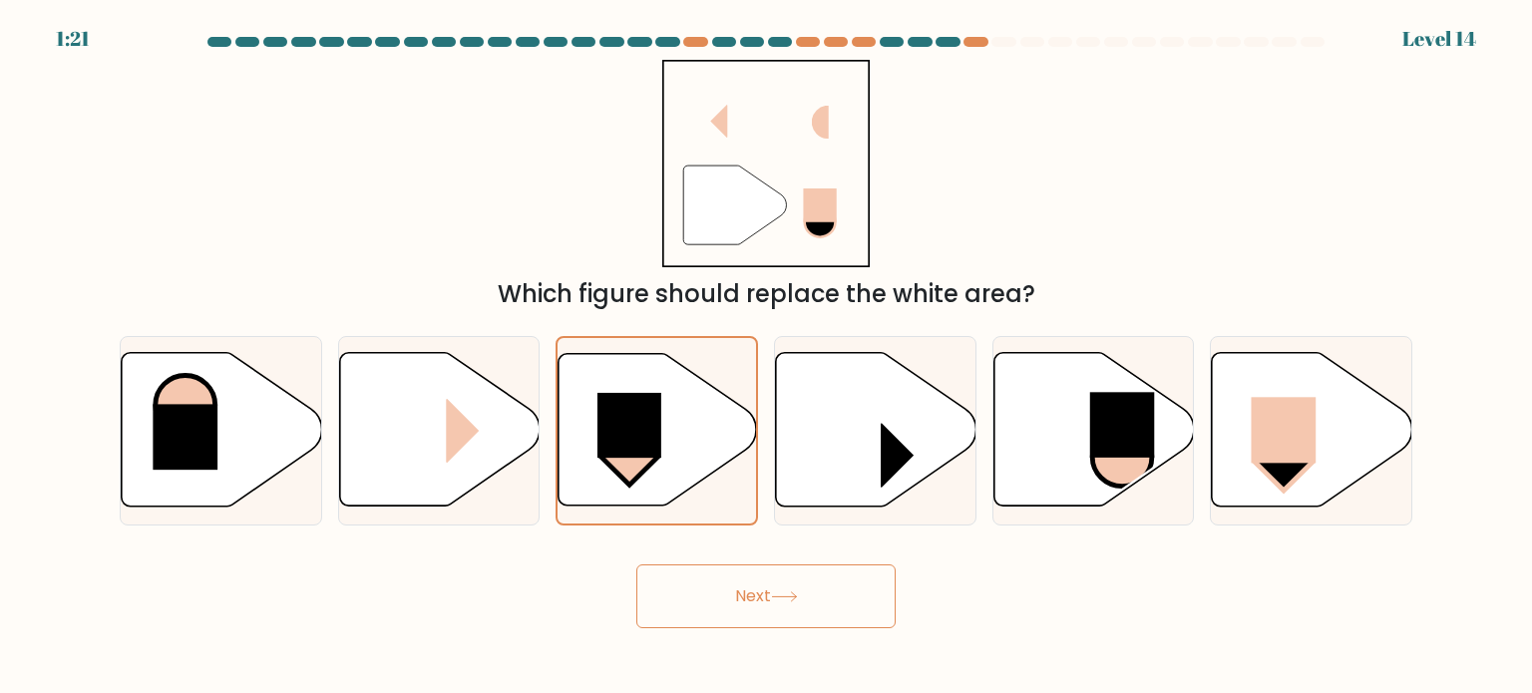
click at [707, 583] on button "Next" at bounding box center [765, 596] width 259 height 64
click at [837, 453] on icon at bounding box center [876, 430] width 200 height 154
click at [767, 357] on input "d." at bounding box center [766, 352] width 1 height 10
radio input "true"
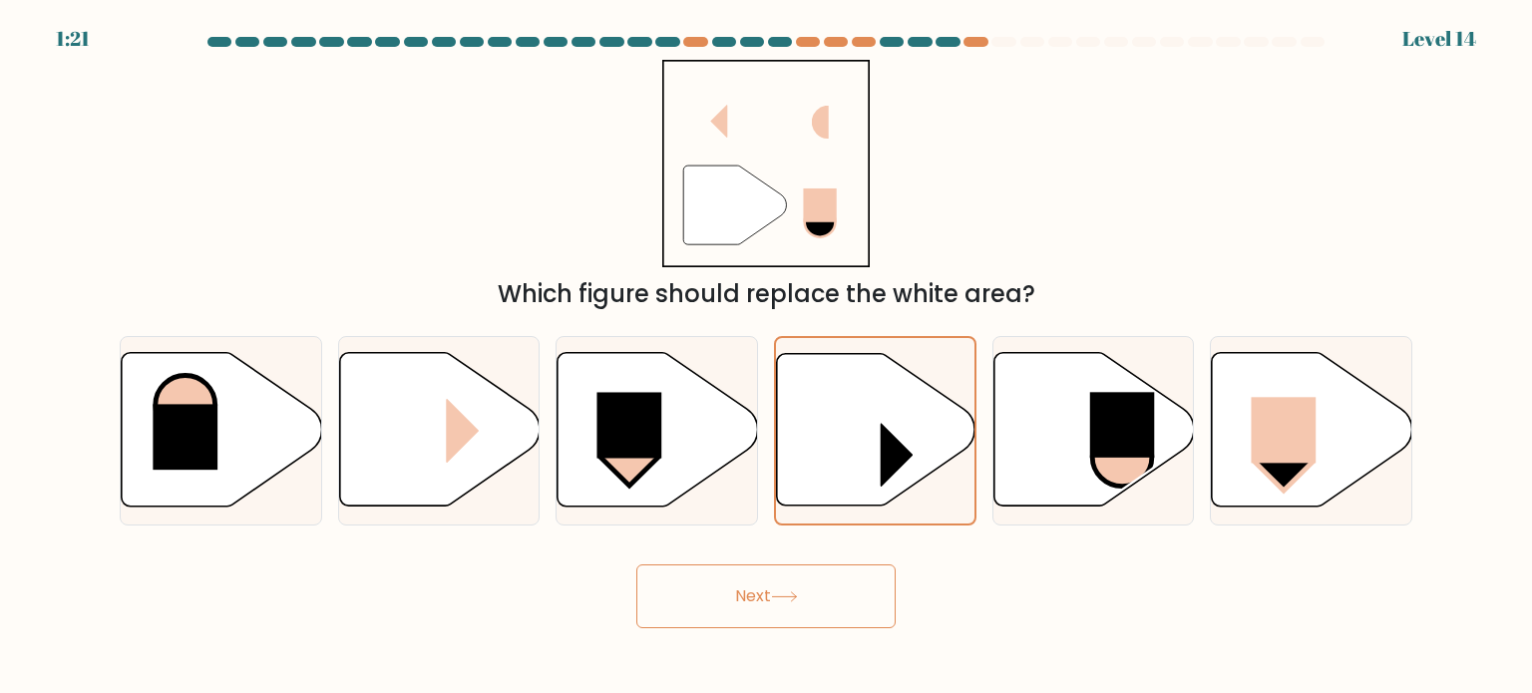
drag, startPoint x: 786, startPoint y: 605, endPoint x: 816, endPoint y: 569, distance: 46.7
click at [788, 601] on button "Next" at bounding box center [765, 596] width 259 height 64
click at [1010, 442] on icon at bounding box center [1093, 430] width 200 height 154
click at [767, 357] on input "e." at bounding box center [766, 352] width 1 height 10
radio input "true"
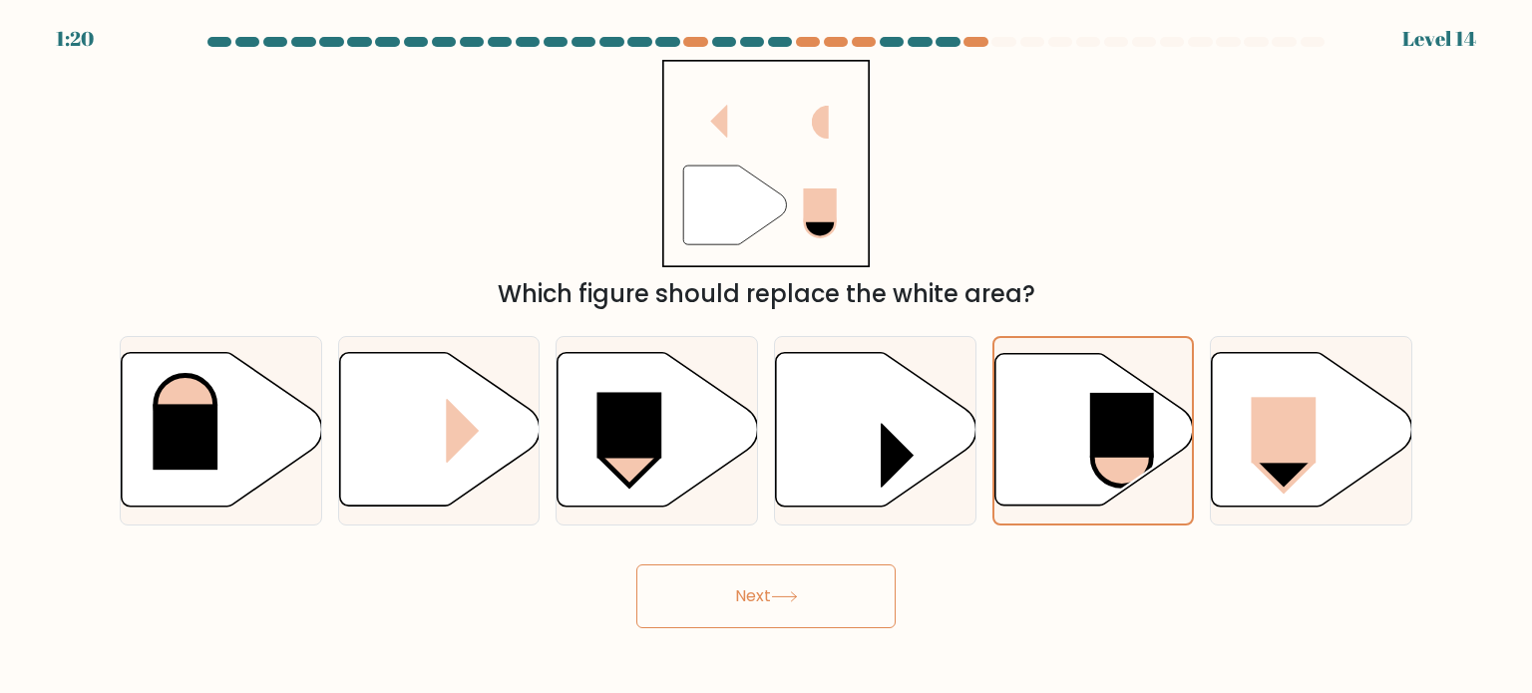
click at [808, 573] on button "Next" at bounding box center [765, 596] width 259 height 64
drag, startPoint x: 467, startPoint y: 470, endPoint x: 605, endPoint y: 567, distance: 169.6
click at [469, 470] on icon at bounding box center [439, 430] width 200 height 154
click at [766, 357] on input "b." at bounding box center [766, 352] width 1 height 10
radio input "true"
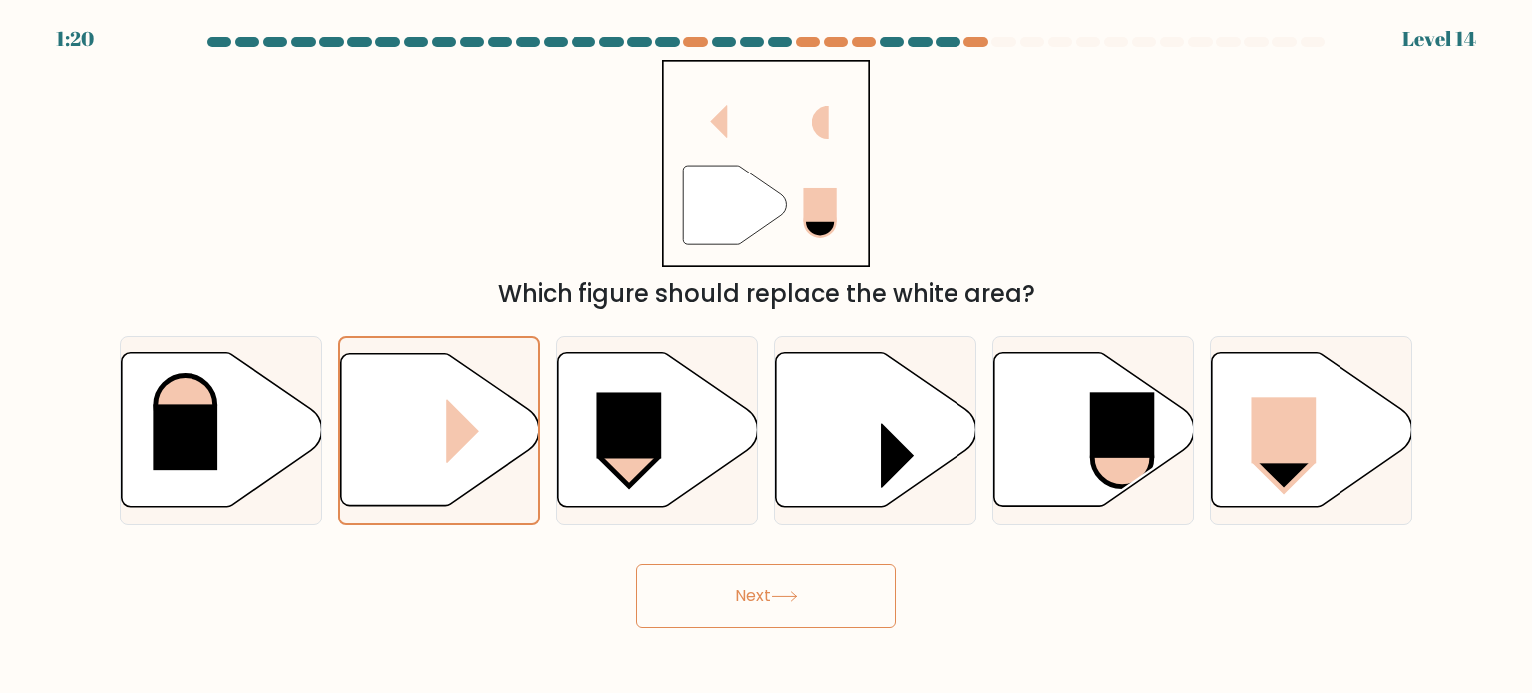
drag, startPoint x: 708, startPoint y: 600, endPoint x: 542, endPoint y: 536, distance: 177.4
click at [707, 600] on button "Next" at bounding box center [765, 596] width 259 height 64
click at [300, 438] on icon at bounding box center [222, 430] width 200 height 154
click at [766, 357] on input "a." at bounding box center [766, 352] width 1 height 10
radio input "true"
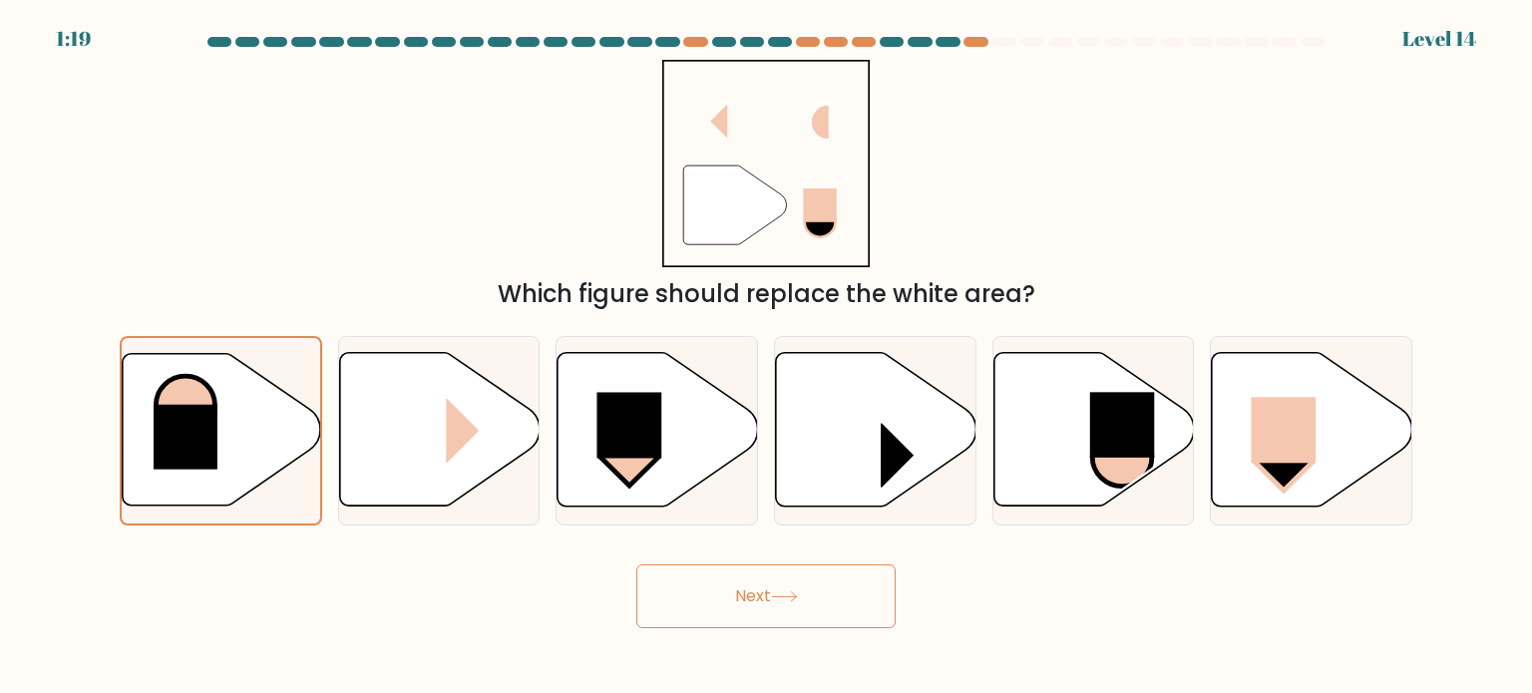
click at [722, 617] on button "Next" at bounding box center [765, 596] width 259 height 64
click at [1281, 394] on icon at bounding box center [1312, 430] width 200 height 154
click at [767, 357] on input "f." at bounding box center [766, 352] width 1 height 10
radio input "true"
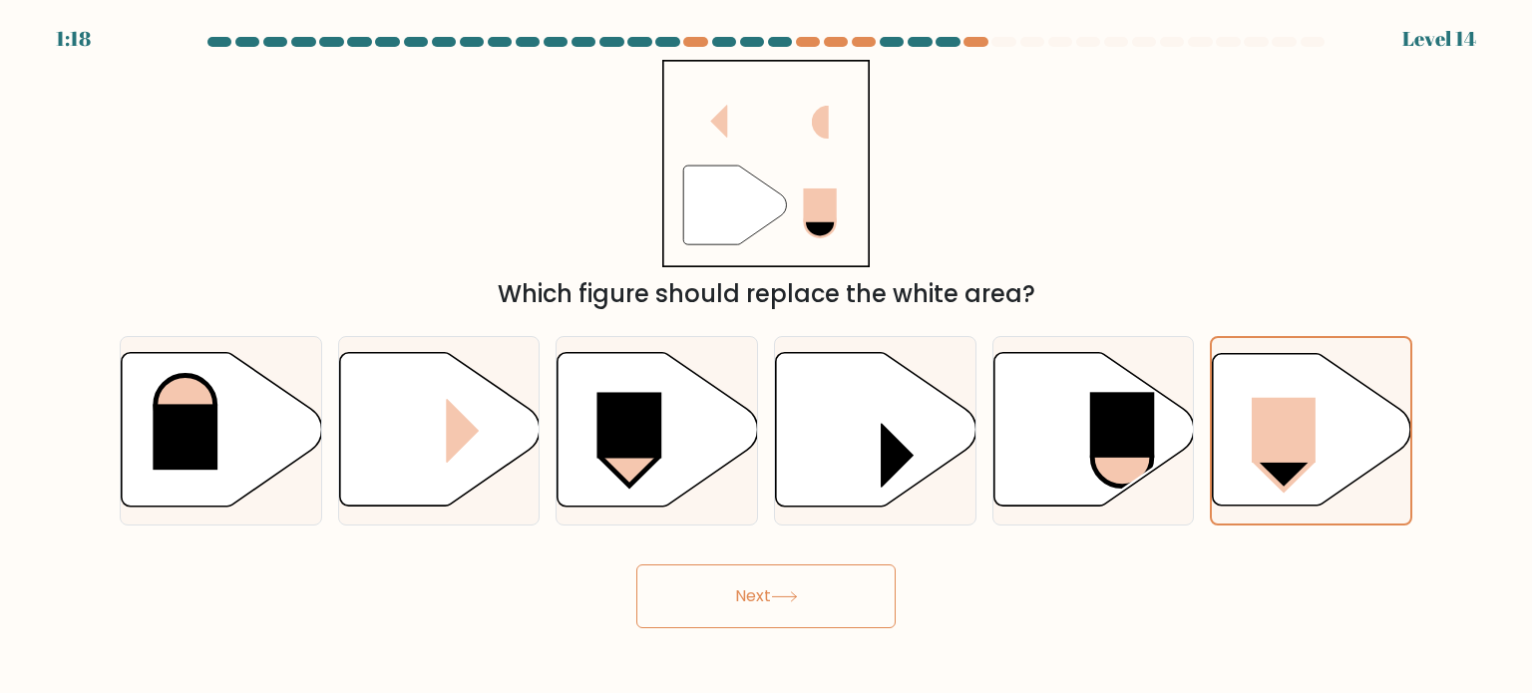
click at [729, 624] on button "Next" at bounding box center [765, 596] width 259 height 64
click at [730, 622] on button "Next" at bounding box center [765, 596] width 259 height 64
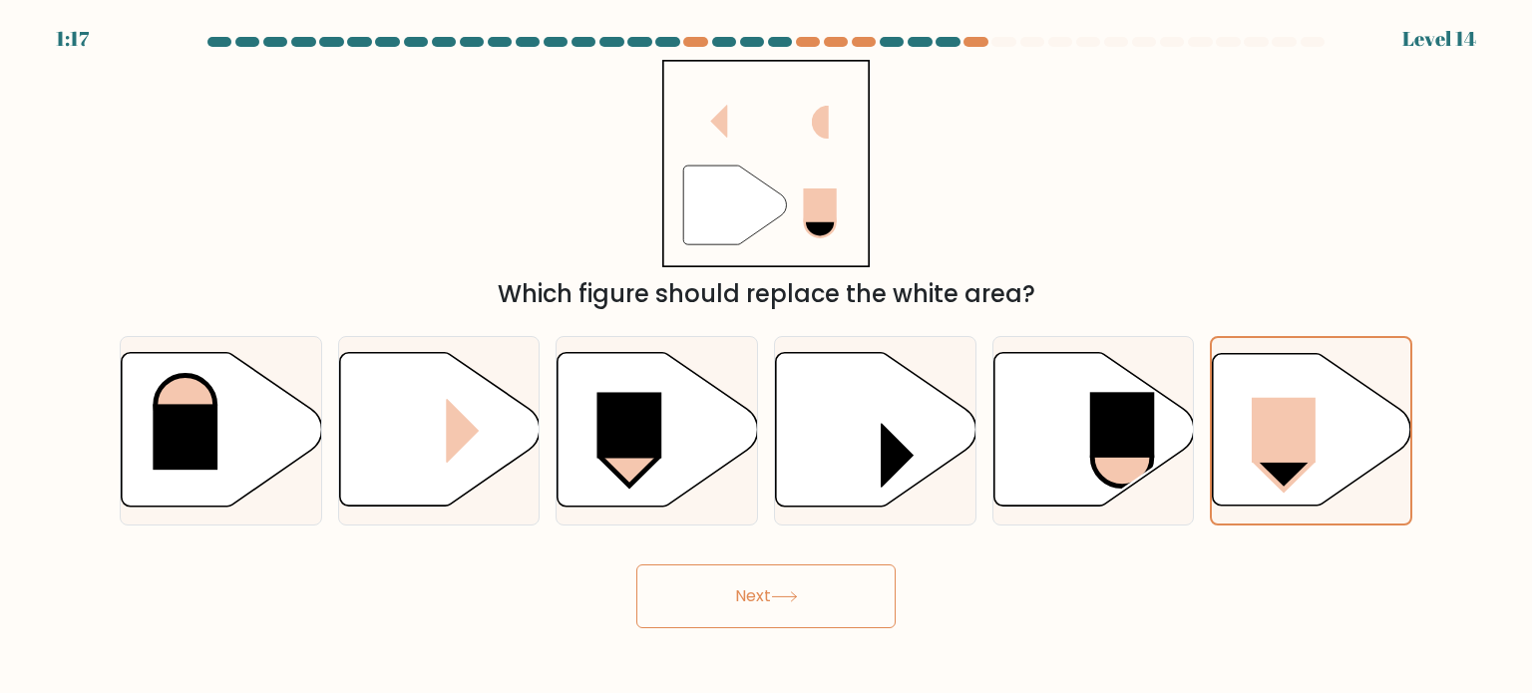
click at [734, 614] on button "Next" at bounding box center [765, 596] width 259 height 64
click at [746, 601] on button "Next" at bounding box center [765, 596] width 259 height 64
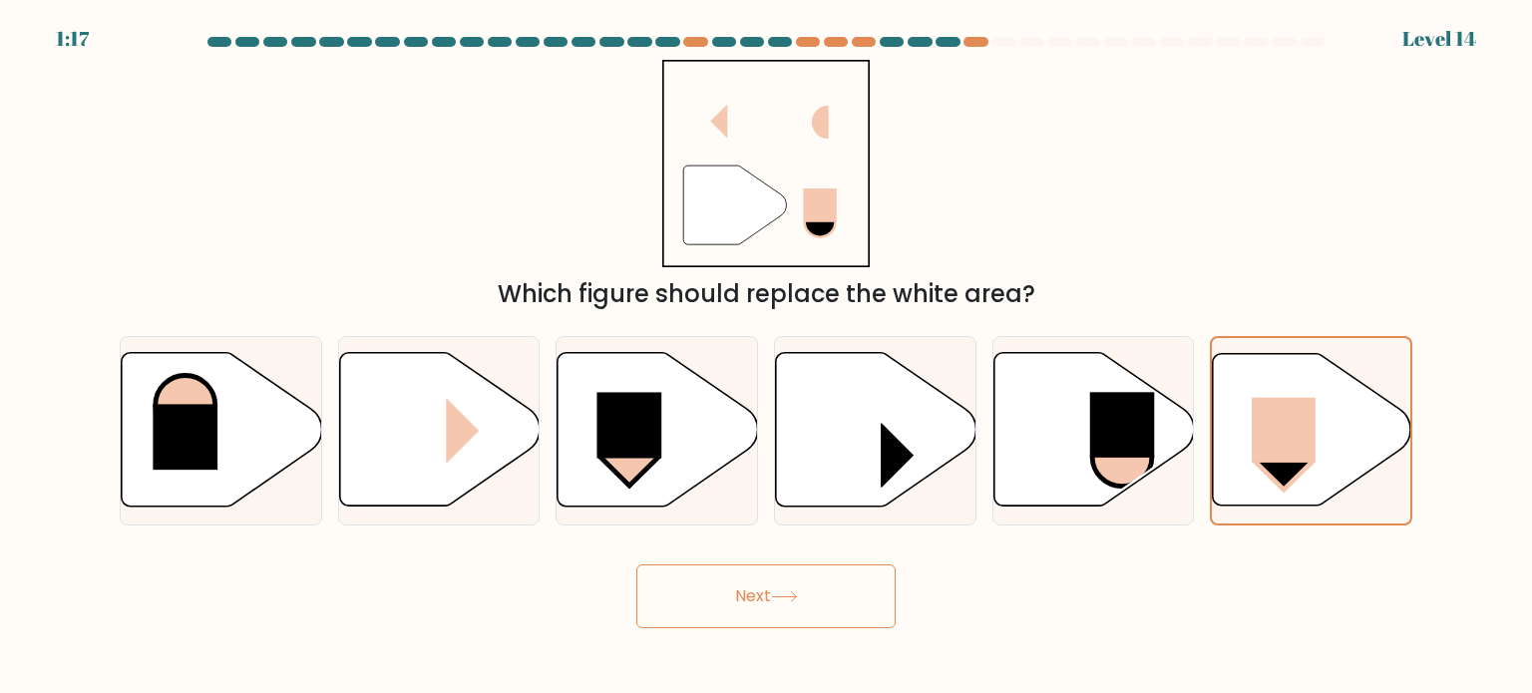
click at [746, 601] on button "Next" at bounding box center [765, 596] width 259 height 64
click at [707, 239] on icon at bounding box center [734, 205] width 103 height 79
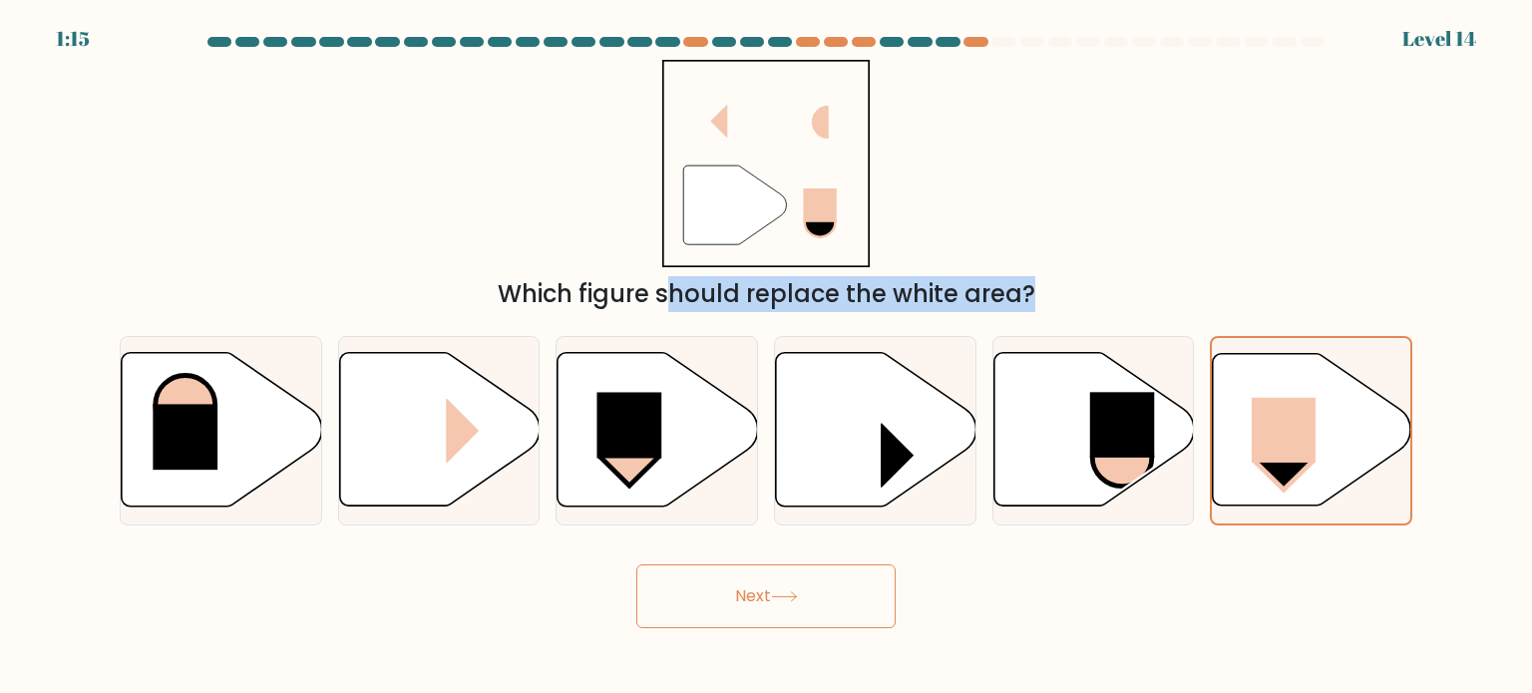
click at [721, 216] on icon at bounding box center [734, 205] width 103 height 79
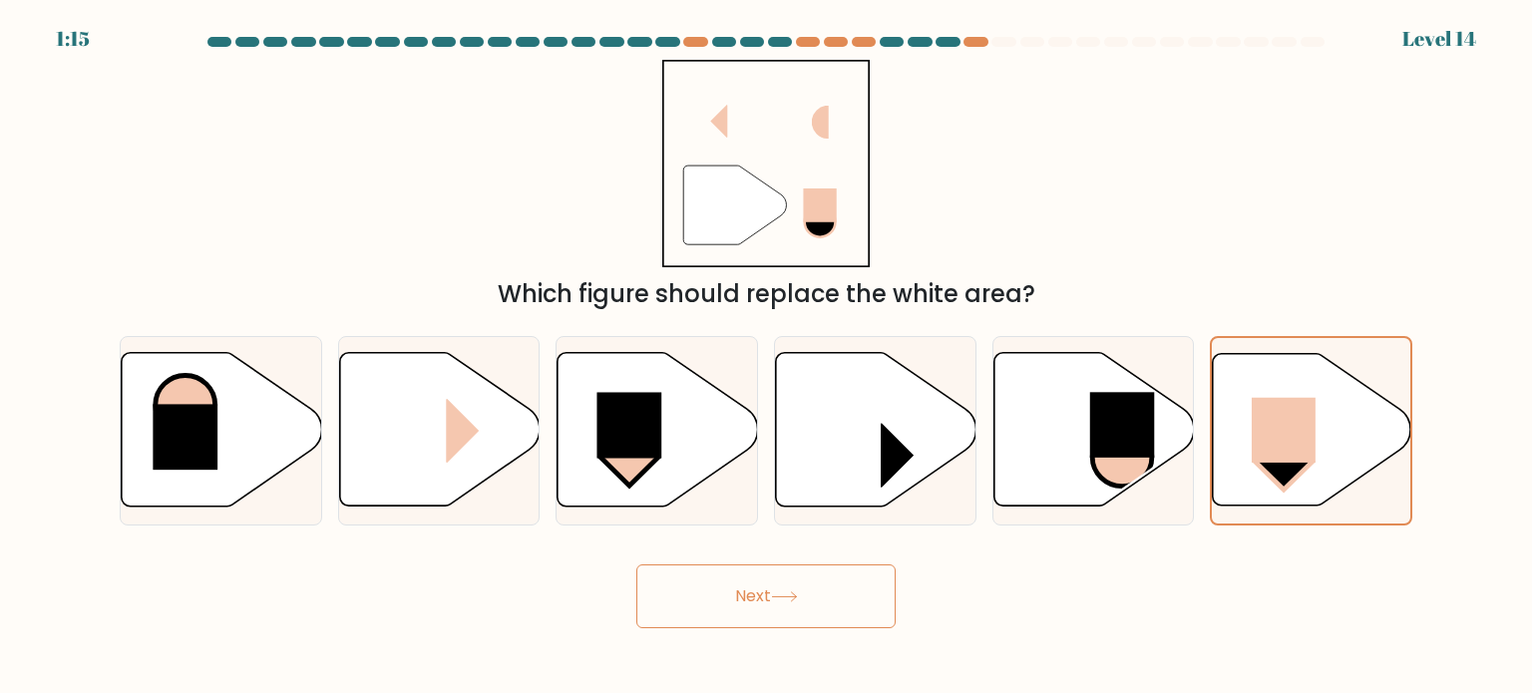
click at [754, 166] on icon """ at bounding box center [766, 164] width 208 height 208
click at [771, 609] on button "Next" at bounding box center [765, 596] width 259 height 64
click at [1214, 403] on icon at bounding box center [1312, 430] width 198 height 152
click at [767, 357] on input "f." at bounding box center [766, 352] width 1 height 10
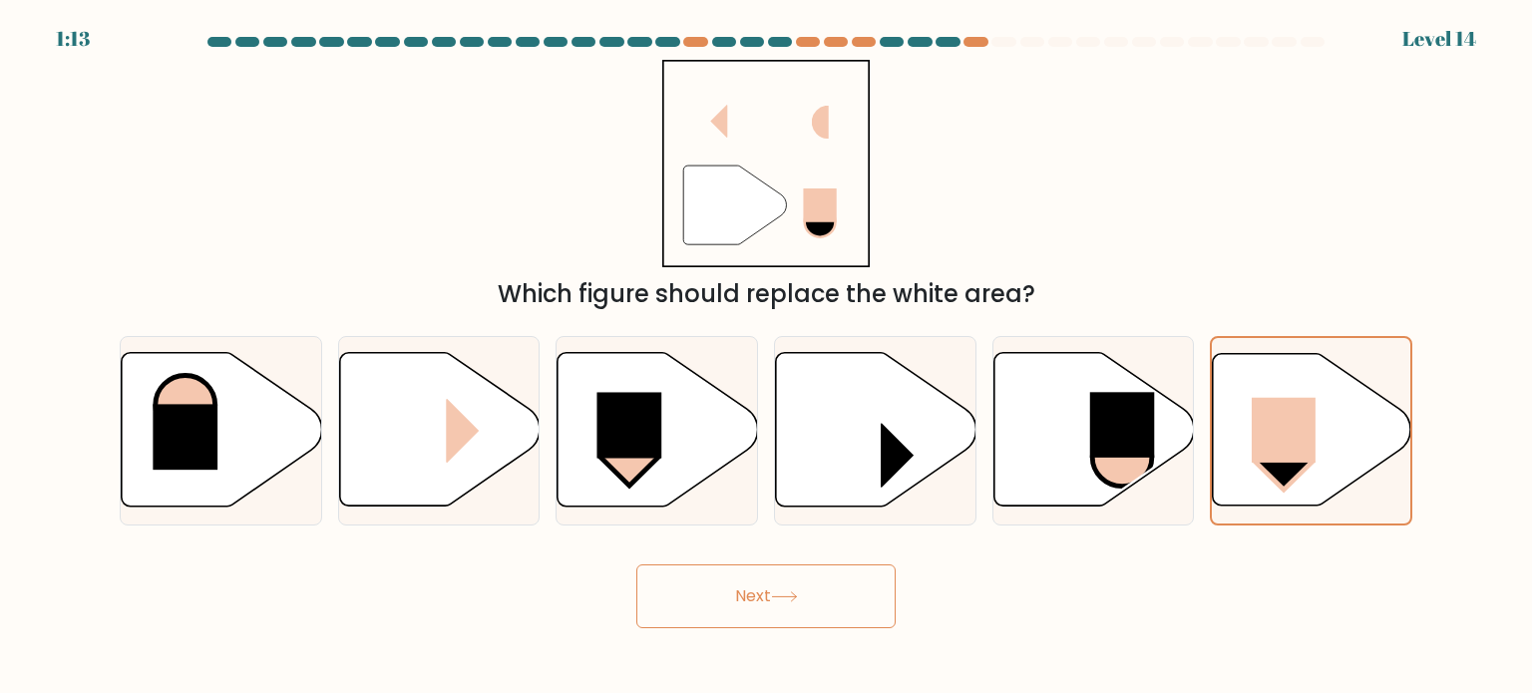
click at [786, 642] on body "1:13 Level 14" at bounding box center [766, 346] width 1532 height 693
click at [788, 629] on body "1:13 Level 14" at bounding box center [766, 346] width 1532 height 693
click at [778, 626] on button "Next" at bounding box center [765, 596] width 259 height 64
click at [756, 605] on button "Next" at bounding box center [765, 596] width 259 height 64
click at [754, 600] on button "Next" at bounding box center [765, 596] width 259 height 64
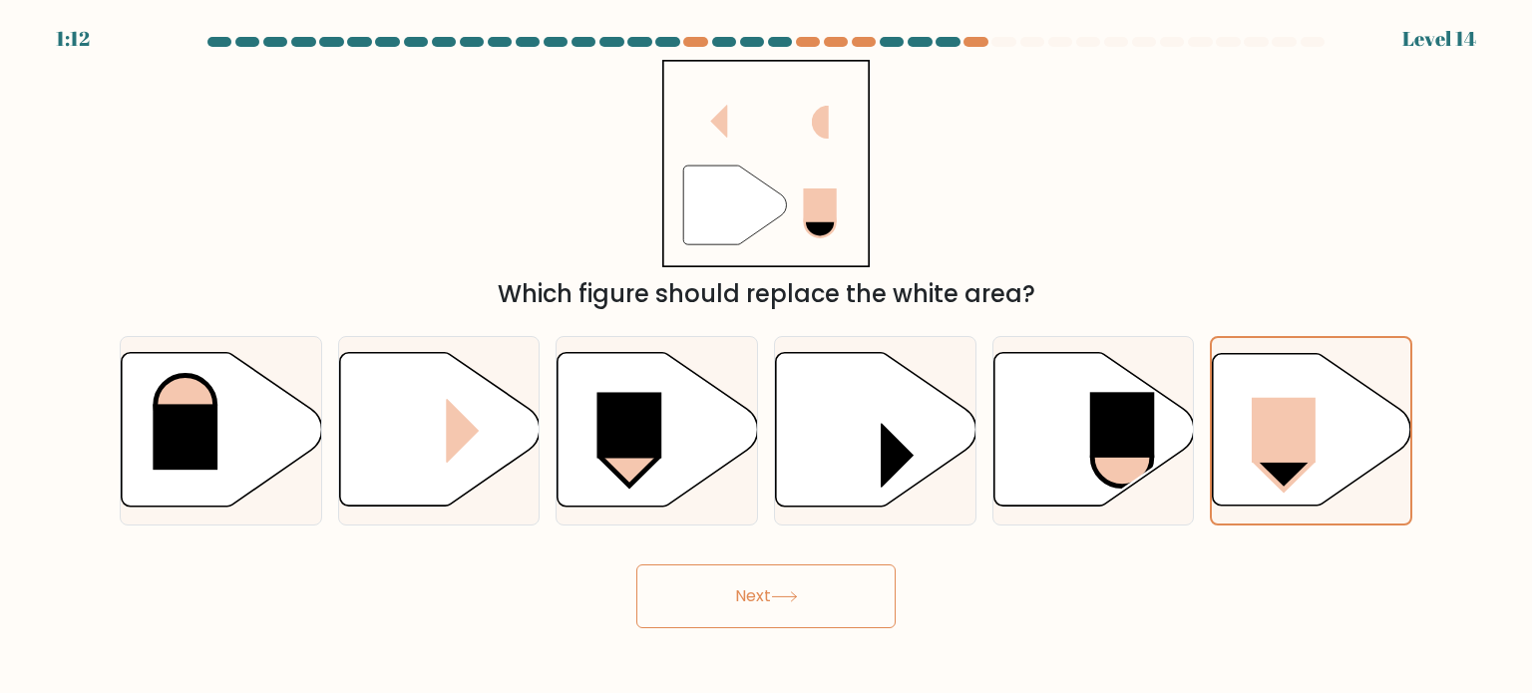
drag, startPoint x: 754, startPoint y: 600, endPoint x: 885, endPoint y: 528, distance: 149.9
click at [754, 600] on button "Next" at bounding box center [765, 596] width 259 height 64
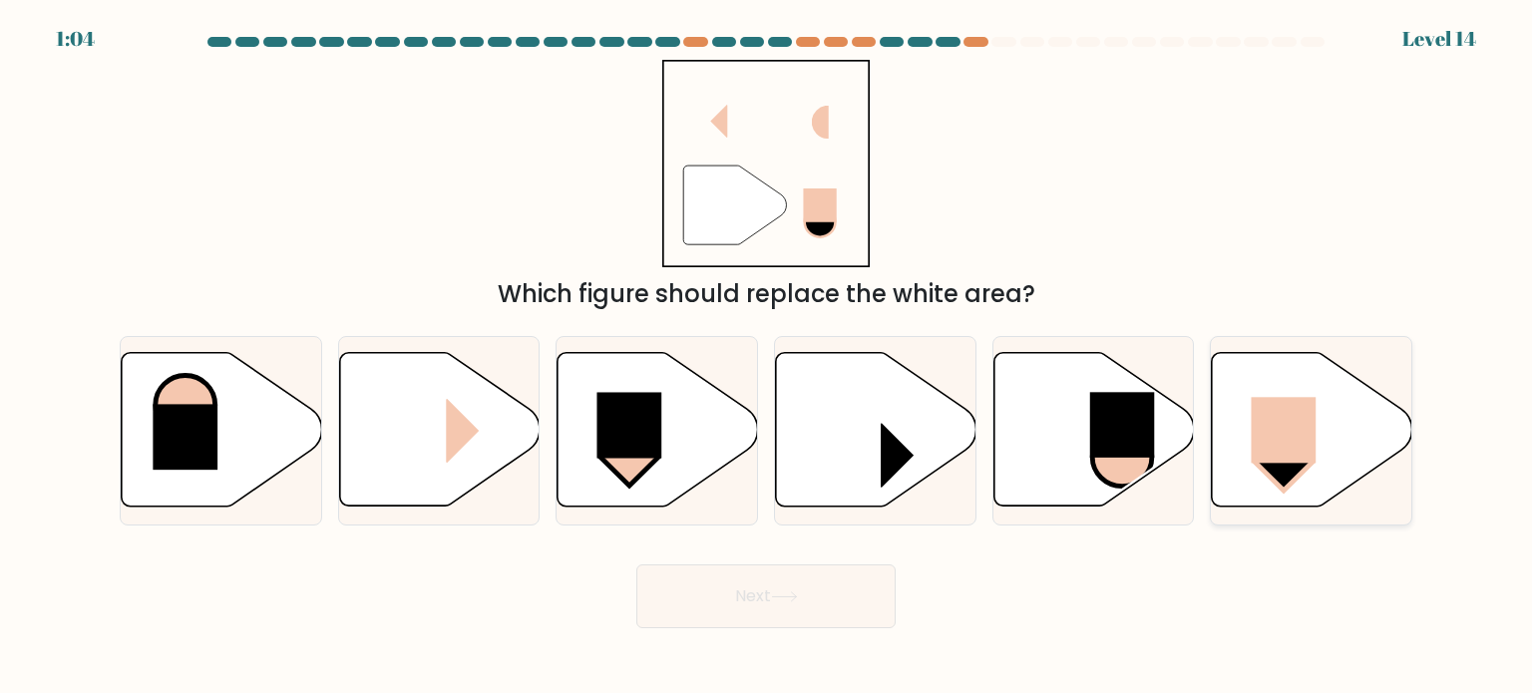
click at [1296, 524] on div at bounding box center [1311, 430] width 202 height 189
click at [767, 357] on input "f." at bounding box center [766, 352] width 1 height 10
radio input "true"
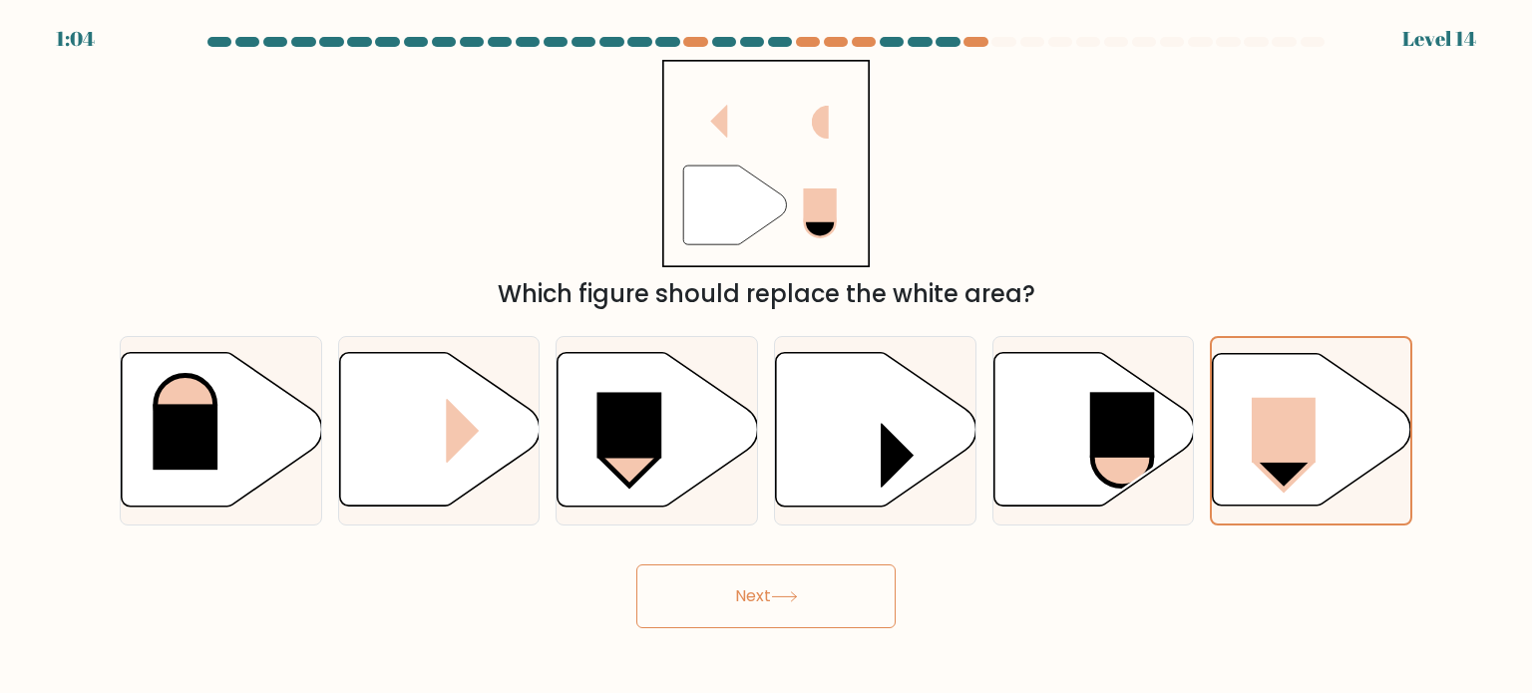
click at [810, 609] on button "Next" at bounding box center [765, 596] width 259 height 64
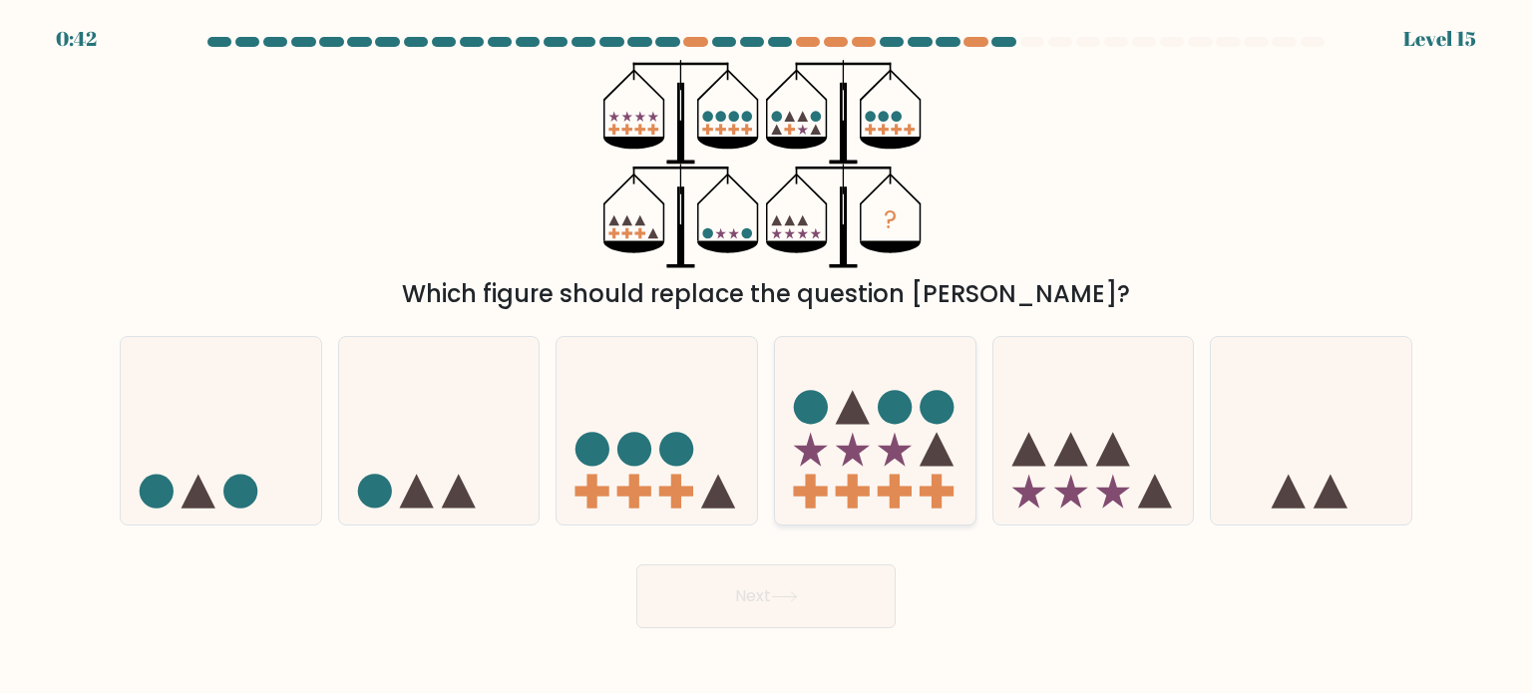
click at [847, 460] on icon at bounding box center [853, 449] width 34 height 34
click at [767, 357] on input "d." at bounding box center [766, 352] width 1 height 10
radio input "true"
click at [799, 586] on button "Next" at bounding box center [765, 596] width 259 height 64
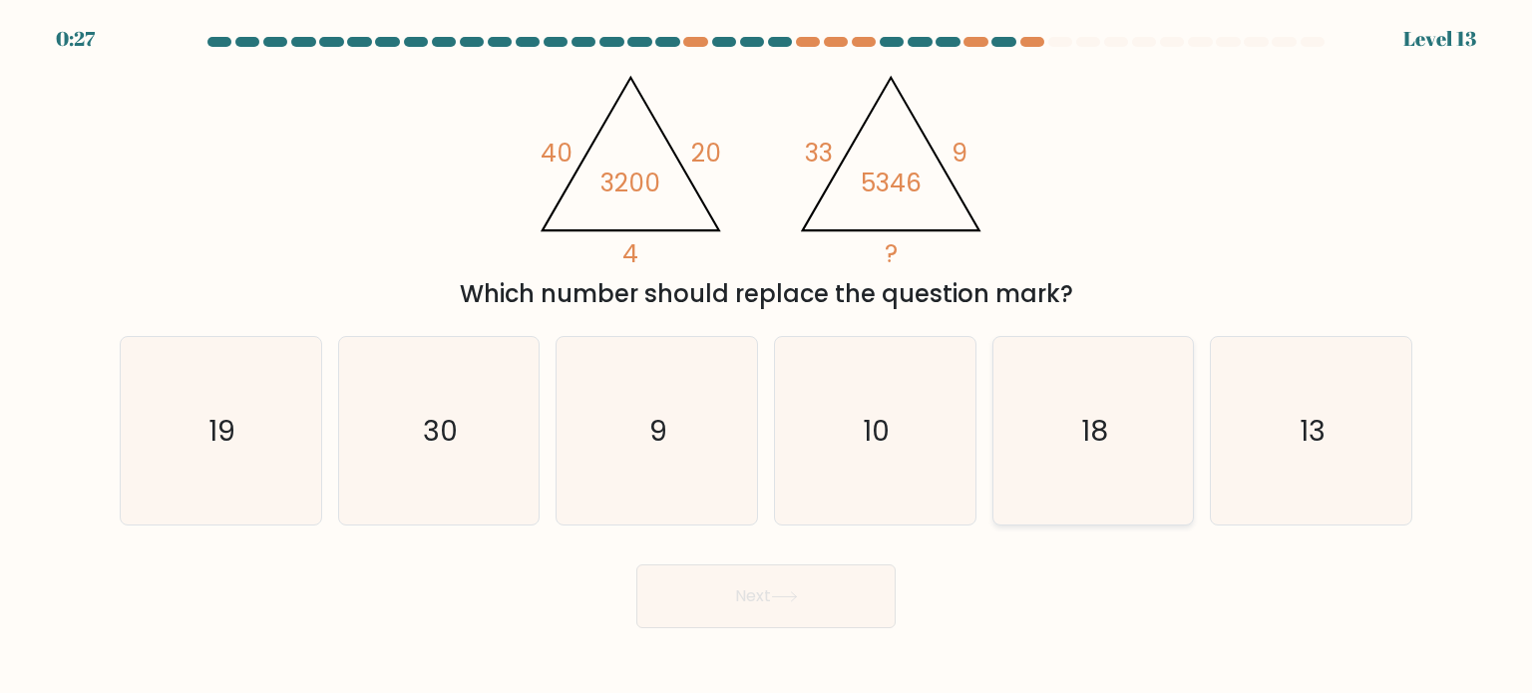
click at [1059, 438] on icon "18" at bounding box center [1092, 430] width 187 height 187
click at [767, 357] on input "e. 18" at bounding box center [766, 352] width 1 height 10
radio input "true"
click at [861, 586] on button "Next" at bounding box center [765, 596] width 259 height 64
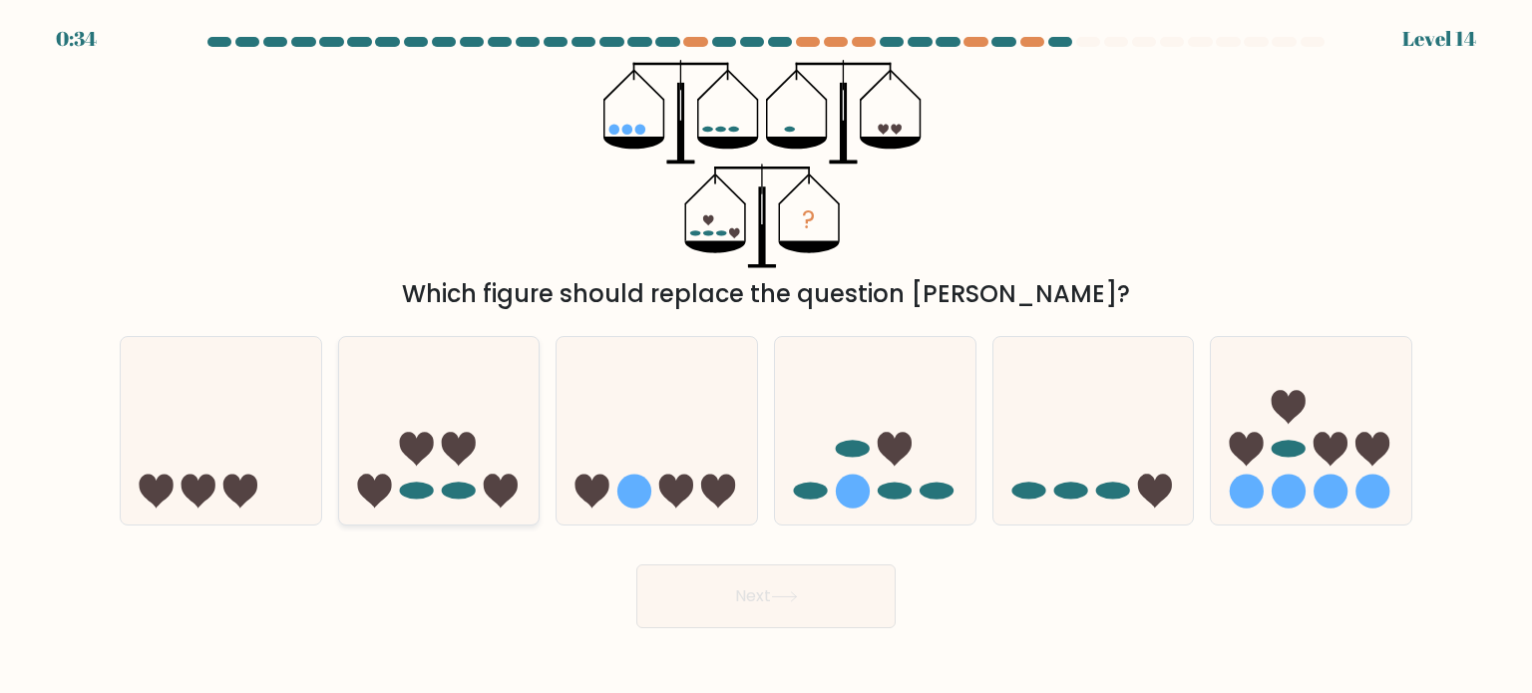
click at [496, 443] on icon at bounding box center [439, 431] width 200 height 166
click at [766, 357] on input "b." at bounding box center [766, 352] width 1 height 10
radio input "true"
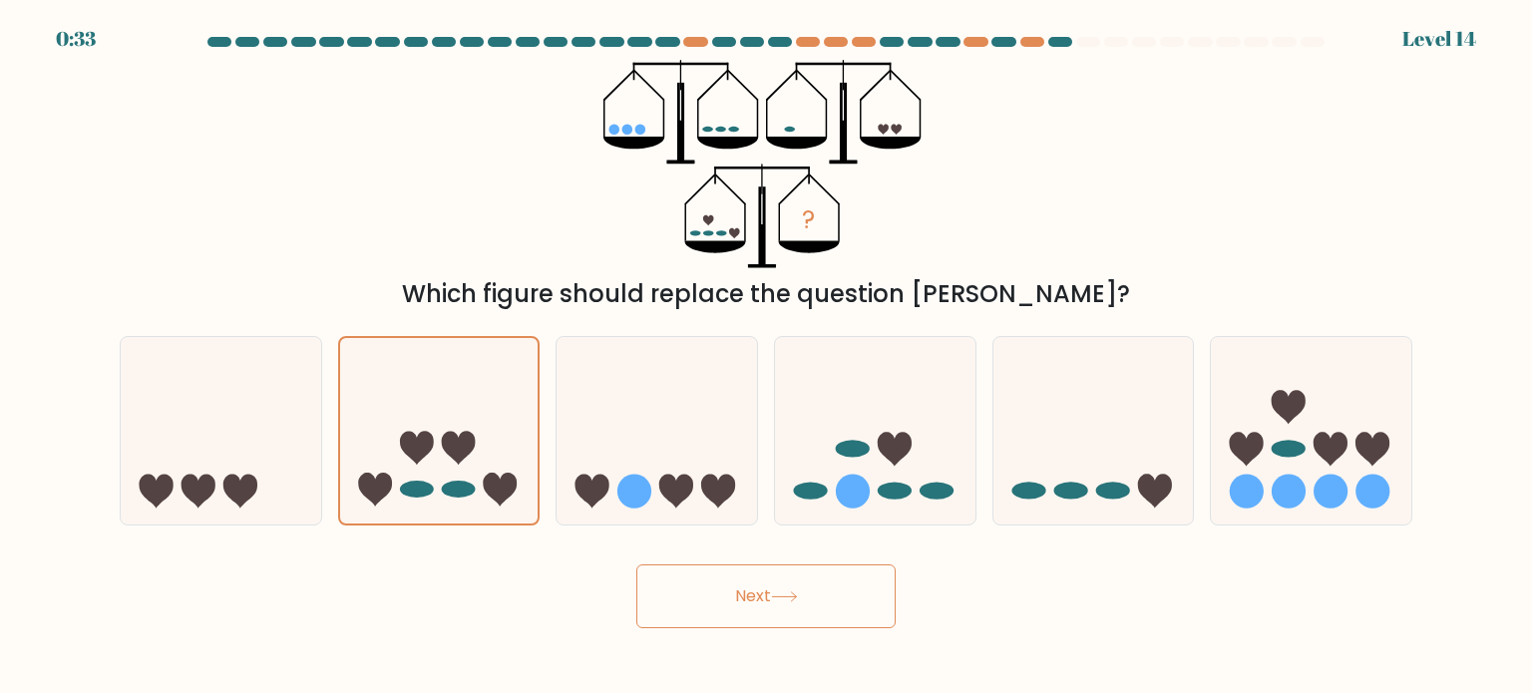
click at [758, 601] on button "Next" at bounding box center [765, 596] width 259 height 64
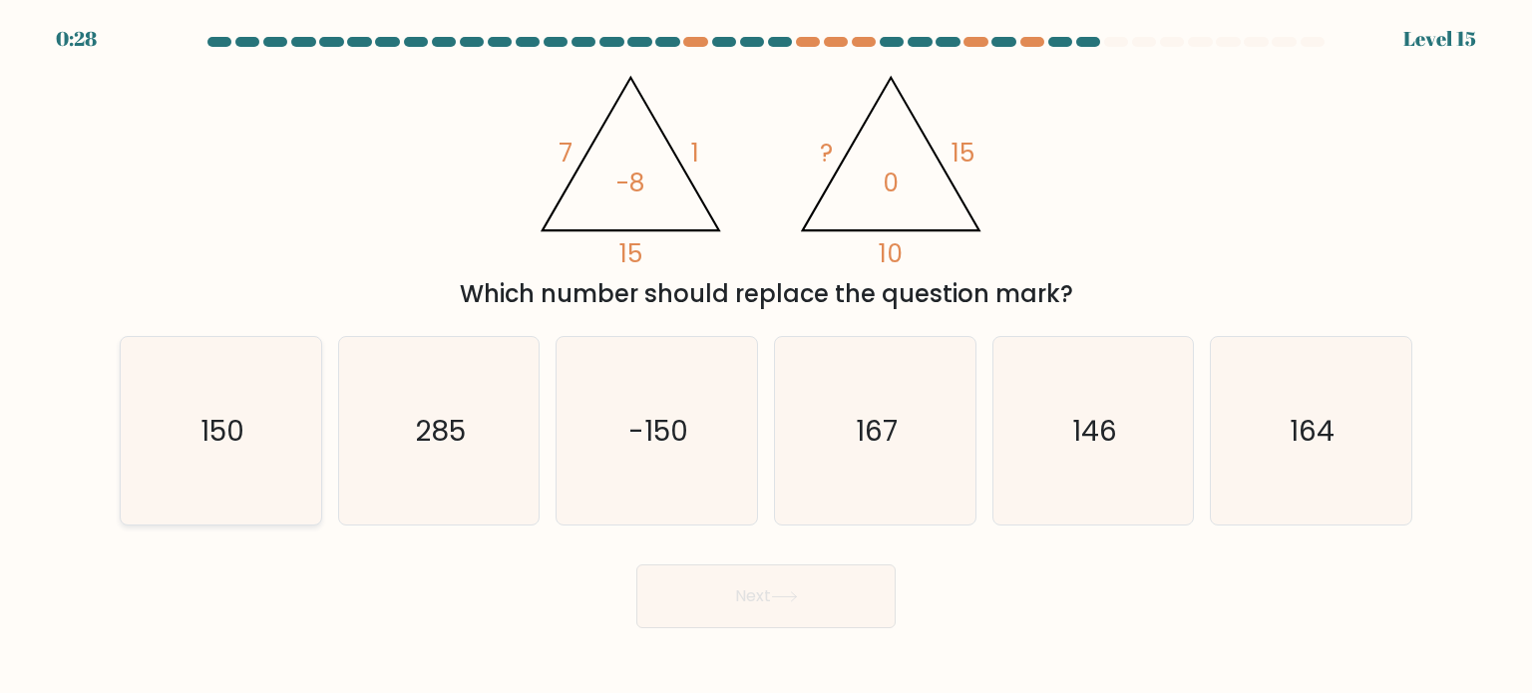
click at [253, 411] on icon "150" at bounding box center [220, 430] width 187 height 187
click at [766, 357] on input "a. 150" at bounding box center [766, 352] width 1 height 10
radio input "true"
click at [713, 596] on button "Next" at bounding box center [765, 596] width 259 height 64
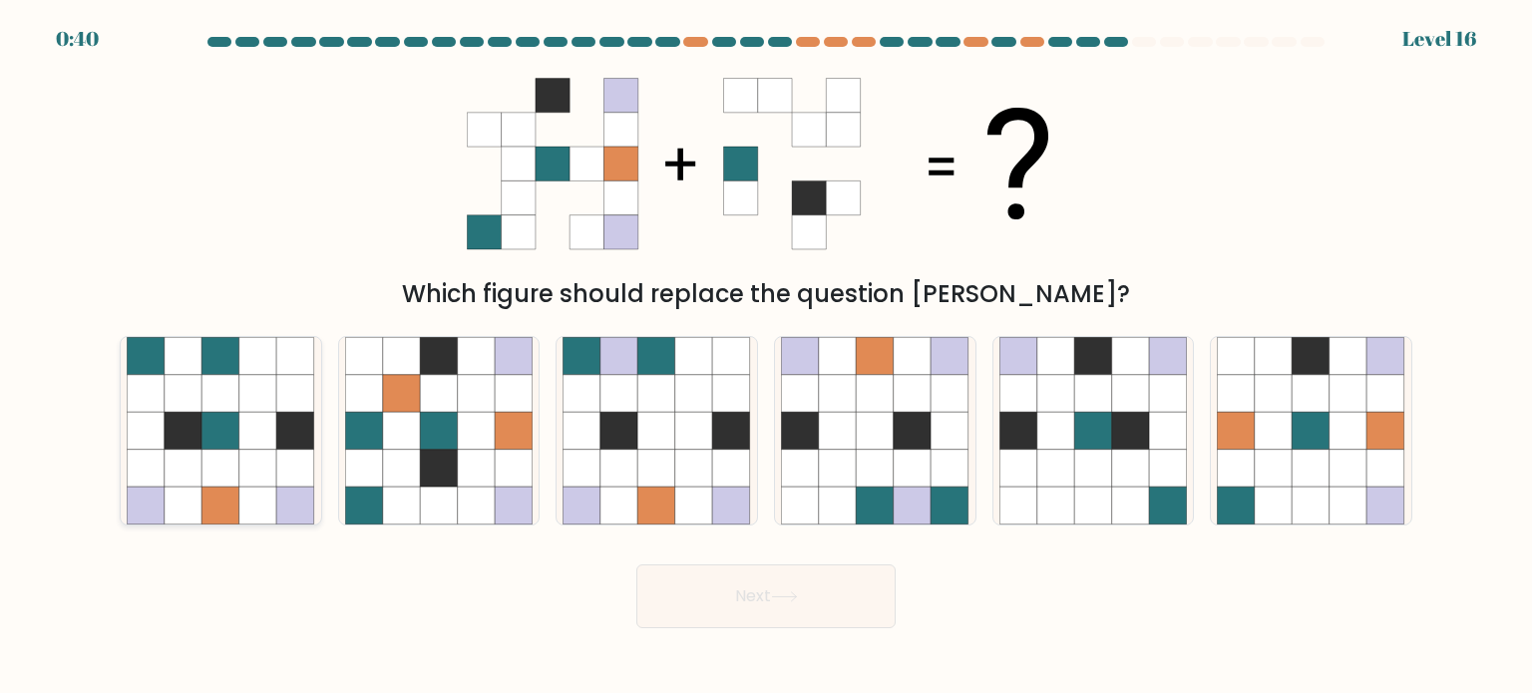
click at [226, 435] on icon at bounding box center [221, 431] width 38 height 38
click at [766, 357] on input "a." at bounding box center [766, 352] width 1 height 10
radio input "true"
click at [743, 616] on button "Next" at bounding box center [765, 596] width 259 height 64
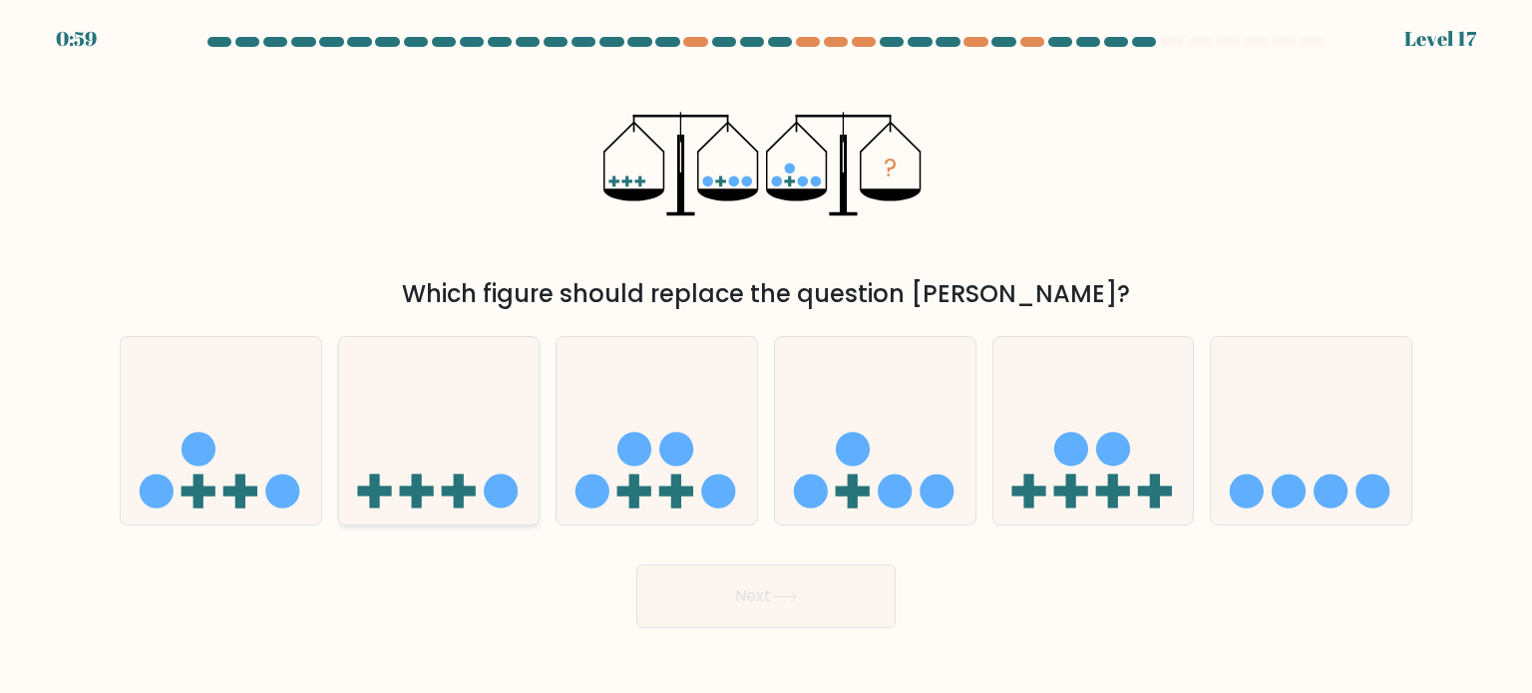
click at [462, 415] on icon at bounding box center [439, 431] width 200 height 166
click at [766, 357] on input "b." at bounding box center [766, 352] width 1 height 10
radio input "true"
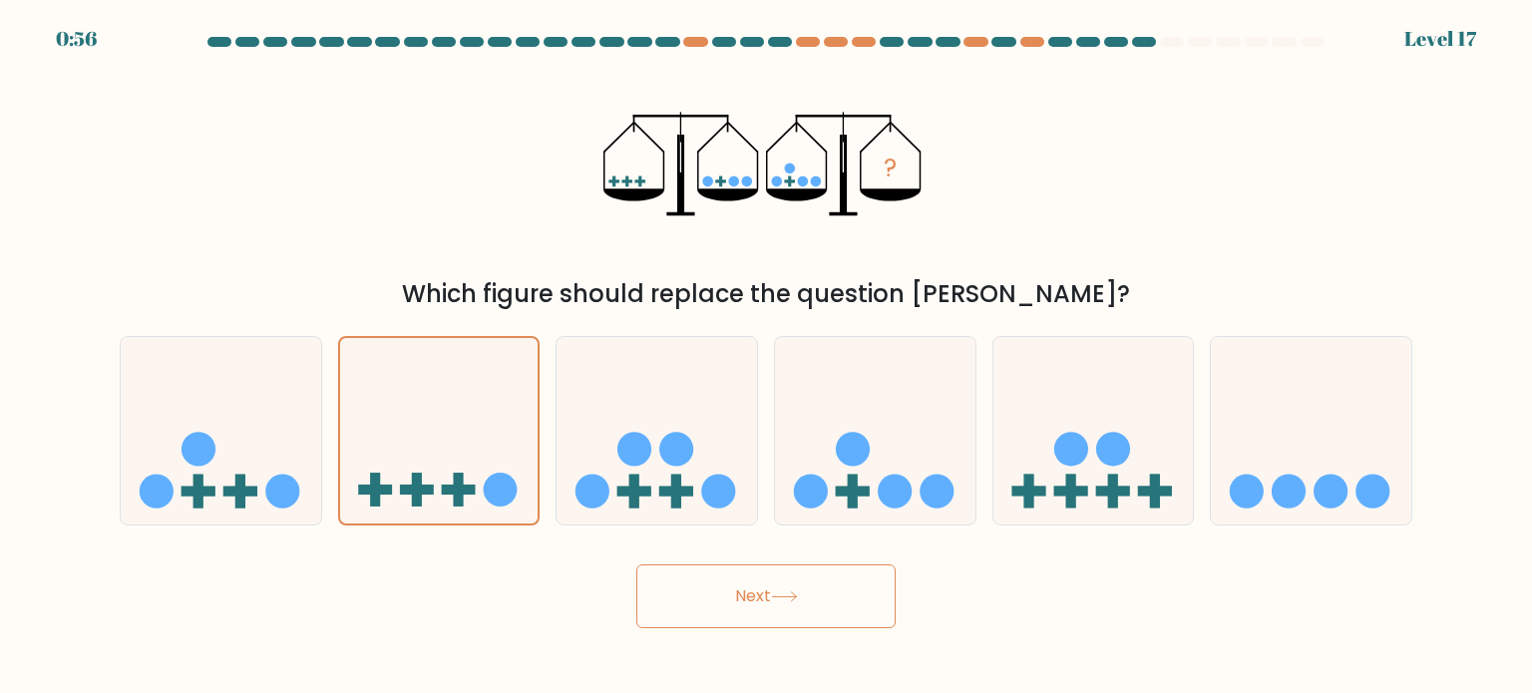
click at [677, 584] on button "Next" at bounding box center [765, 596] width 259 height 64
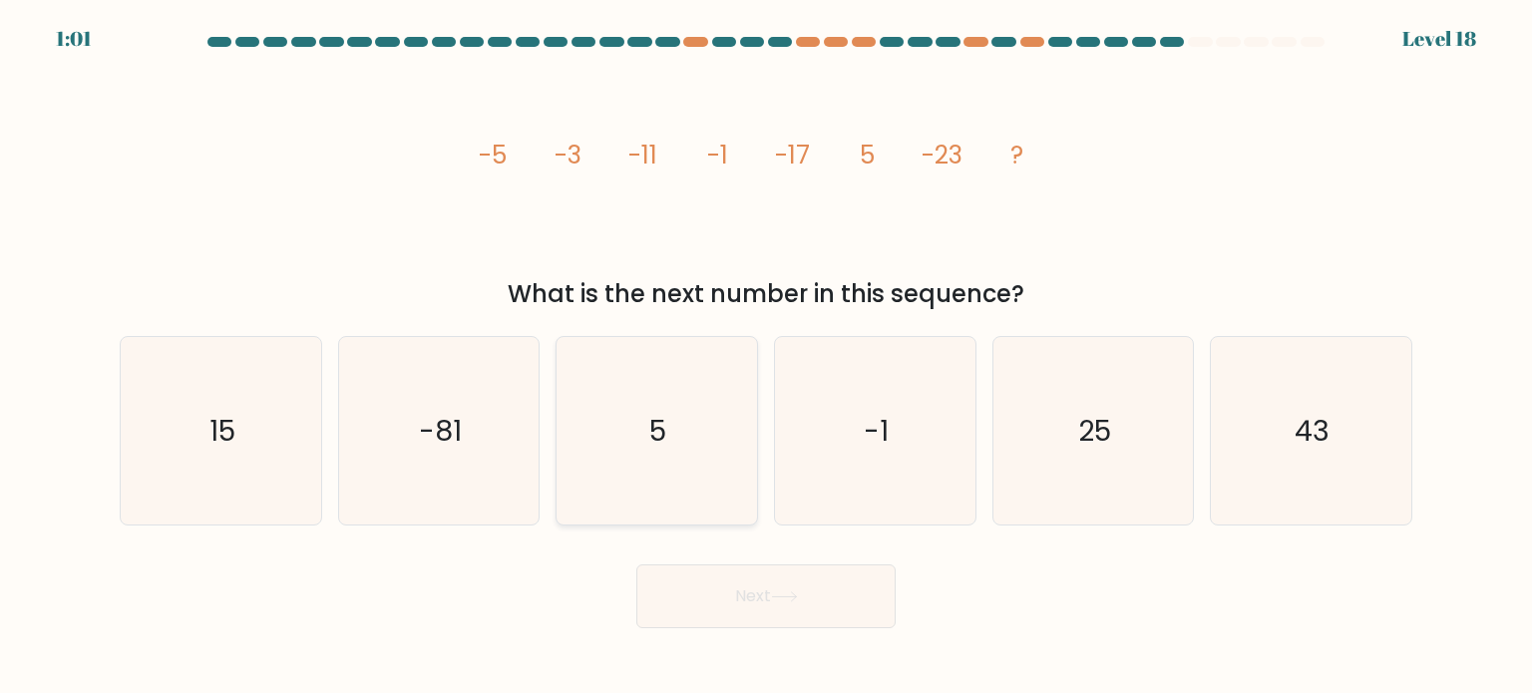
drag, startPoint x: 499, startPoint y: 369, endPoint x: 583, endPoint y: 458, distance: 122.7
click at [498, 369] on icon "-81" at bounding box center [438, 430] width 187 height 187
click at [766, 357] on input "b. -81" at bounding box center [766, 352] width 1 height 10
radio input "true"
click at [786, 601] on button "Next" at bounding box center [765, 596] width 259 height 64
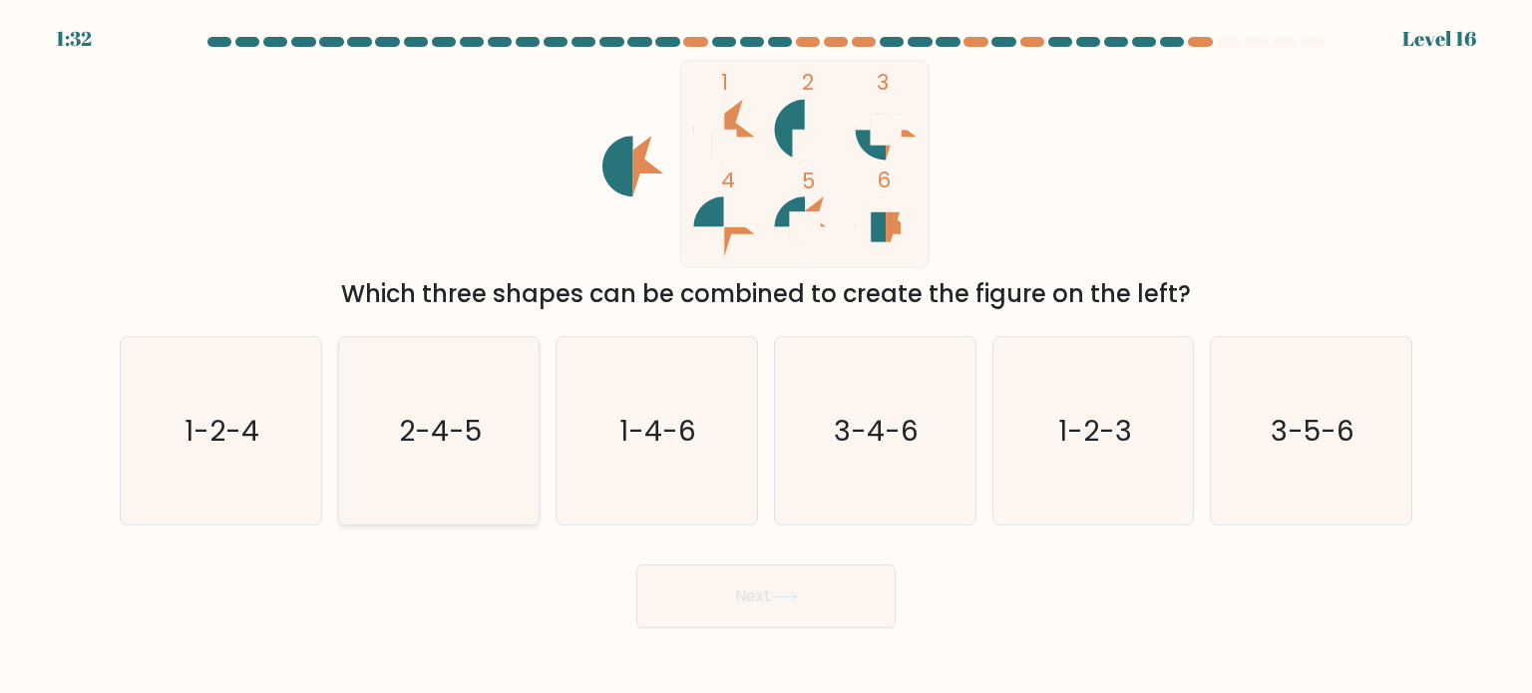
drag, startPoint x: 273, startPoint y: 398, endPoint x: 411, endPoint y: 457, distance: 149.7
click at [274, 398] on icon "1-2-4" at bounding box center [220, 430] width 187 height 187
click at [766, 357] on input "a. 1-2-4" at bounding box center [766, 352] width 1 height 10
radio input "true"
click at [750, 587] on button "Next" at bounding box center [765, 596] width 259 height 64
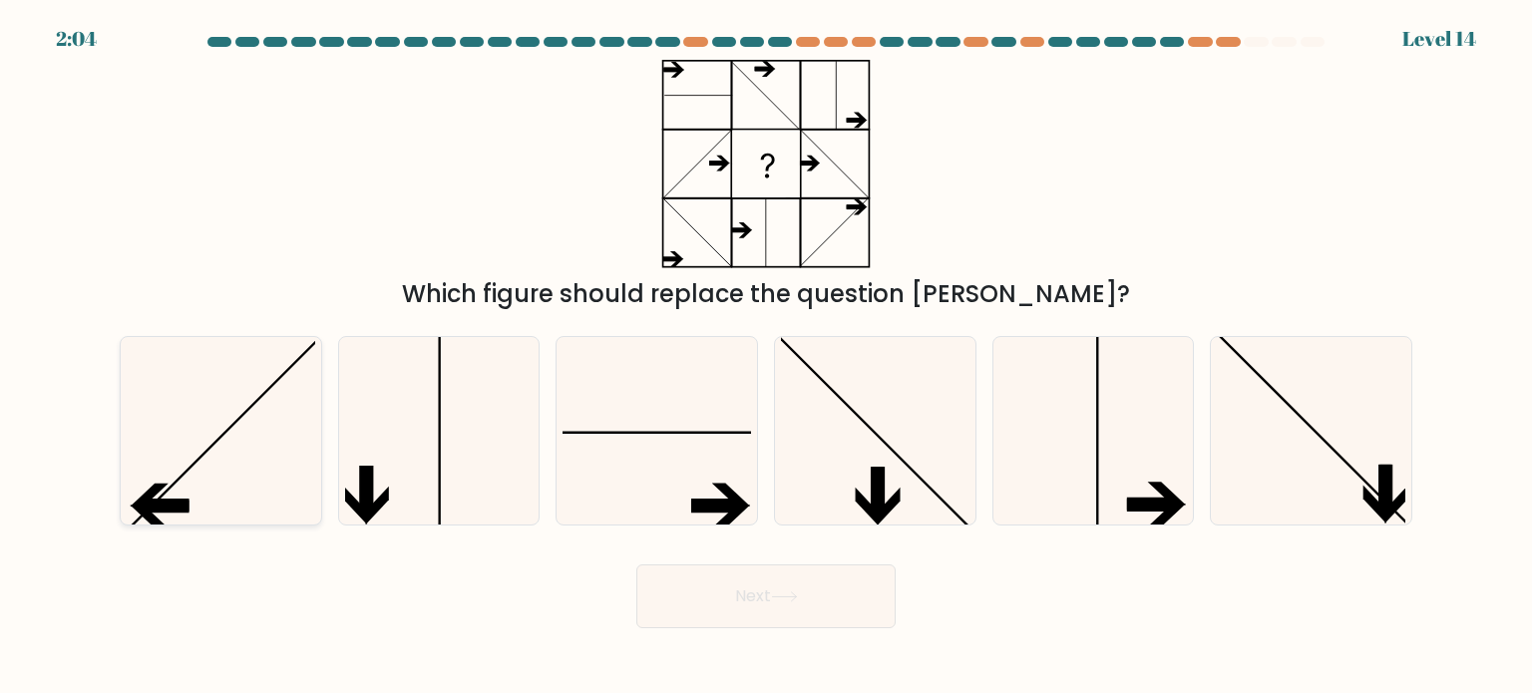
drag, startPoint x: 216, startPoint y: 455, endPoint x: 255, endPoint y: 461, distance: 39.3
click at [217, 455] on icon at bounding box center [220, 430] width 187 height 187
click at [766, 357] on input "a." at bounding box center [766, 352] width 1 height 10
radio input "true"
click at [787, 604] on button "Next" at bounding box center [765, 596] width 259 height 64
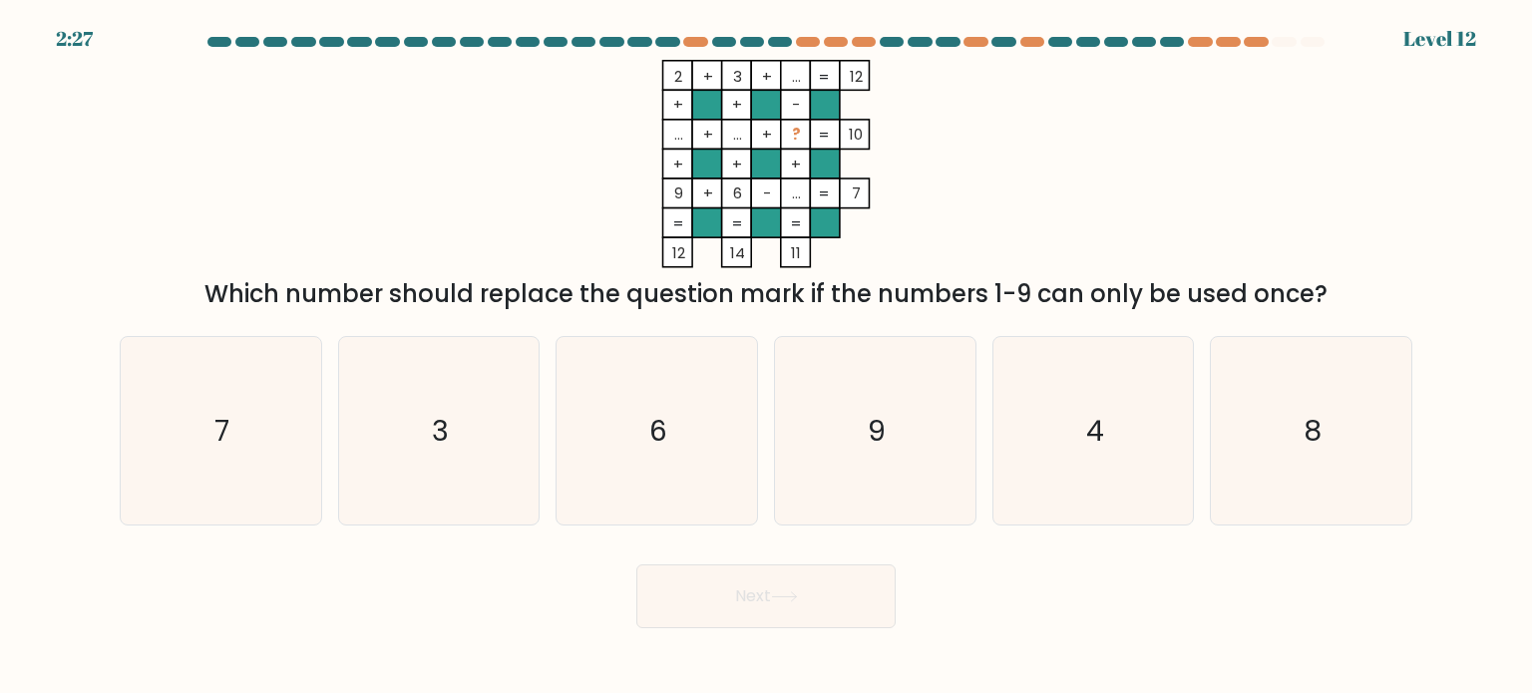
click at [674, 139] on tspan "..." at bounding box center [678, 134] width 9 height 21
click at [1155, 418] on icon "4" at bounding box center [1092, 430] width 187 height 187
click at [767, 357] on input "e. 4" at bounding box center [766, 352] width 1 height 10
radio input "true"
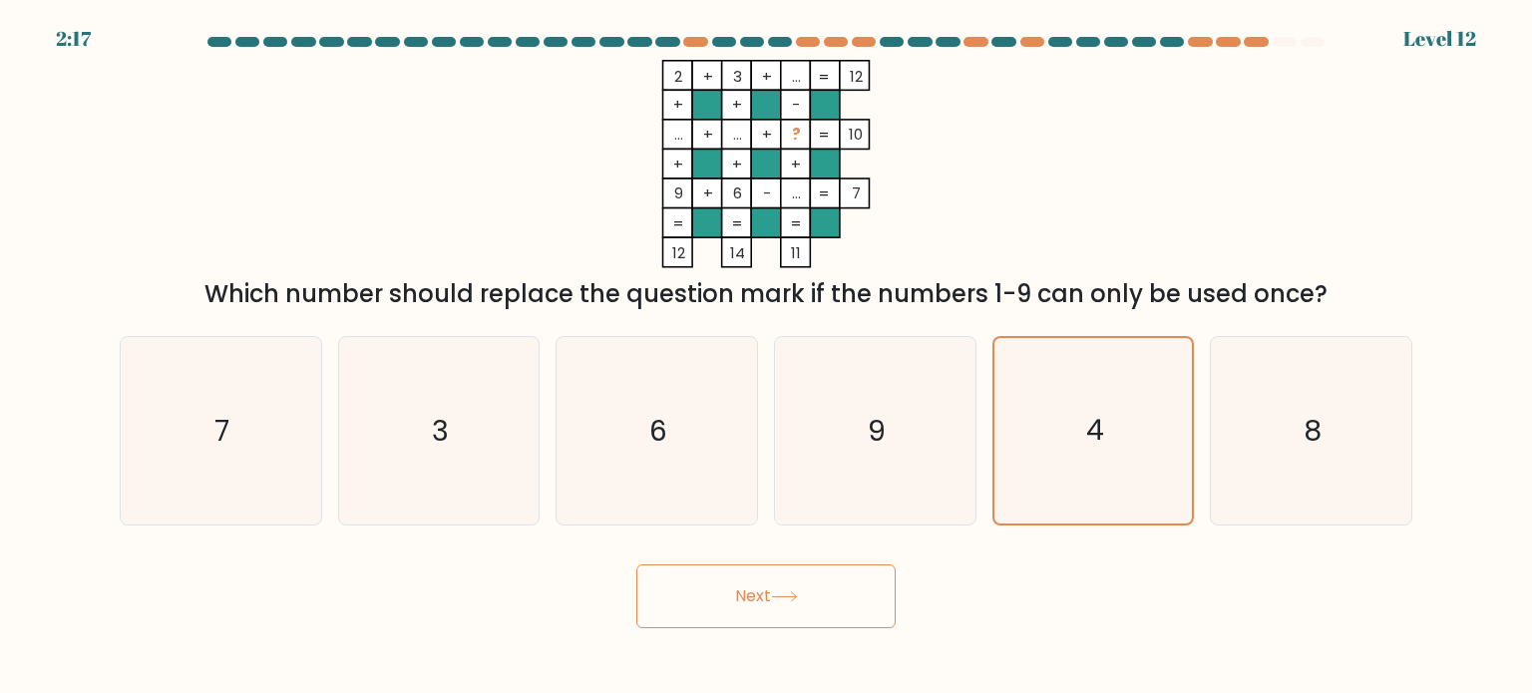
click at [881, 577] on button "Next" at bounding box center [765, 596] width 259 height 64
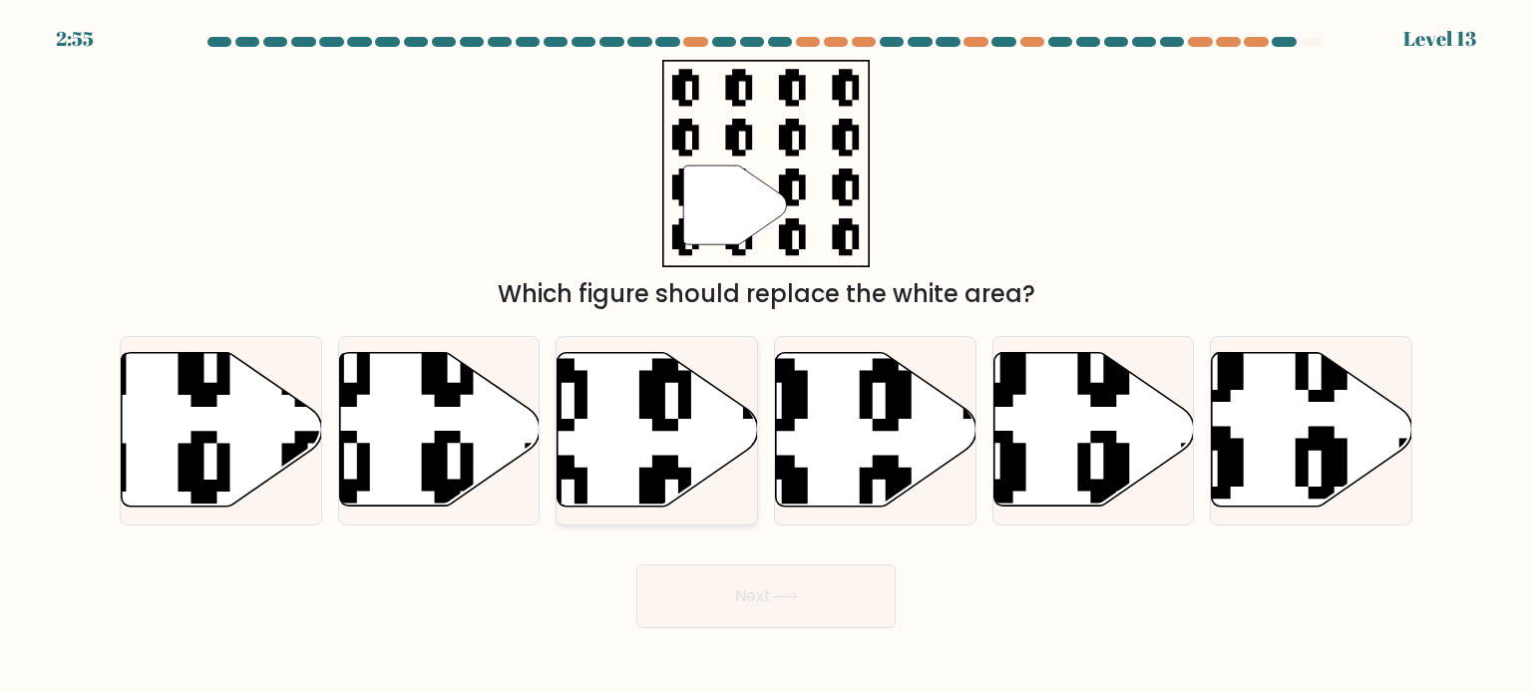
click at [623, 478] on icon at bounding box center [657, 430] width 200 height 154
click at [766, 357] on input "c." at bounding box center [766, 352] width 1 height 10
radio input "true"
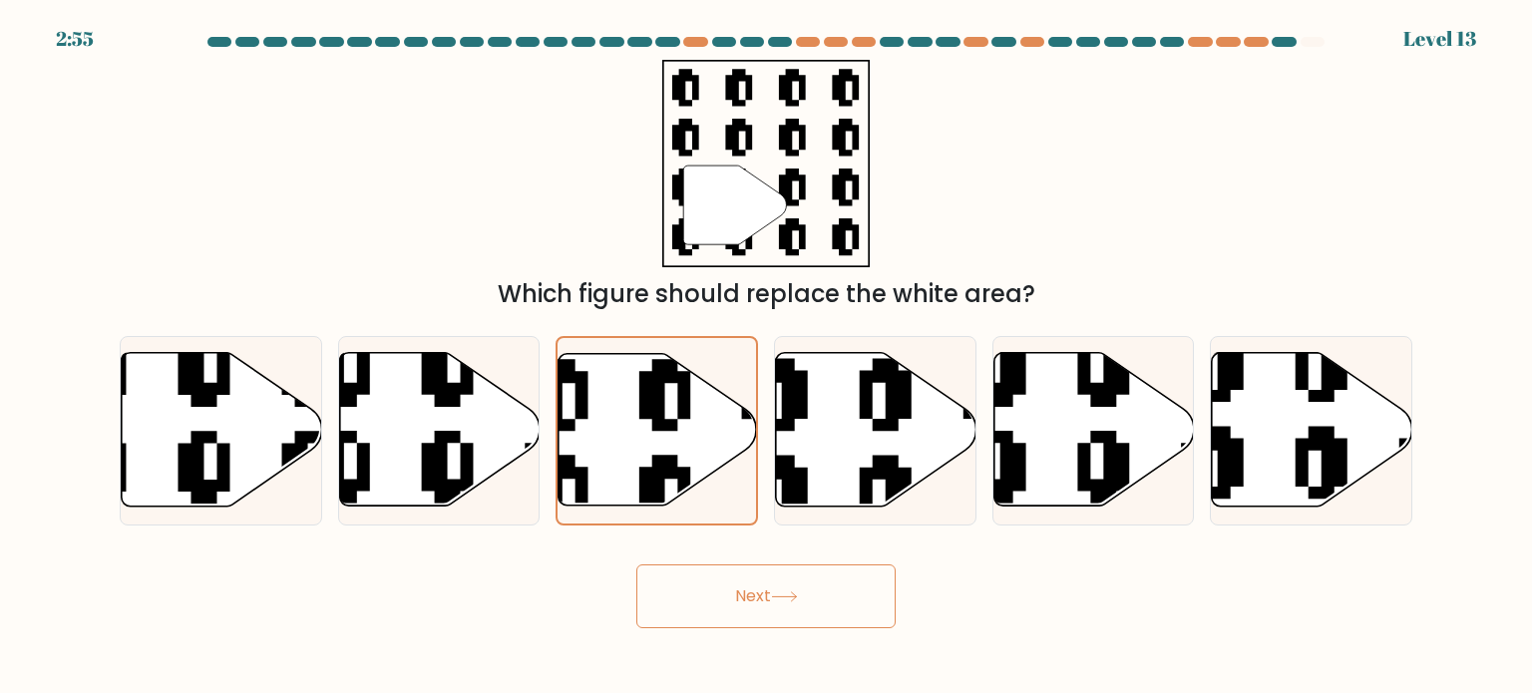
click at [773, 584] on button "Next" at bounding box center [765, 596] width 259 height 64
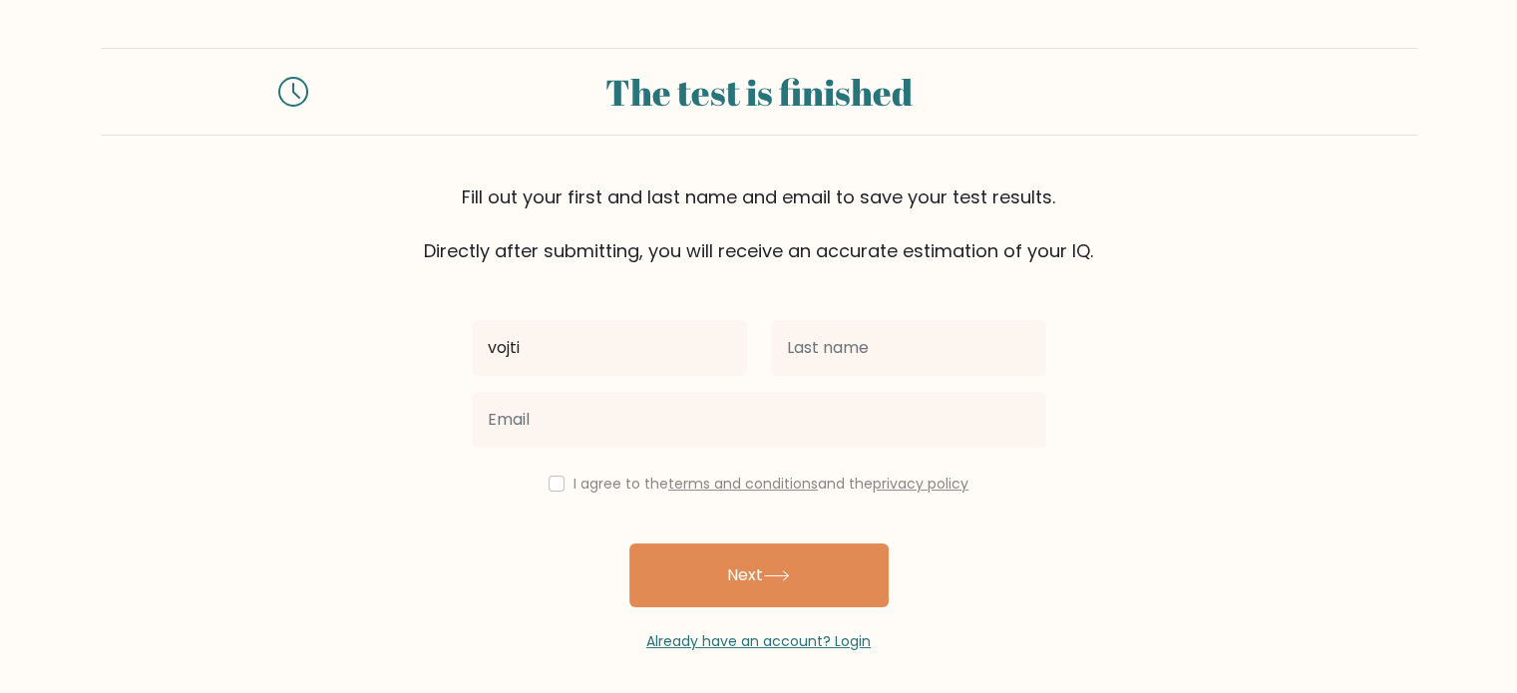
type input "vojti"
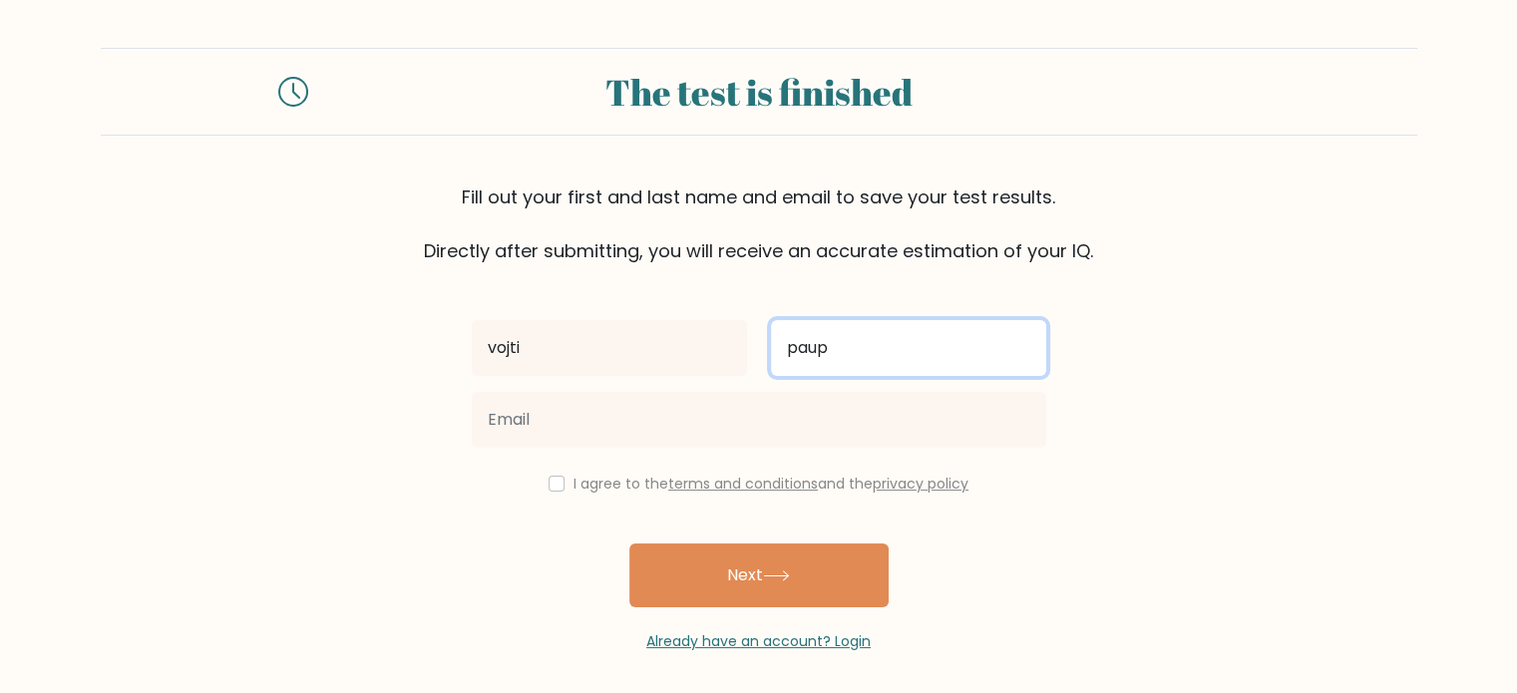
type input "paup"
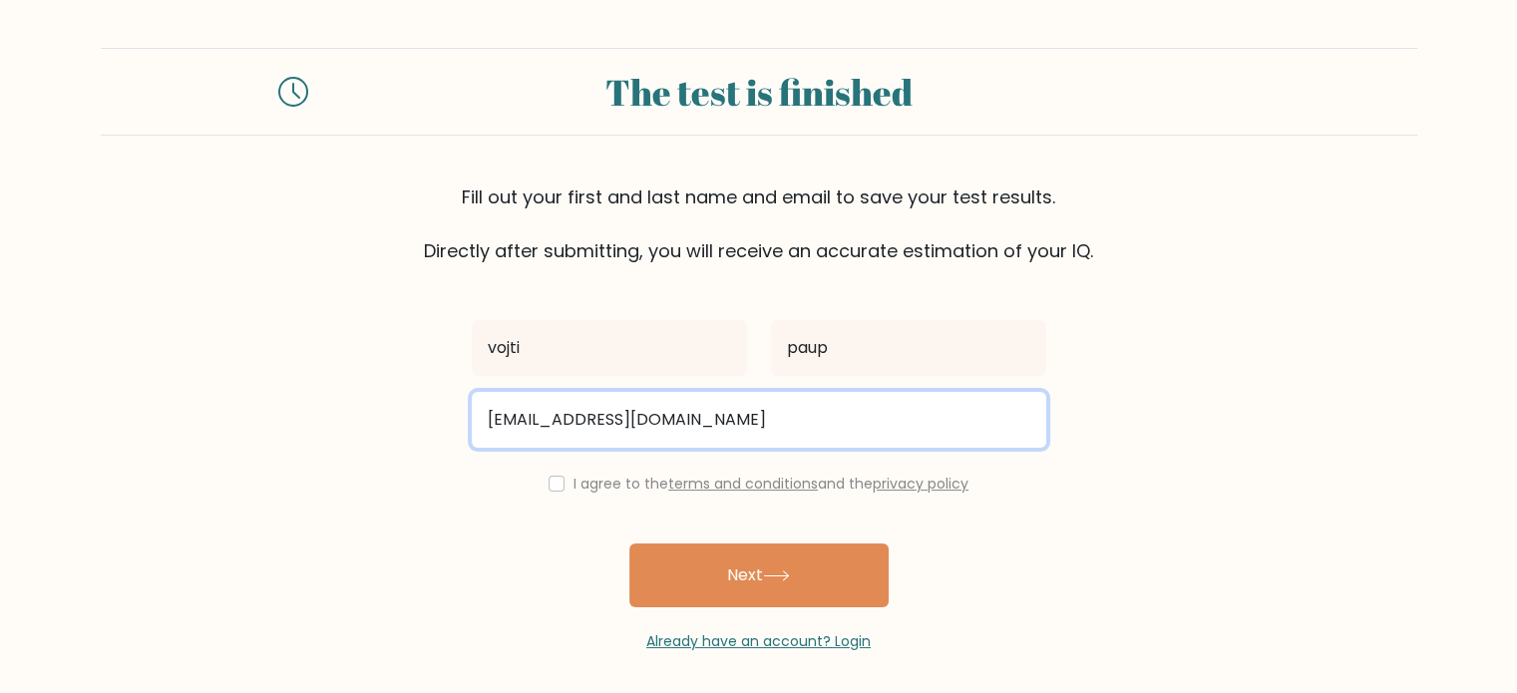
type input "vojtisek352@email.cz"
click at [629, 543] on button "Next" at bounding box center [758, 575] width 259 height 64
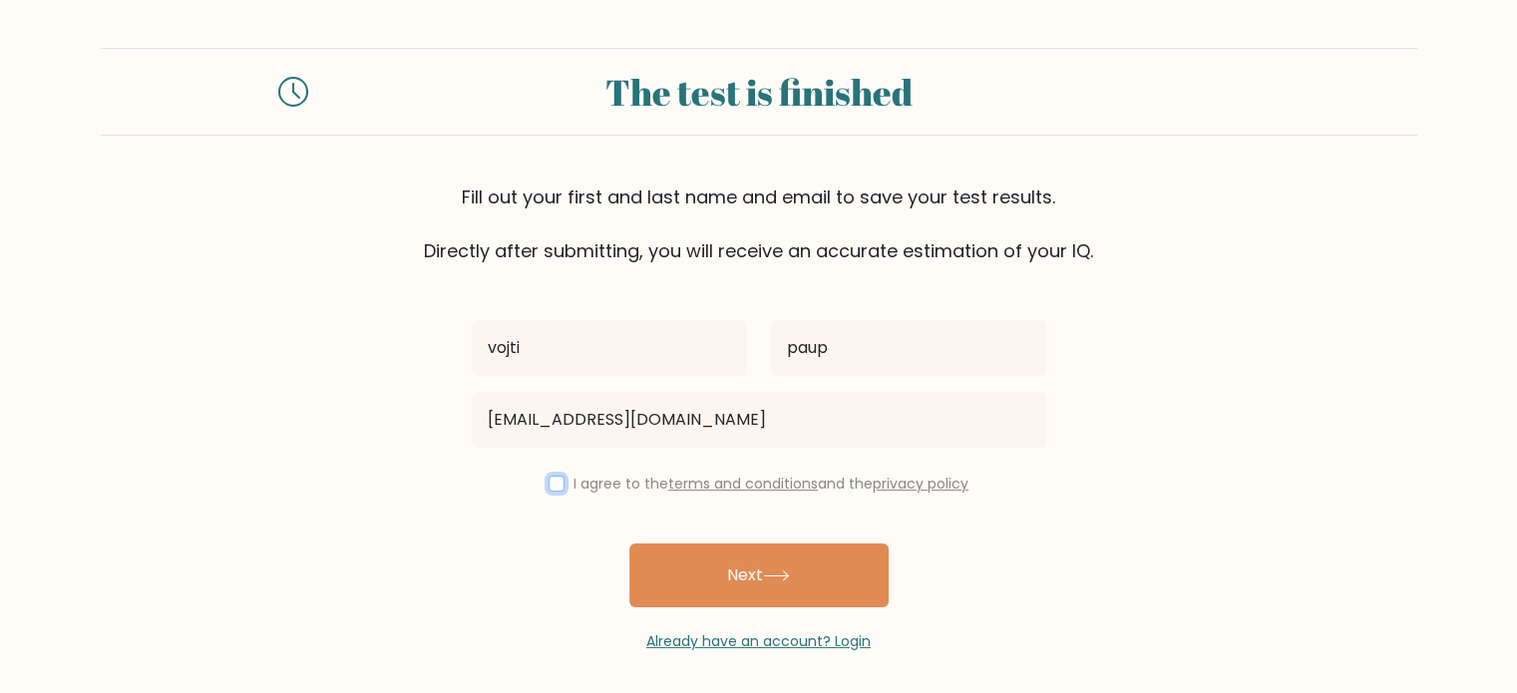
click at [548, 485] on input "checkbox" at bounding box center [556, 484] width 16 height 16
checkbox input "true"
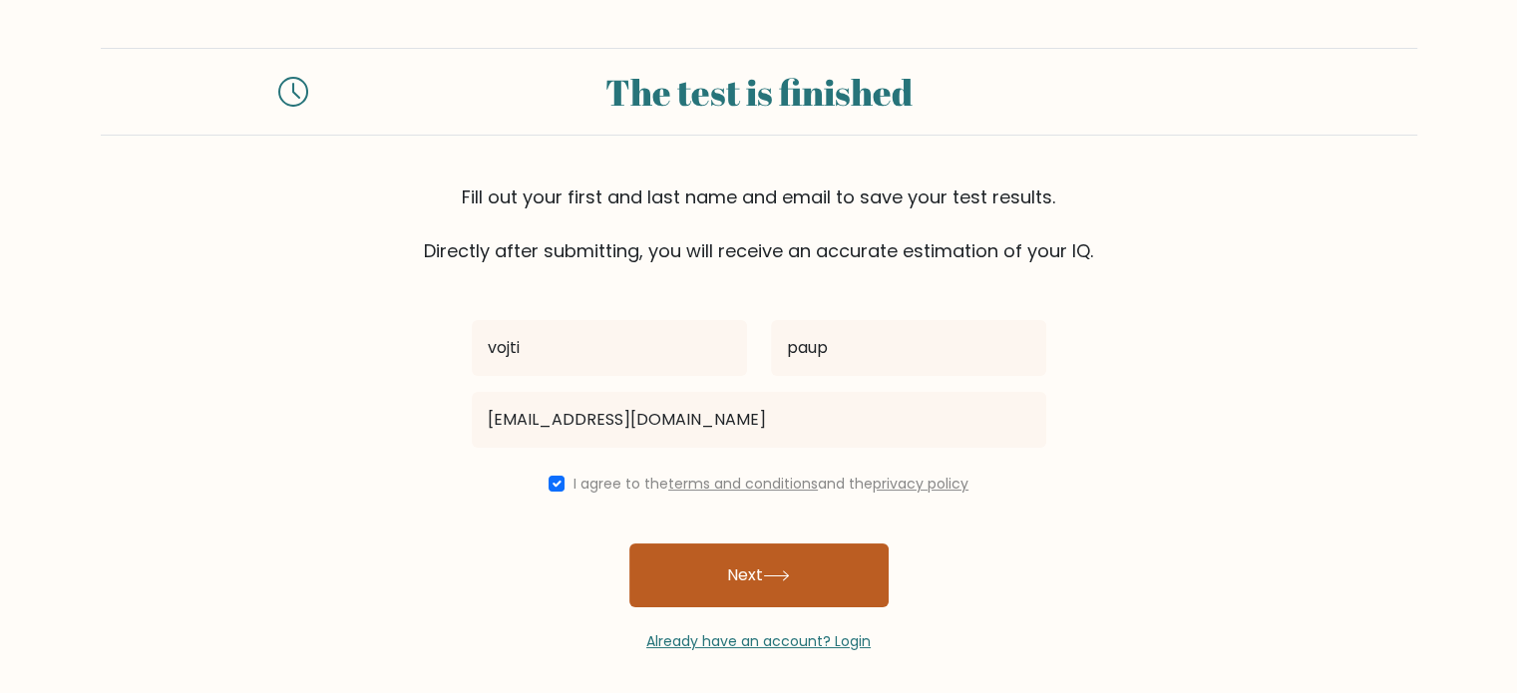
click at [829, 587] on button "Next" at bounding box center [758, 575] width 259 height 64
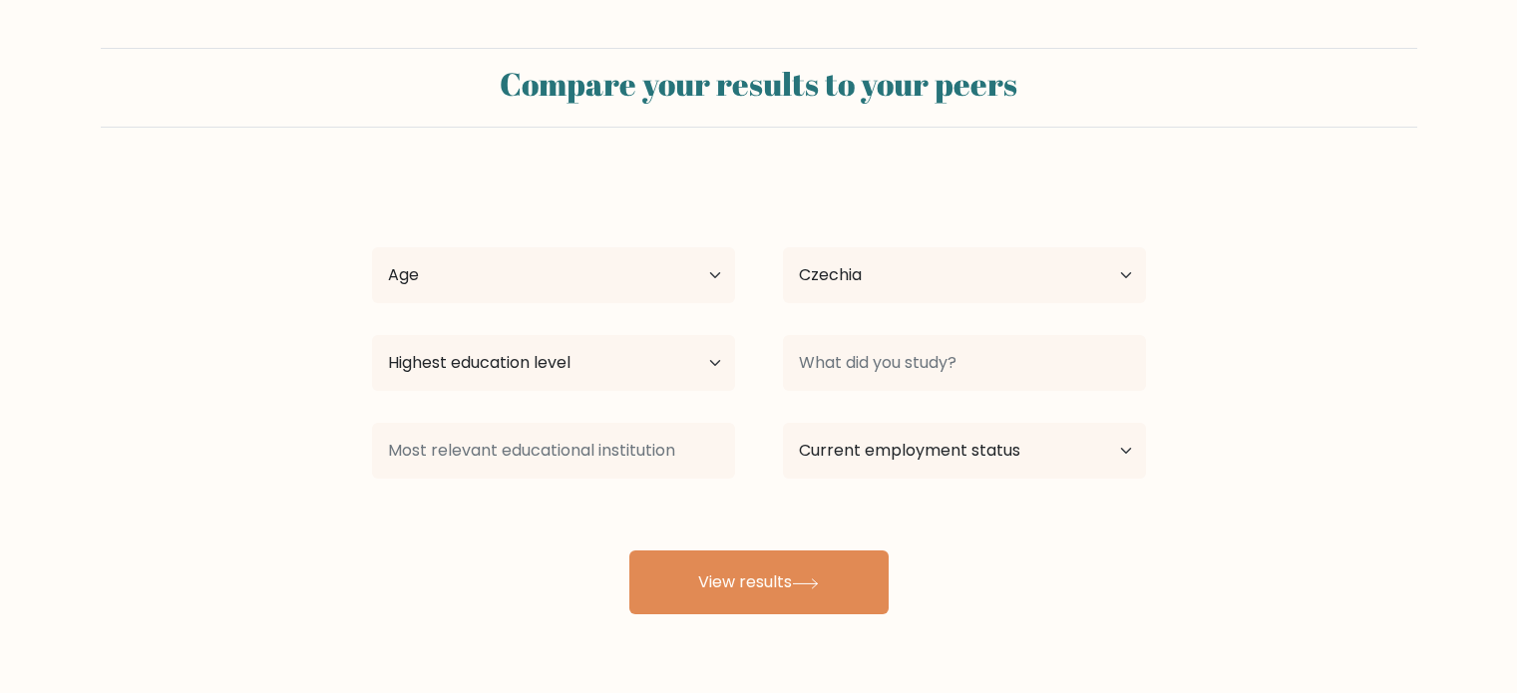
select select "CZ"
click at [610, 366] on select "Highest education level No schooling Primary Lower Secondary Upper Secondary Oc…" at bounding box center [553, 363] width 363 height 56
select select "masters_degree"
click at [372, 335] on select "Highest education level No schooling Primary Lower Secondary Upper Secondary Oc…" at bounding box center [553, 363] width 363 height 56
click at [649, 280] on select "Age Under 18 years old 18-24 years old 25-34 years old 35-44 years old 45-54 ye…" at bounding box center [553, 275] width 363 height 56
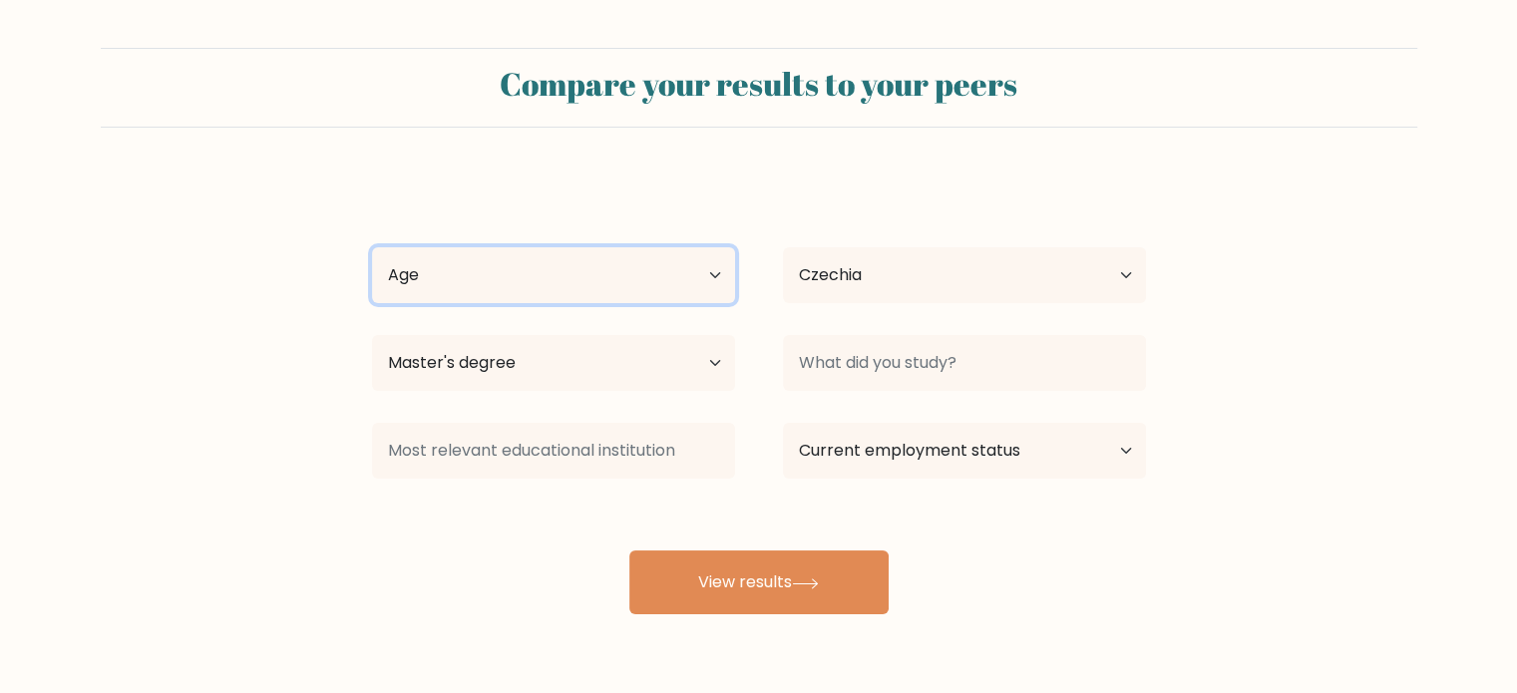
select select "25_34"
click at [372, 247] on select "Age Under 18 years old 18-24 years old 25-34 years old 35-44 years old 45-54 ye…" at bounding box center [553, 275] width 363 height 56
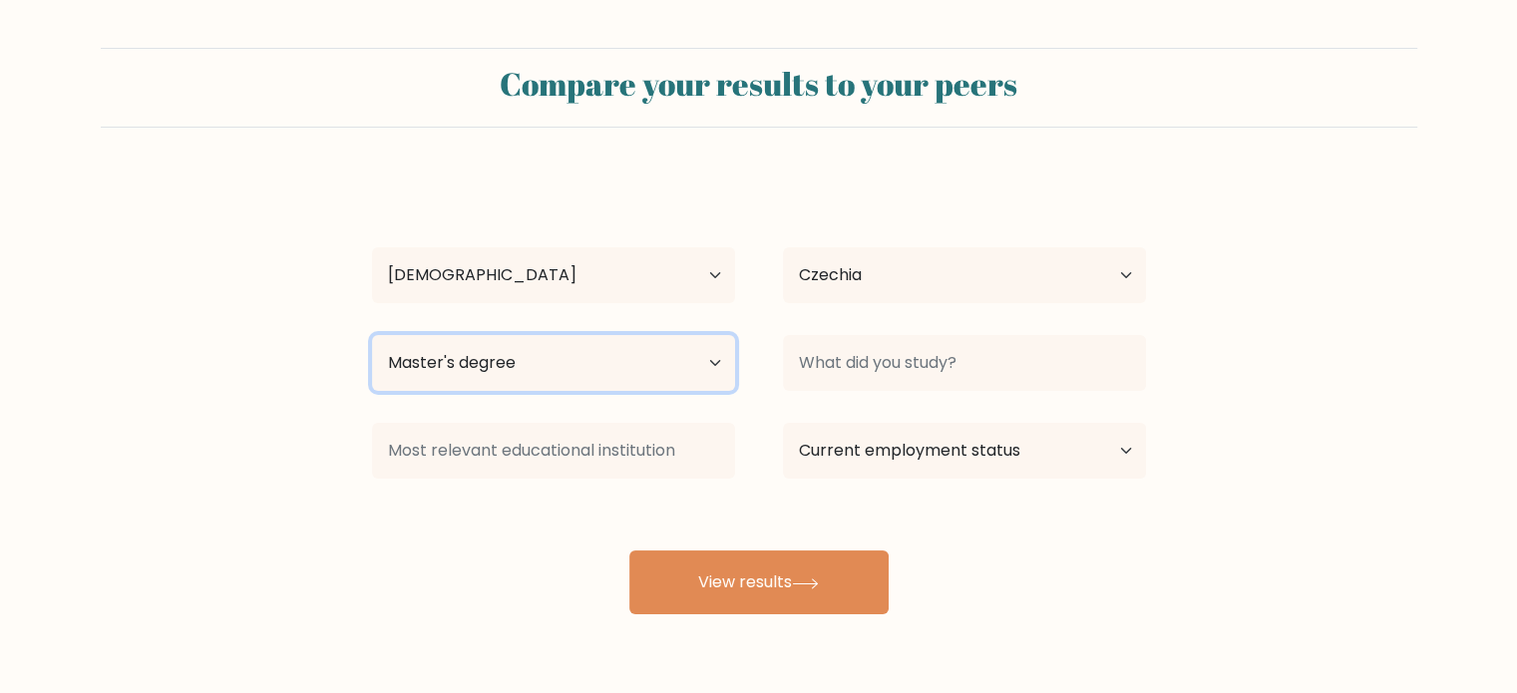
click at [554, 379] on select "Highest education level No schooling Primary Lower Secondary Upper Secondary Oc…" at bounding box center [553, 363] width 363 height 56
click at [372, 335] on select "Highest education level No schooling Primary Lower Secondary Upper Secondary Oc…" at bounding box center [553, 363] width 363 height 56
click at [718, 361] on select "Highest education level No schooling Primary Lower Secondary Upper Secondary Oc…" at bounding box center [553, 363] width 363 height 56
select select "masters_degree"
click at [372, 335] on select "Highest education level No schooling Primary Lower Secondary Upper Secondary Oc…" at bounding box center [553, 363] width 363 height 56
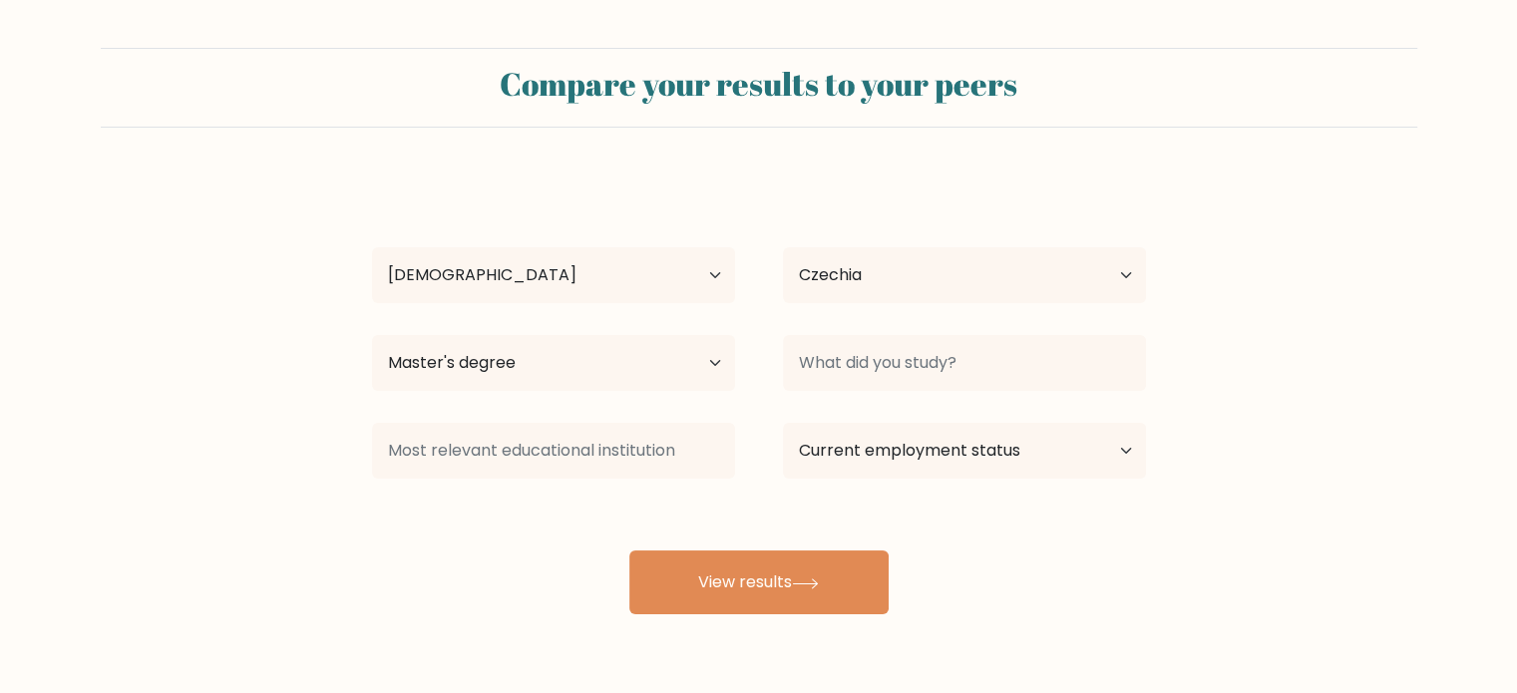
click at [903, 402] on div "vojti paup Age Under 18 years old 18-24 years old 25-34 years old 35-44 years o…" at bounding box center [759, 394] width 798 height 439
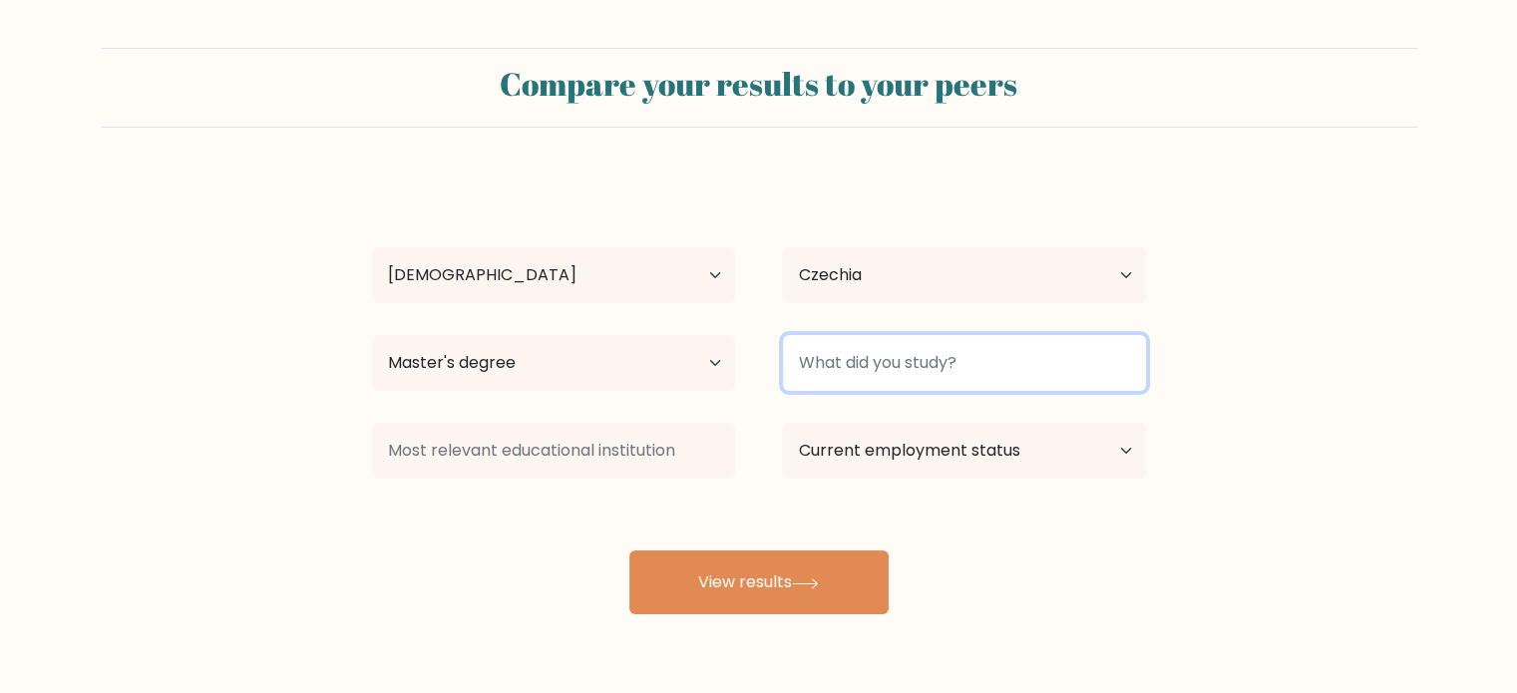
click at [906, 365] on input at bounding box center [964, 363] width 363 height 56
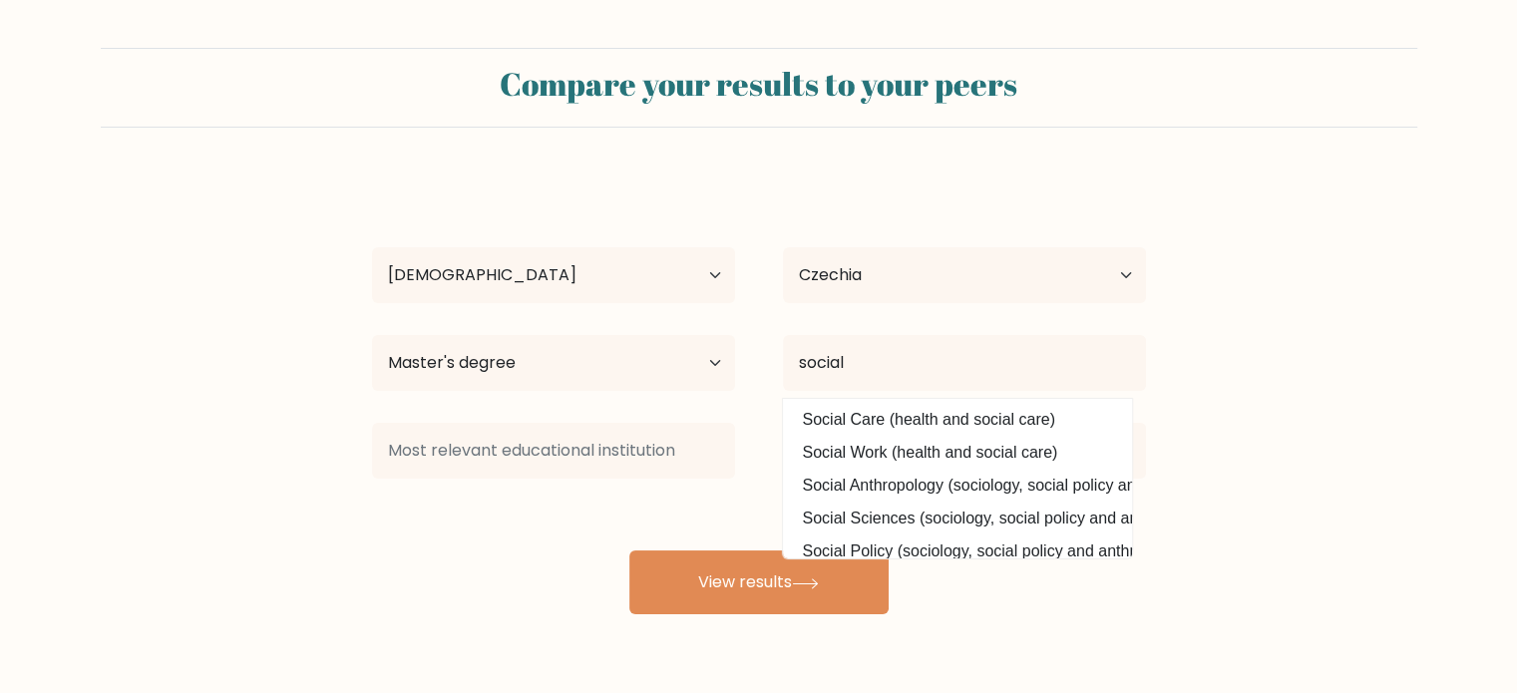
click at [942, 448] on option "Social Work (health and social care)" at bounding box center [957, 453] width 339 height 32
type input "Social Work"
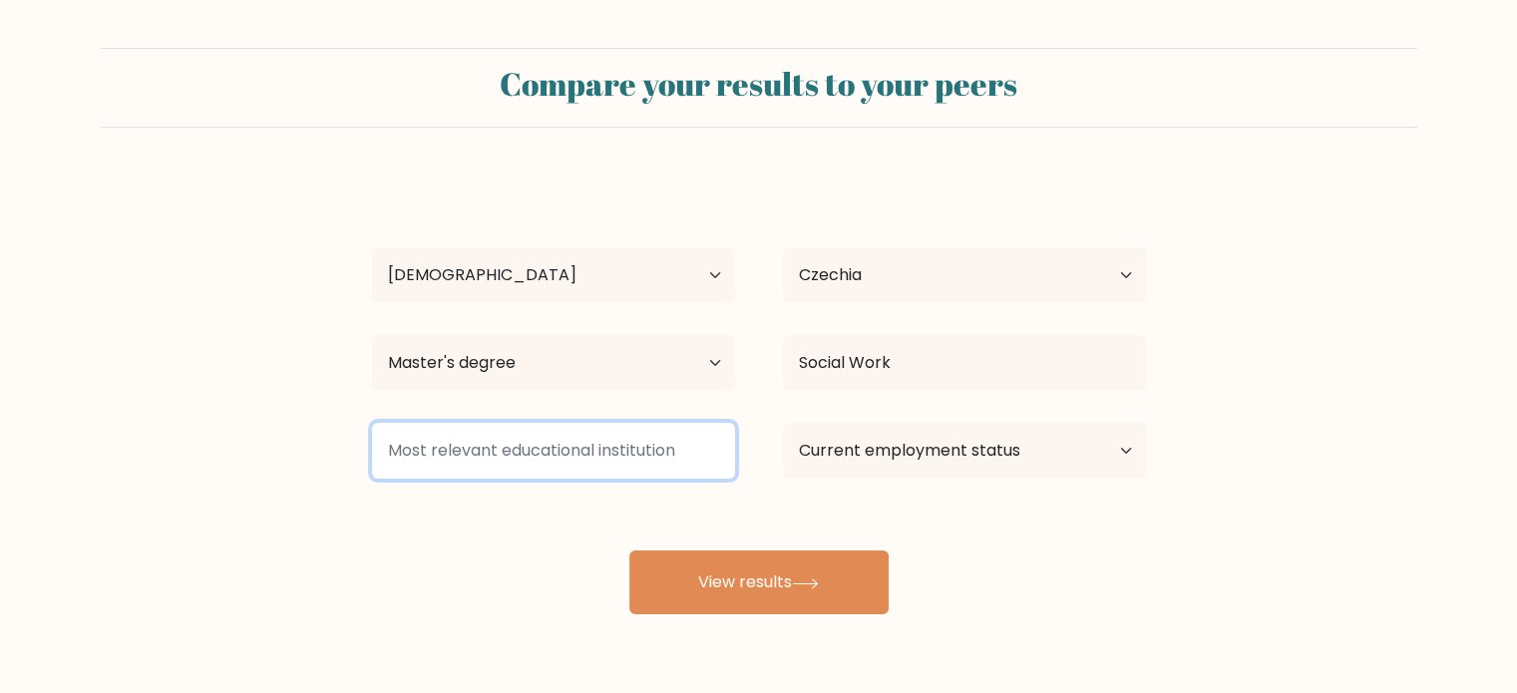
click at [616, 423] on input at bounding box center [553, 451] width 363 height 56
type input "asdf"
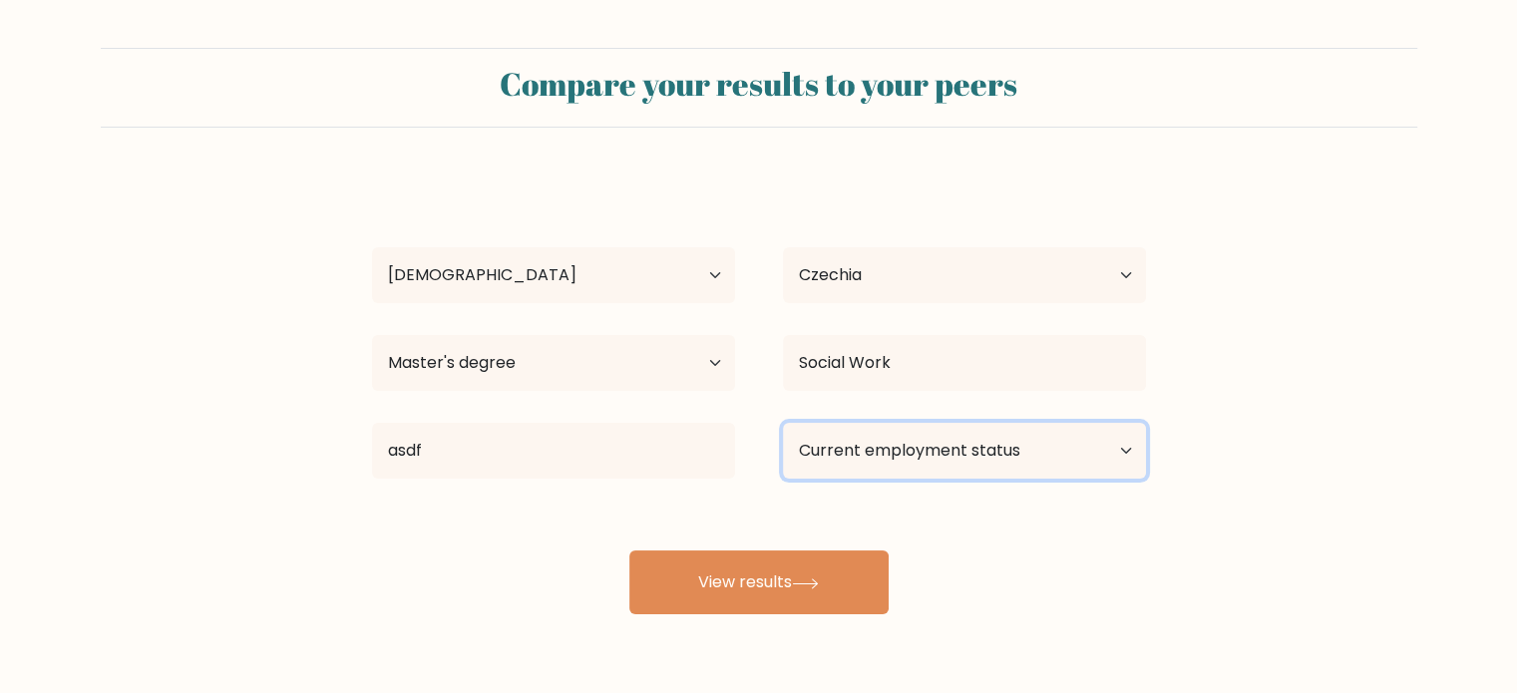
click at [888, 457] on select "Current employment status Employed Student Retired Other / prefer not to answer" at bounding box center [964, 451] width 363 height 56
select select "employed"
click at [783, 423] on select "Current employment status Employed Student Retired Other / prefer not to answer" at bounding box center [964, 451] width 363 height 56
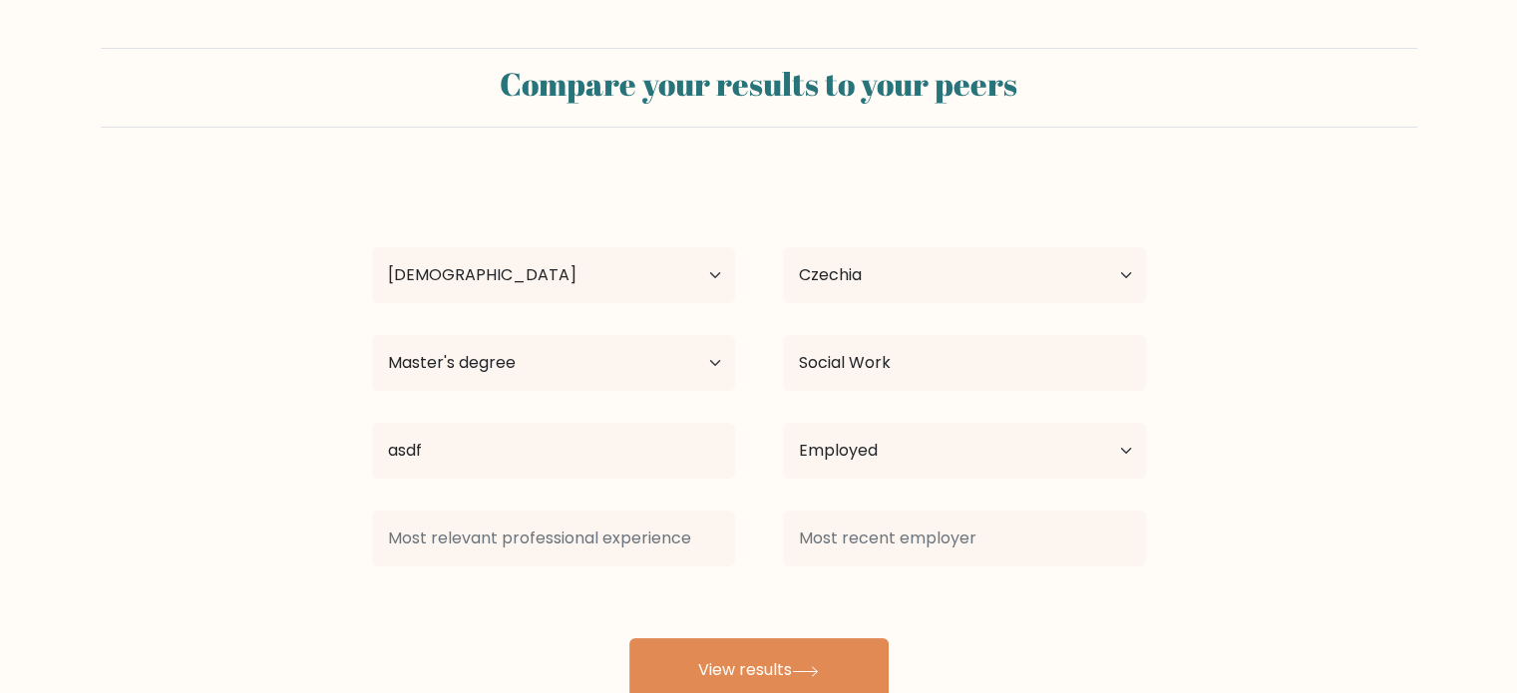
click at [794, 576] on div "vojti paup Age Under 18 years old 18-24 years old 25-34 years old 35-44 years o…" at bounding box center [759, 438] width 798 height 526
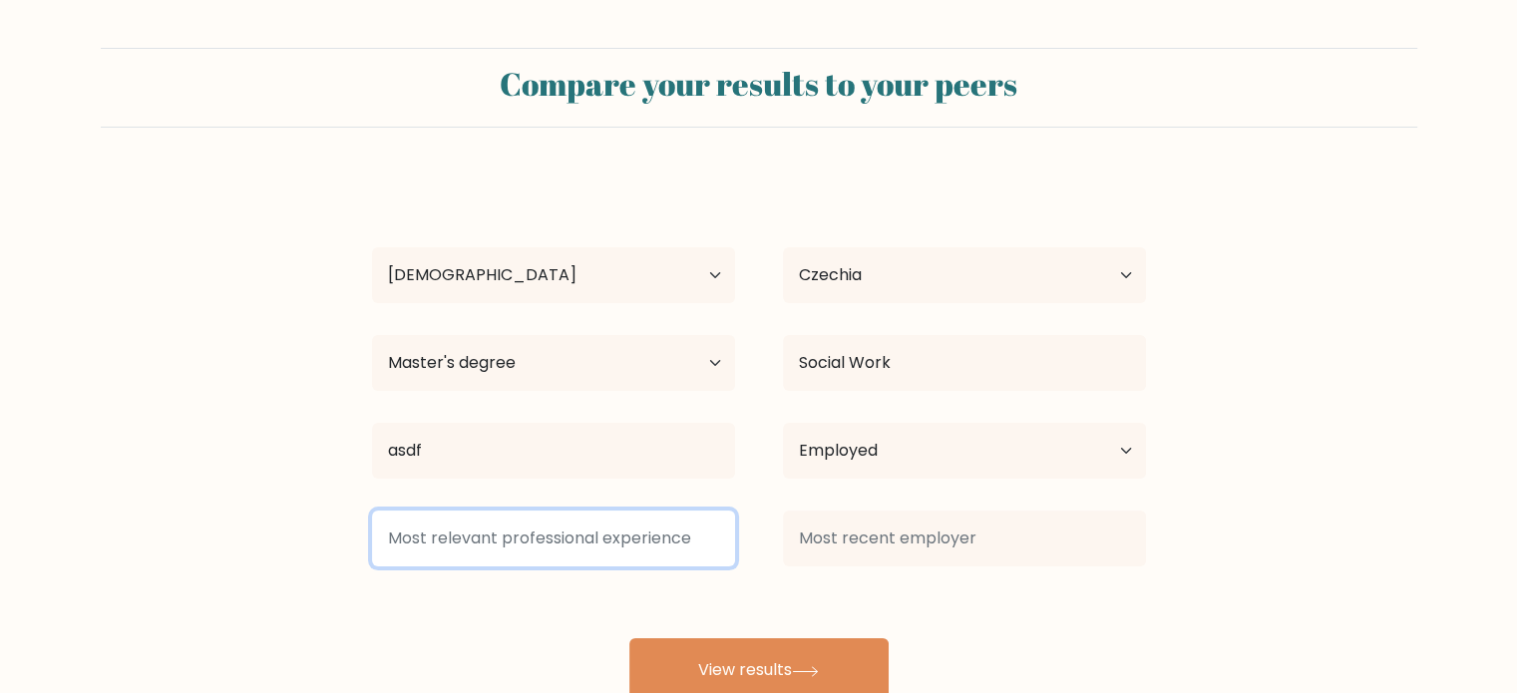
click at [673, 545] on input at bounding box center [553, 539] width 363 height 56
type input "asdf"
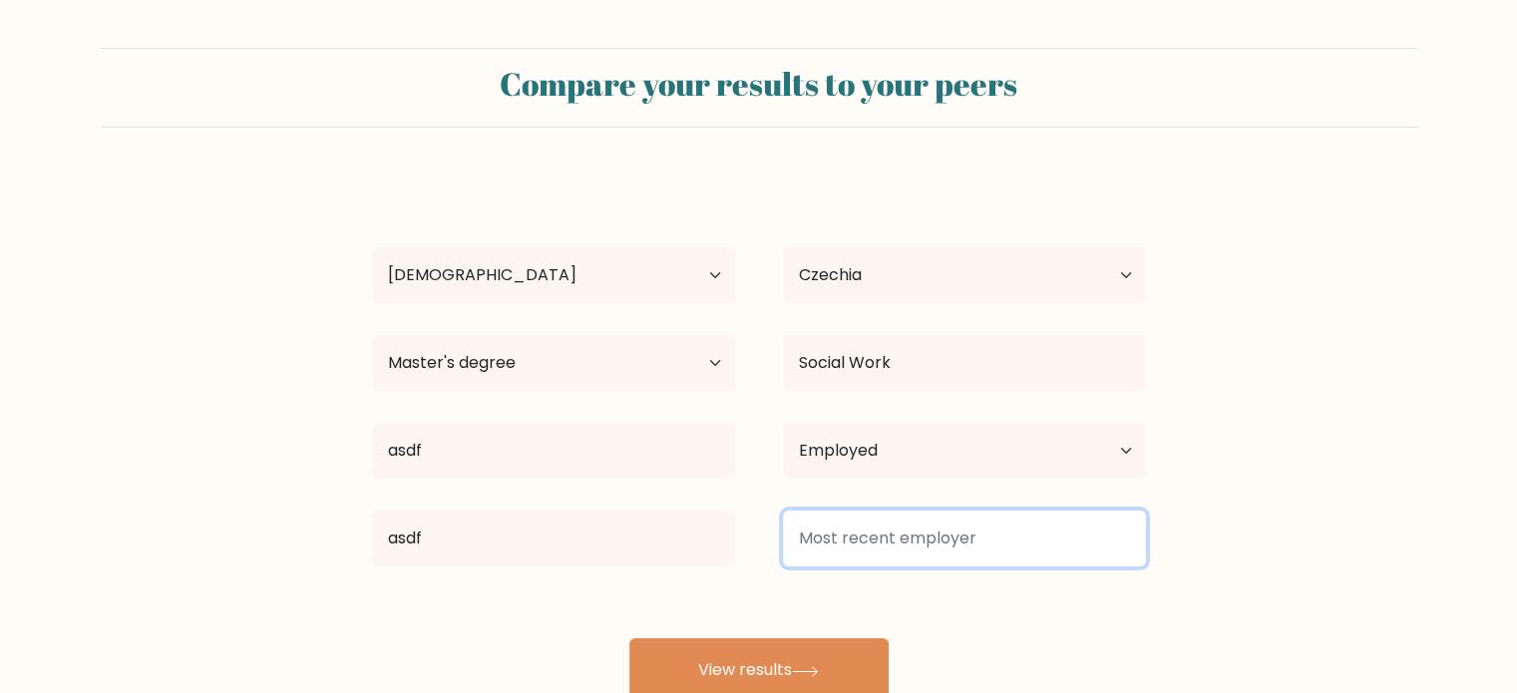
click at [897, 513] on input at bounding box center [964, 539] width 363 height 56
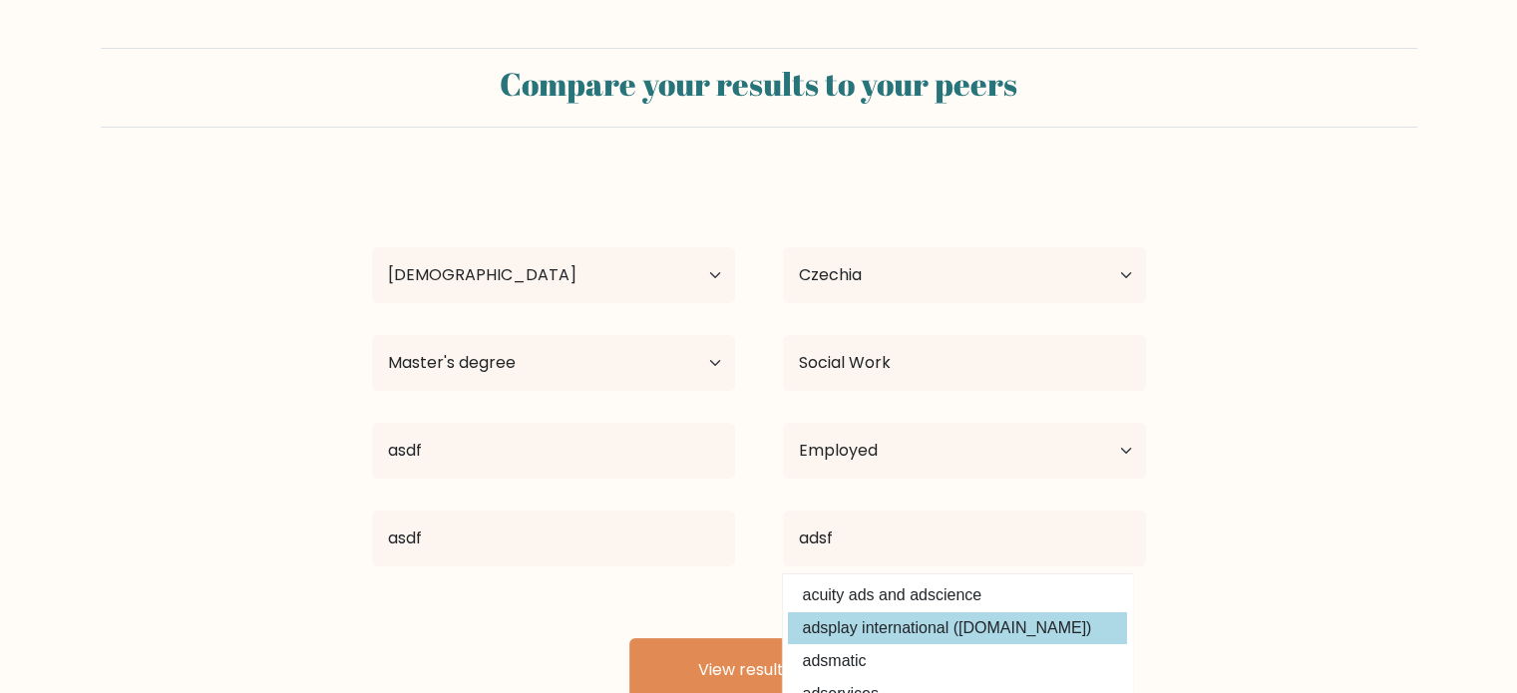
click at [818, 643] on option "adsplay international (adsplay.in)" at bounding box center [957, 628] width 339 height 32
type input "adsplay international (adsplay.in)"
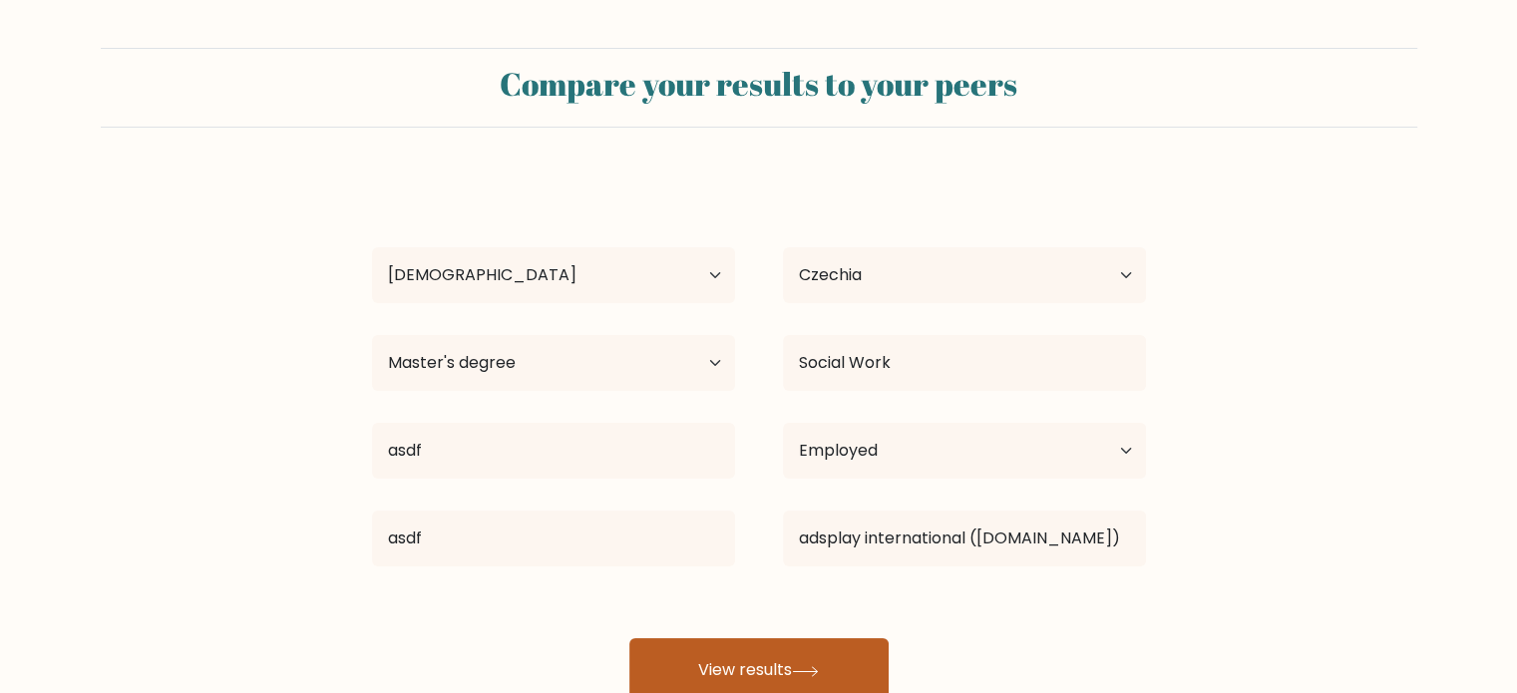
click at [781, 640] on button "View results" at bounding box center [758, 670] width 259 height 64
